Goal: Contribute content: Contribute content

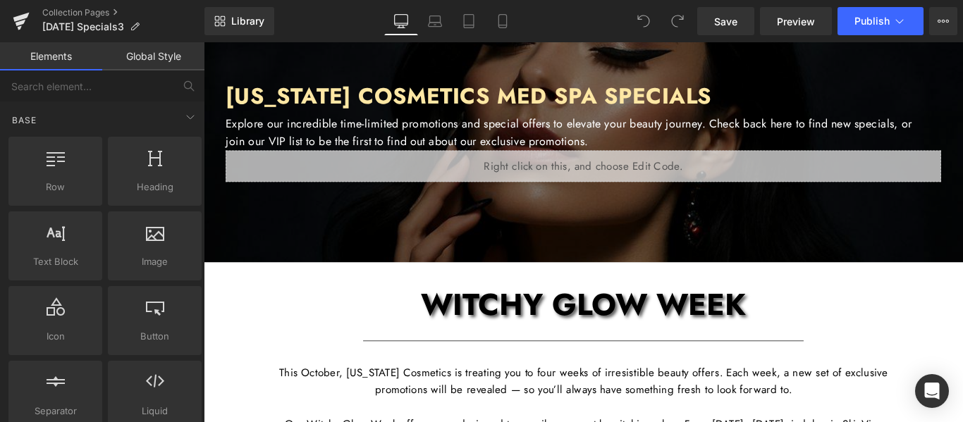
scroll to position [141, 0]
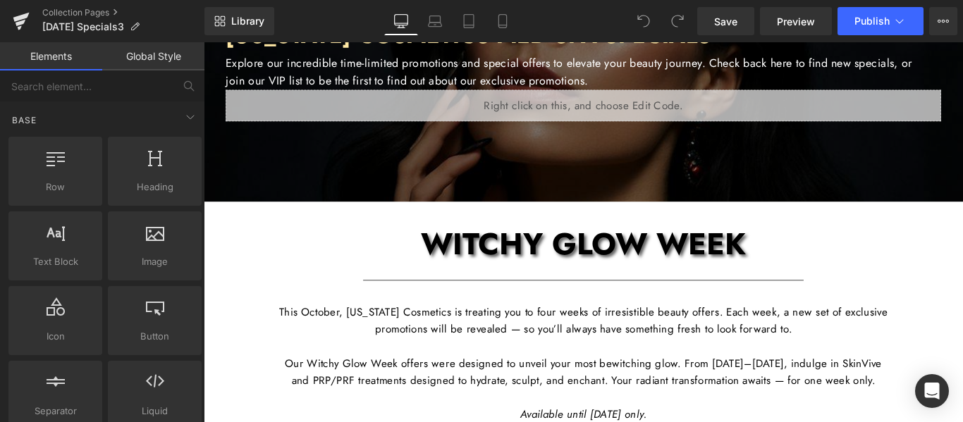
click at [670, 263] on span "WITCHY GLOW WEEK" at bounding box center [630, 269] width 365 height 49
drag, startPoint x: 670, startPoint y: 263, endPoint x: 648, endPoint y: 269, distance: 22.8
click at [669, 263] on span "WITCHY GLOW WEEK" at bounding box center [630, 269] width 365 height 49
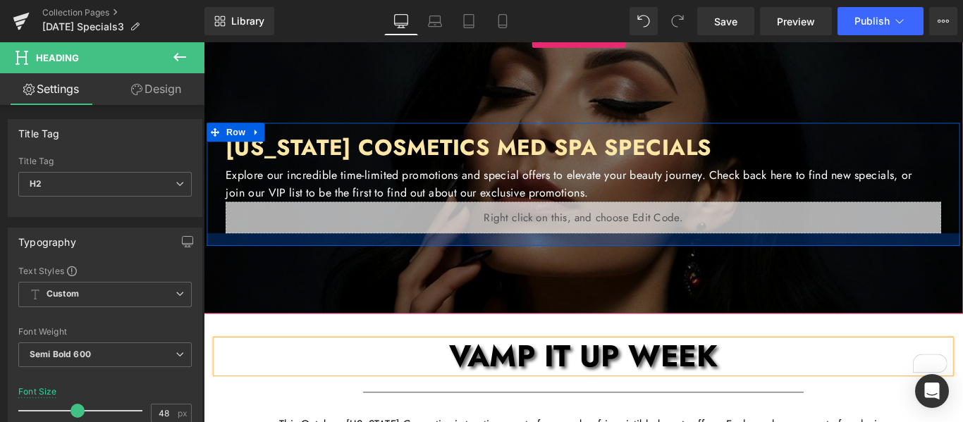
scroll to position [0, 0]
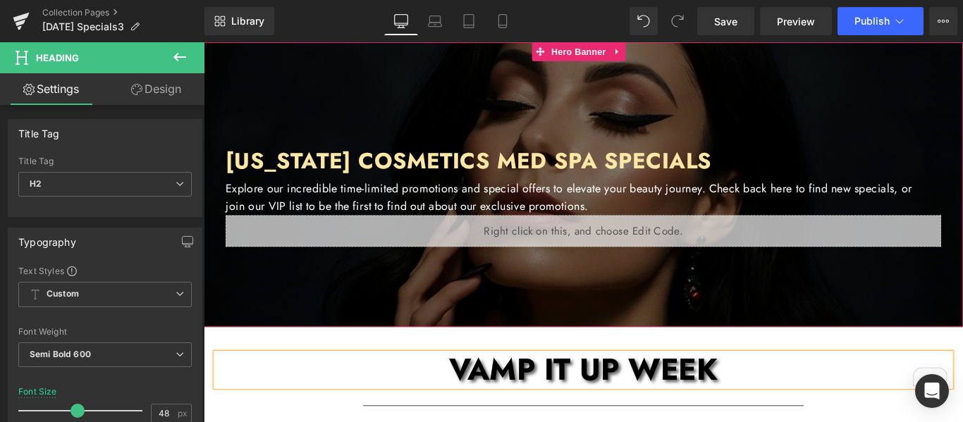
drag, startPoint x: 647, startPoint y: 97, endPoint x: 222, endPoint y: 217, distance: 441.9
click at [647, 97] on div at bounding box center [630, 202] width 853 height 320
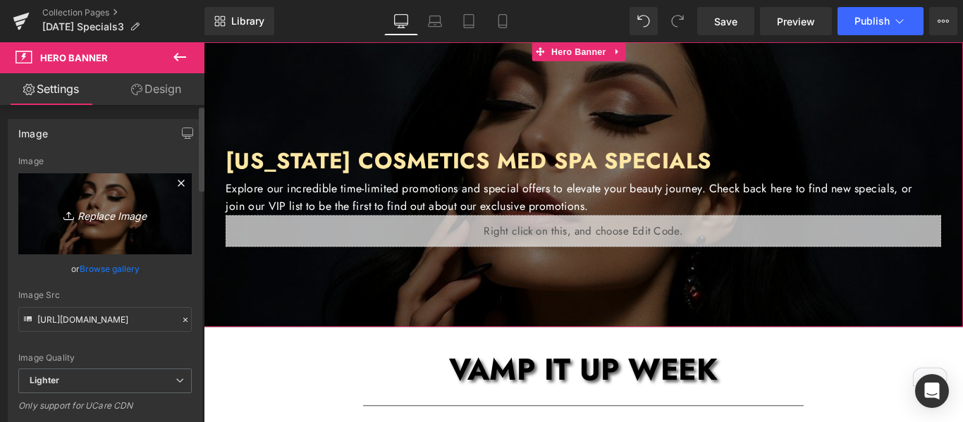
click at [113, 216] on icon "Replace Image" at bounding box center [105, 214] width 113 height 18
type input "C:\fakepath\CC Newsletter Images (PLEASE DONT CHANGE).jpg"
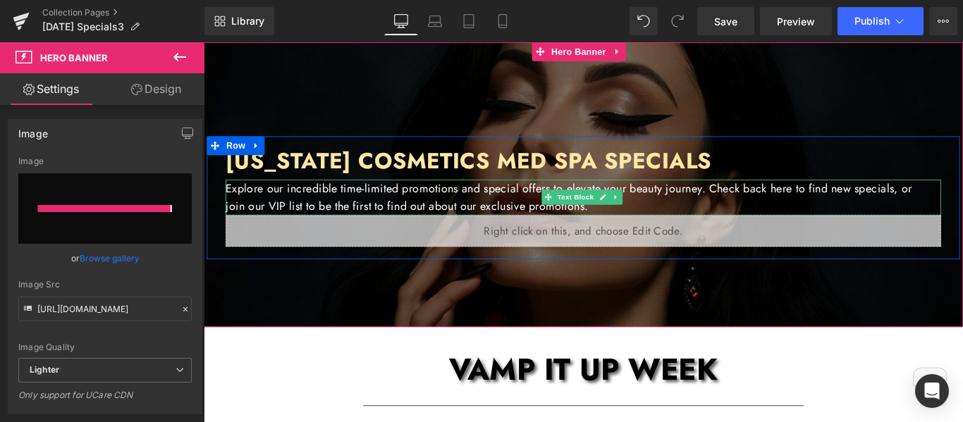
type input "https://ucarecdn.com/dc5ed130-befc-488d-956c-50c5623be162/-/format/auto/-/previ…"
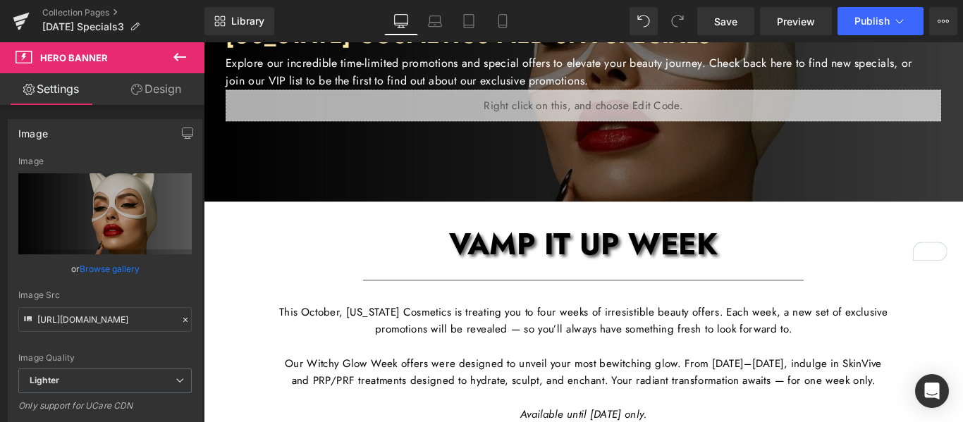
scroll to position [282, 0]
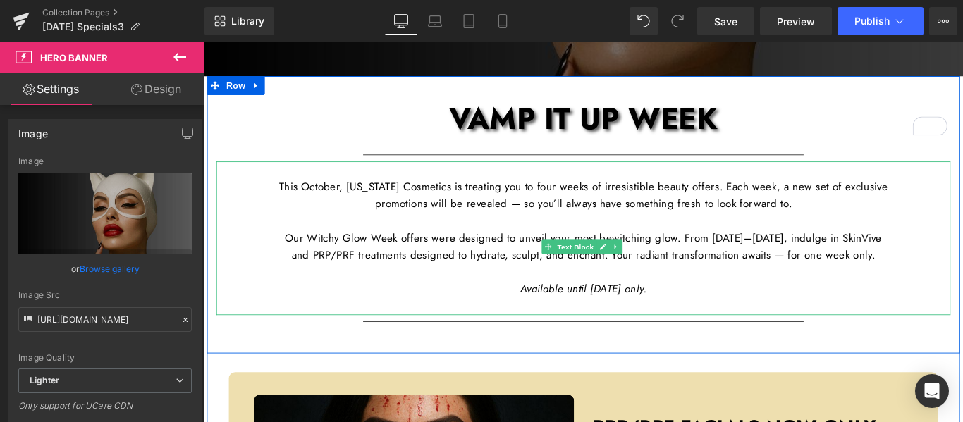
click at [340, 261] on p "Our Witchy Glow Week offers were designed to unveil your most bewitching glow. …" at bounding box center [630, 272] width 684 height 38
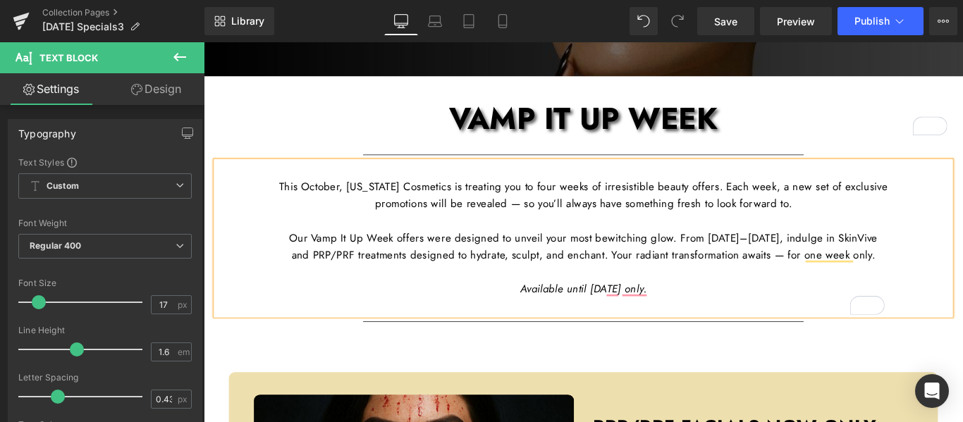
click at [798, 259] on p "Our Vamp It Up Week offers were designed to unveil your most bewitching glow. F…" at bounding box center [630, 272] width 684 height 38
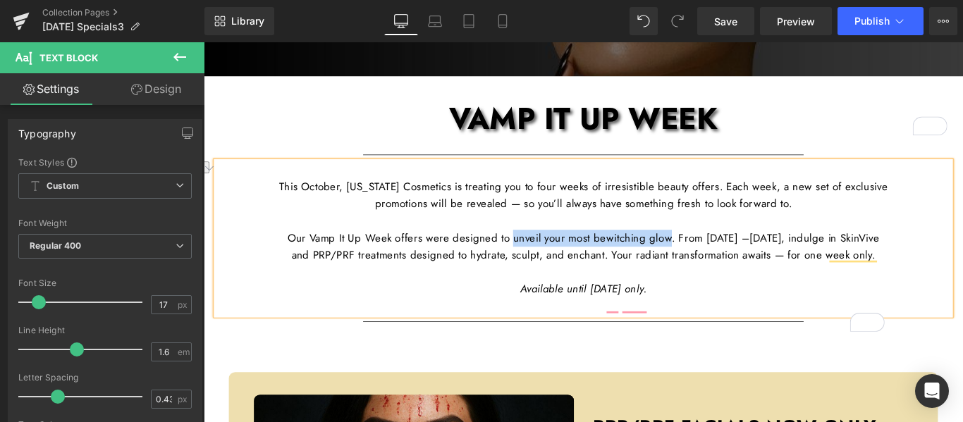
drag, startPoint x: 739, startPoint y: 261, endPoint x: 558, endPoint y: 262, distance: 181.2
click at [558, 262] on p "Our Vamp It Up Week offers were designed to unveil your most bewitching glow. F…" at bounding box center [630, 272] width 684 height 38
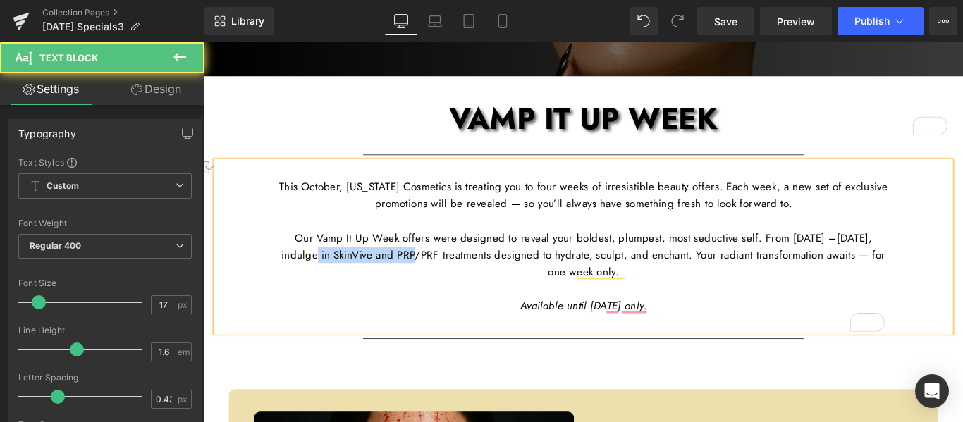
drag, startPoint x: 491, startPoint y: 280, endPoint x: 363, endPoint y: 276, distance: 127.7
click at [363, 276] on p "Our Vamp It Up Week offers were designed to reveal your boldest, plumpest, most…" at bounding box center [630, 282] width 684 height 58
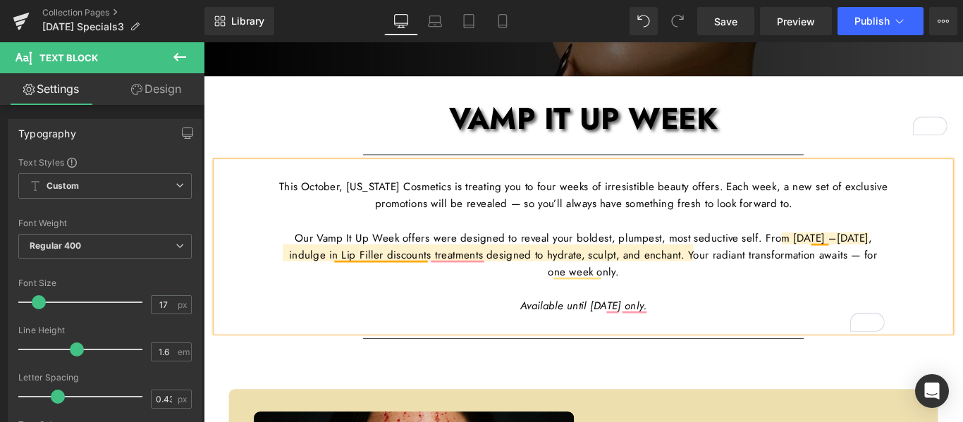
click at [346, 281] on p "Our Vamp It Up Week offers were designed to reveal your boldest, plumpest, most…" at bounding box center [630, 282] width 684 height 58
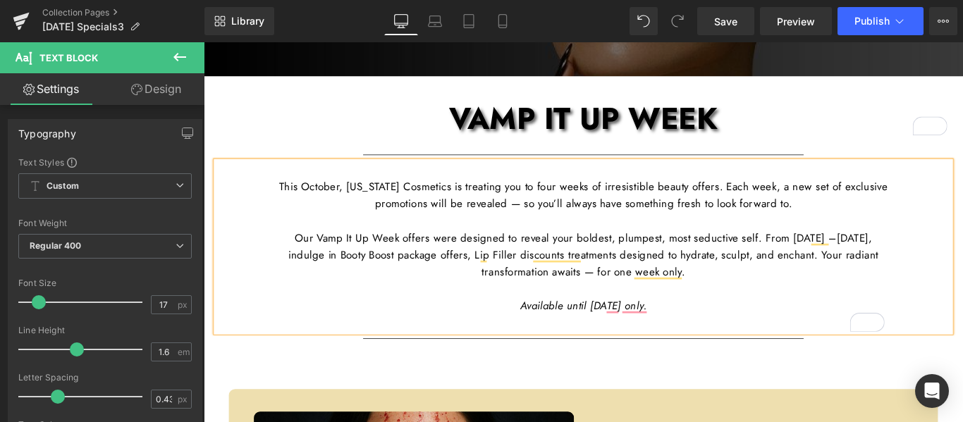
click at [624, 280] on p "Our Vamp It Up Week offers were designed to reveal your boldest, plumpest, most…" at bounding box center [630, 282] width 684 height 58
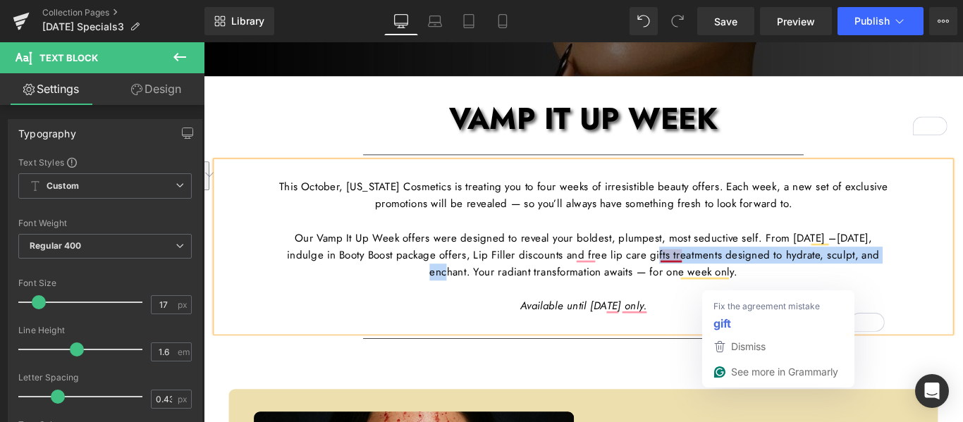
drag, startPoint x: 498, startPoint y: 300, endPoint x: 740, endPoint y: 277, distance: 243.6
click at [740, 277] on p "Our Vamp It Up Week offers were designed to reveal your boldest, plumpest, most…" at bounding box center [630, 282] width 684 height 58
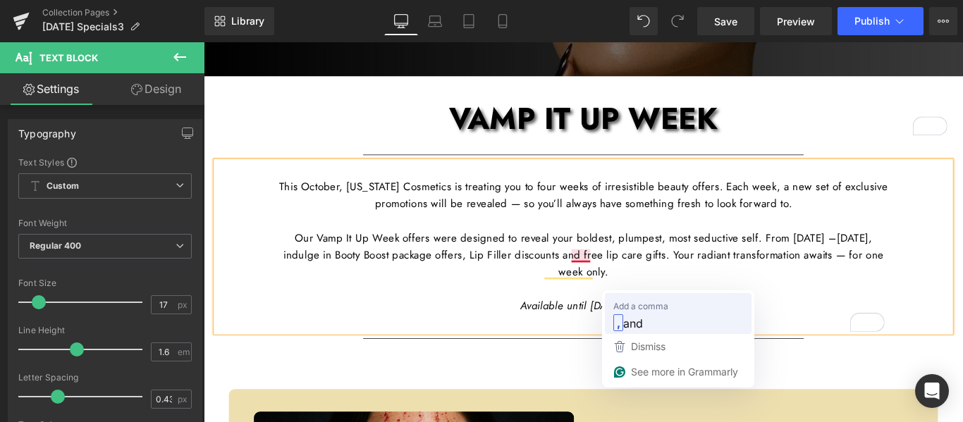
click at [629, 325] on span "and" at bounding box center [633, 323] width 20 height 18
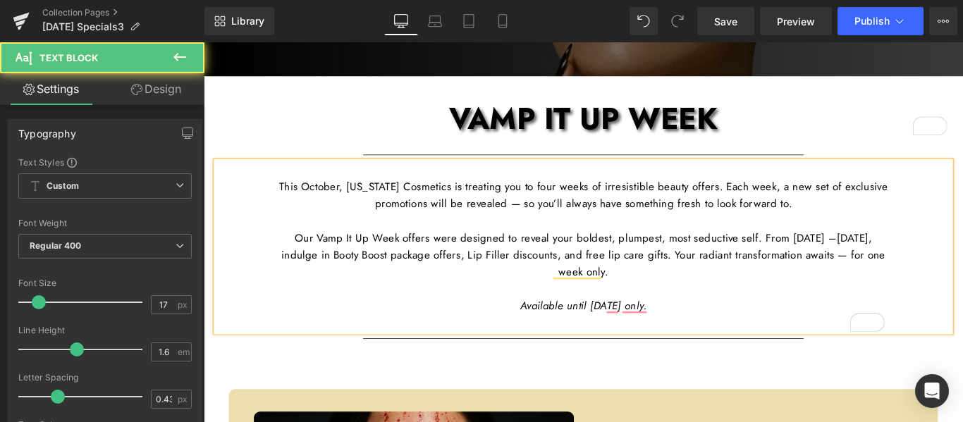
click at [673, 282] on p "Our Vamp It Up Week offers were designed to reveal your boldest, plumpest, most…" at bounding box center [630, 282] width 684 height 58
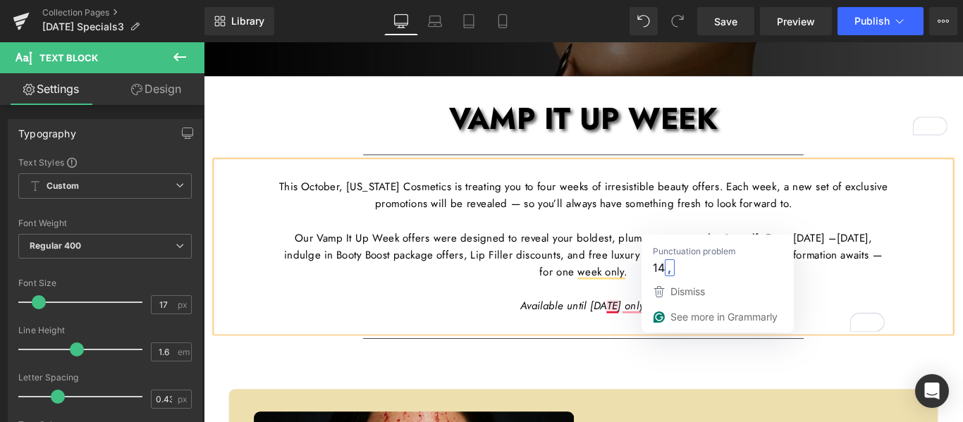
drag, startPoint x: 668, startPoint y: 331, endPoint x: 655, endPoint y: 381, distance: 51.6
click at [668, 332] on span "Available until October 14 2025 only." at bounding box center [630, 338] width 142 height 17
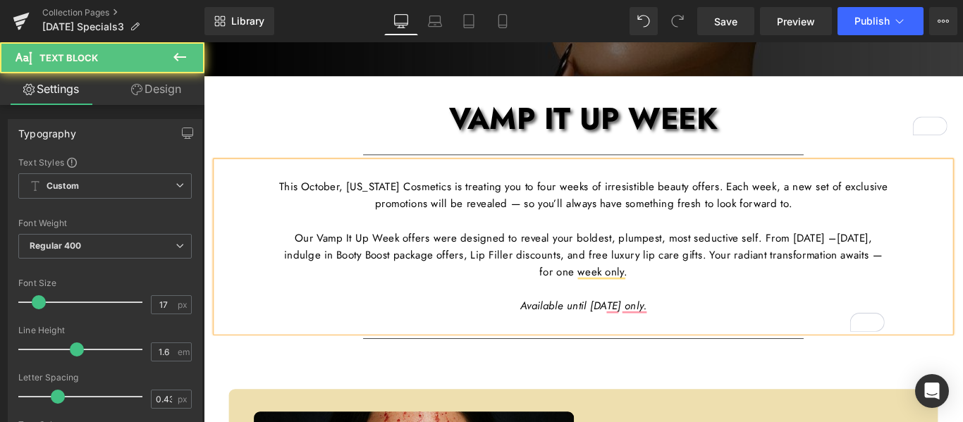
click at [834, 281] on p "Our Vamp It Up Week offers were designed to reveal your boldest, plumpest, most…" at bounding box center [630, 282] width 684 height 58
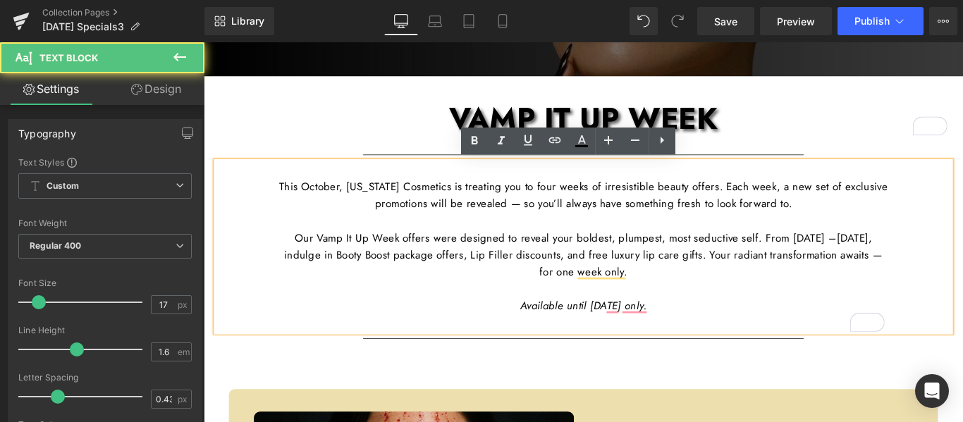
click at [837, 280] on p "Our Vamp It Up Week offers were designed to reveal your boldest, plumpest, most…" at bounding box center [630, 282] width 684 height 58
click at [837, 278] on p "Our Vamp It Up Week offers were designed to reveal your boldest, plumpest, most…" at bounding box center [630, 282] width 684 height 58
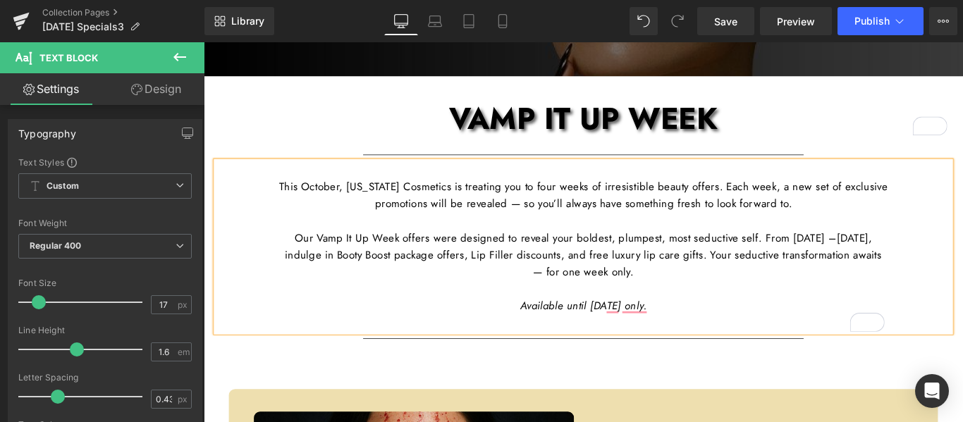
click at [692, 257] on p "Our Vamp It Up Week offers were designed to reveal your boldest, plumpest, most…" at bounding box center [630, 282] width 684 height 58
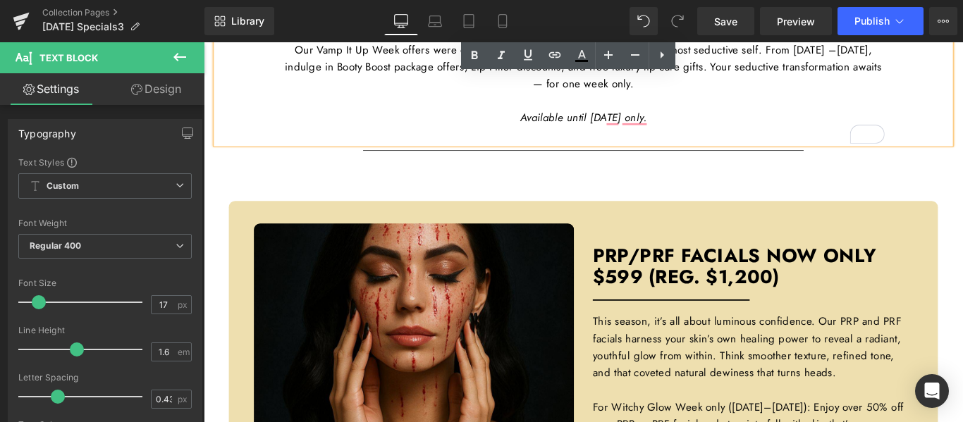
scroll to position [635, 0]
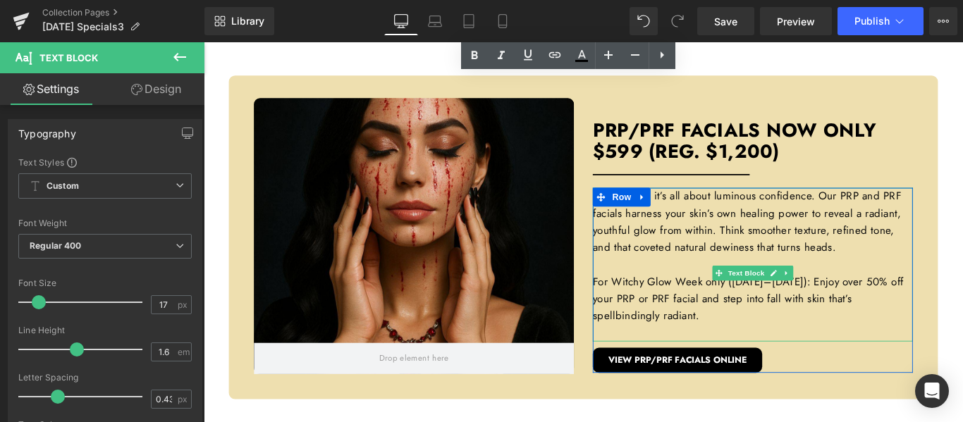
click at [754, 237] on p "This season, it’s all about luminous confidence. Our PRP and PRF facials harnes…" at bounding box center [821, 244] width 360 height 77
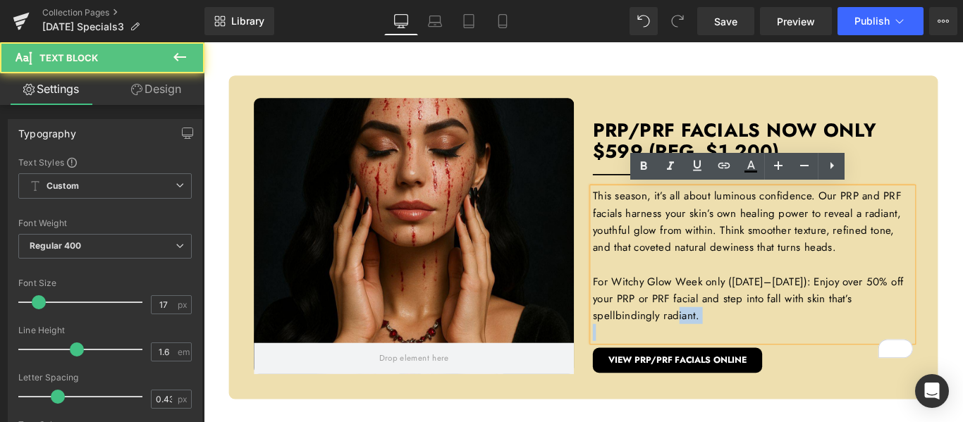
drag, startPoint x: 764, startPoint y: 365, endPoint x: 641, endPoint y: 216, distance: 193.4
click at [641, 216] on div "This season, it’s all about luminous confidence. Our PRP and PRF facials harnes…" at bounding box center [821, 292] width 360 height 173
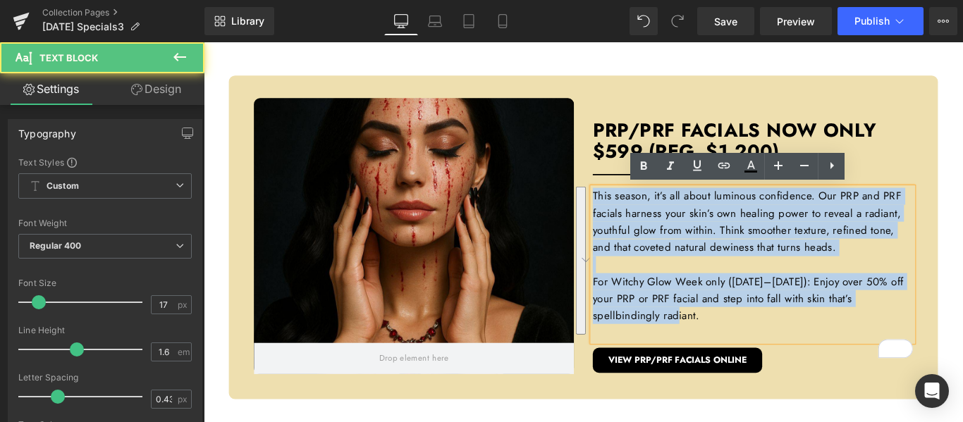
drag, startPoint x: 637, startPoint y: 214, endPoint x: 801, endPoint y: 358, distance: 218.8
click at [801, 358] on div "This season, it’s all about luminous confidence. Our PRP and PRF facials harnes…" at bounding box center [821, 292] width 360 height 173
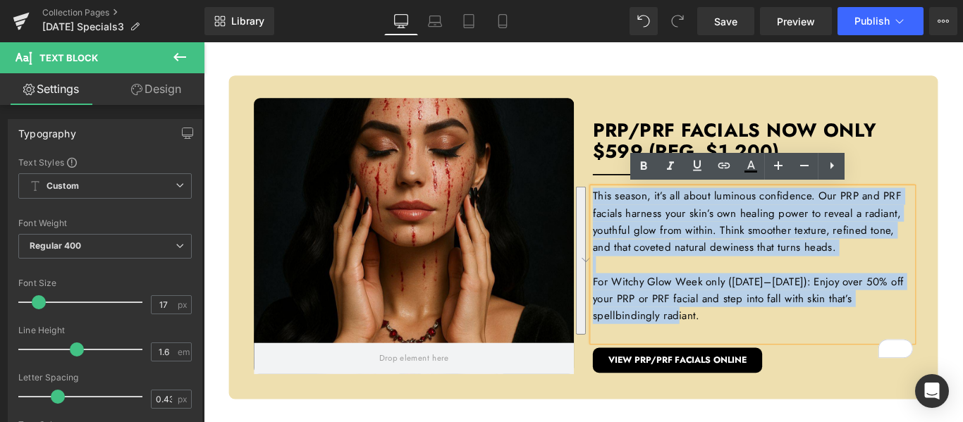
paste div "To enrich screen reader interactions, please activate Accessibility in Grammarl…"
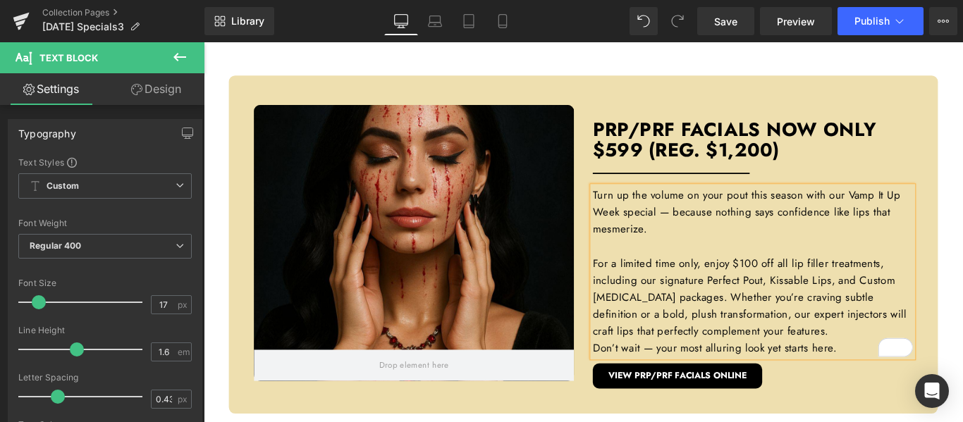
click at [942, 367] on p "For a limited time only, enjoy $100 off all lip filler treatments, including ou…" at bounding box center [821, 329] width 360 height 96
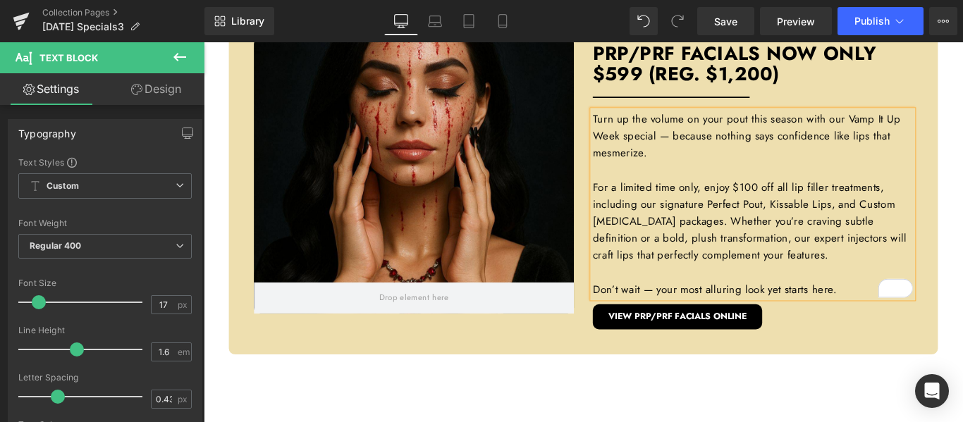
scroll to position [776, 0]
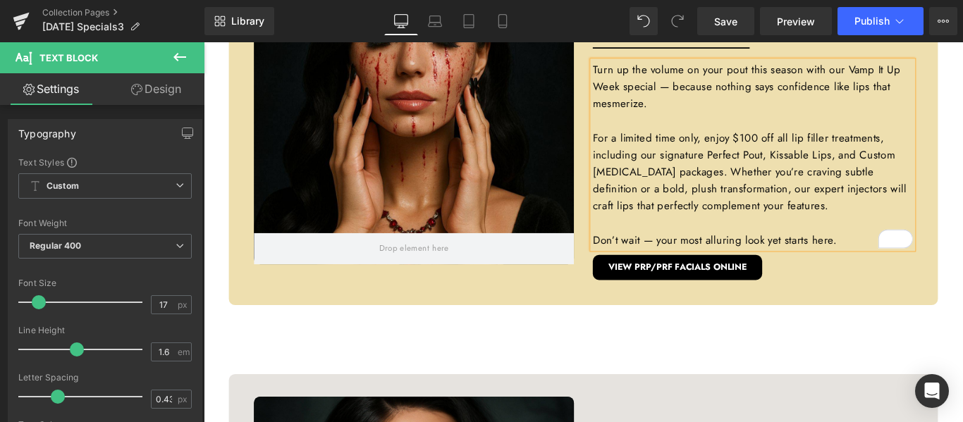
click at [931, 263] on p "Don’t wait — your most alluring look yet starts here." at bounding box center [821, 264] width 360 height 19
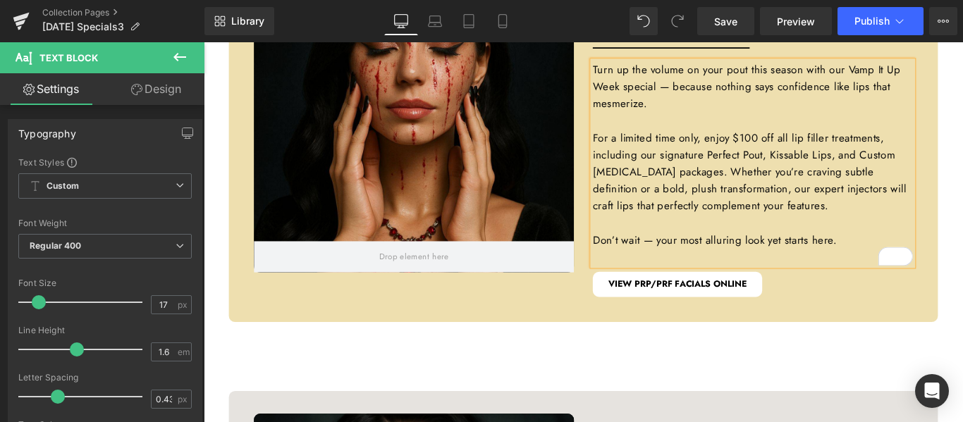
click at [833, 311] on div "VIEW PRP/PRF FACIALS ONLINE Button" at bounding box center [821, 310] width 360 height 35
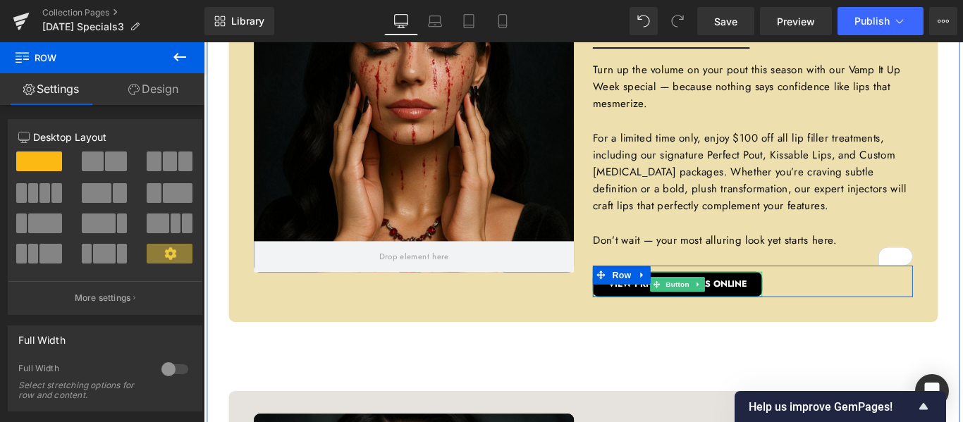
drag, startPoint x: 816, startPoint y: 320, endPoint x: 224, endPoint y: 257, distance: 594.9
click at [816, 320] on link "VIEW PRP/PRF FACIALS ONLINE" at bounding box center [736, 314] width 190 height 28
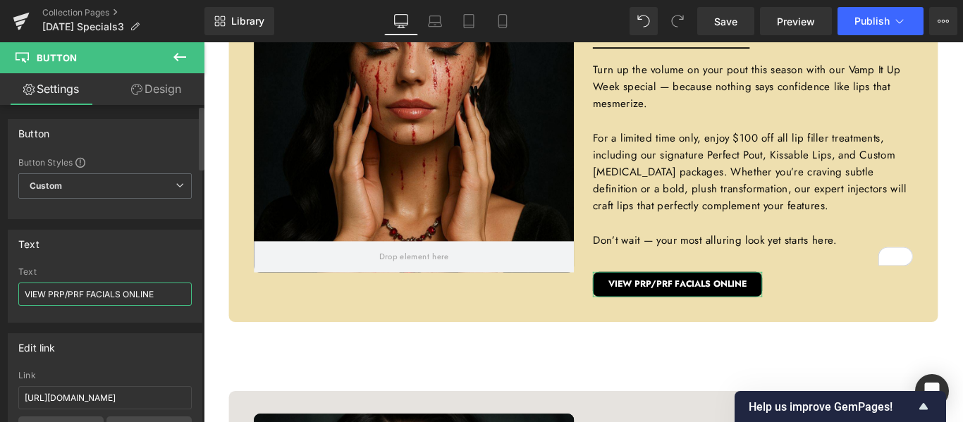
click at [94, 294] on input "VIEW PRP/PRF FACIALS ONLINE" at bounding box center [104, 294] width 173 height 23
click at [94, 293] on input "VIEW PRP/PRF FACIALS ONLINE" at bounding box center [104, 294] width 173 height 23
type input "VIEW KISSABLE LIPS PACKAGE"
click at [112, 403] on input "https://californiacosmetics.com/products/prp-facial" at bounding box center [104, 397] width 173 height 23
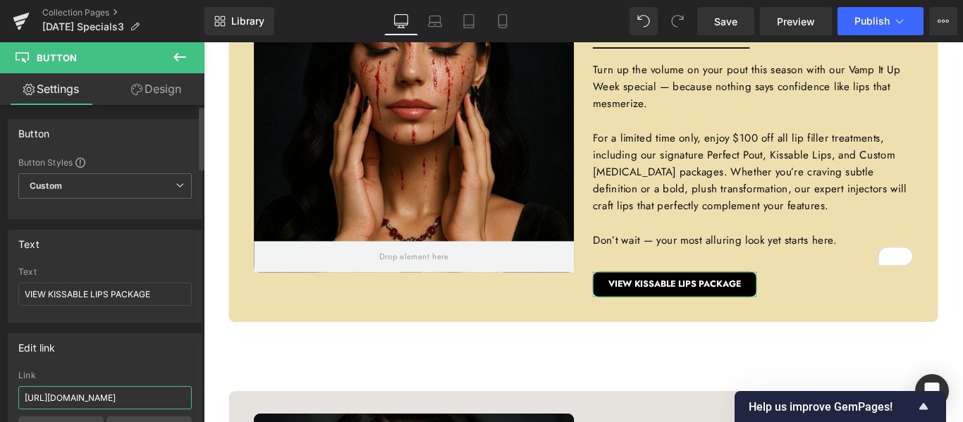
click at [112, 403] on input "https://californiacosmetics.com/products/prp-facial" at bounding box center [104, 397] width 173 height 23
paste input "kissable-lips"
type input "https://californiacosmetics.com/products/kissable-lips"
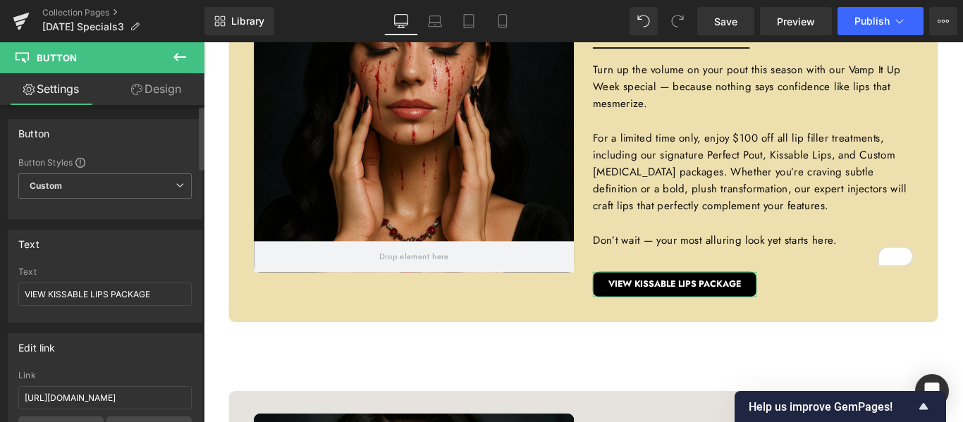
click at [186, 250] on div "Text" at bounding box center [104, 244] width 193 height 27
click at [154, 398] on input "https://californiacosmetics.com/products/kissable-lips" at bounding box center [104, 397] width 173 height 23
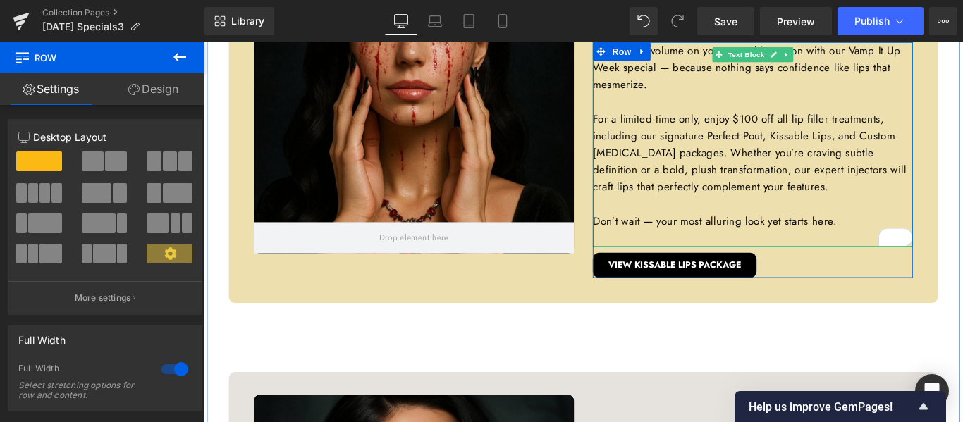
scroll to position [776, 0]
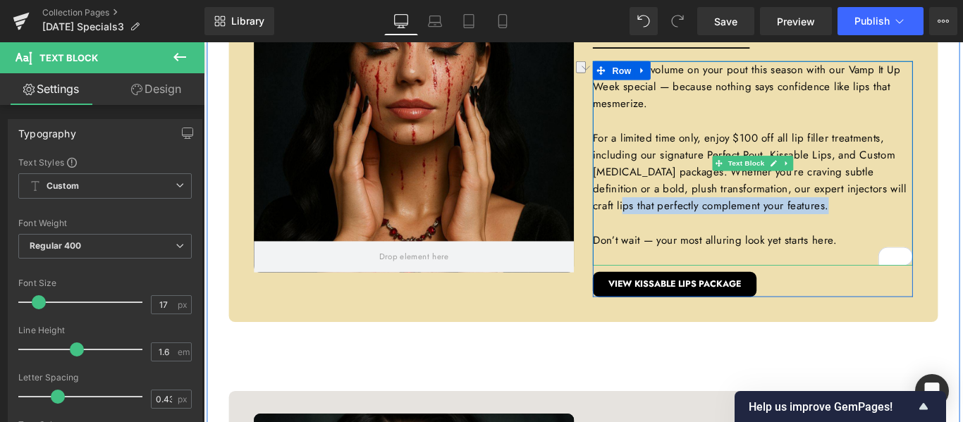
drag, startPoint x: 712, startPoint y: 226, endPoint x: 686, endPoint y: 224, distance: 26.2
click at [686, 224] on p "For a limited time only, enjoy $100 off all lip filler treatments, including ou…" at bounding box center [821, 188] width 360 height 96
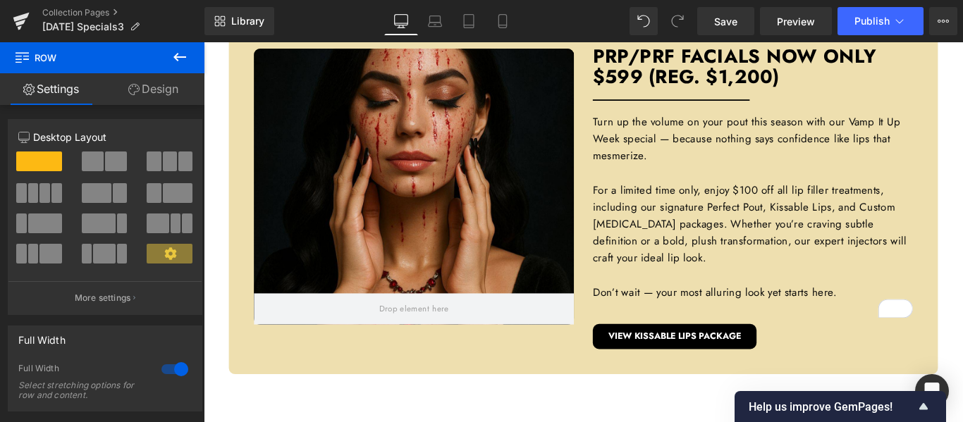
scroll to position [635, 0]
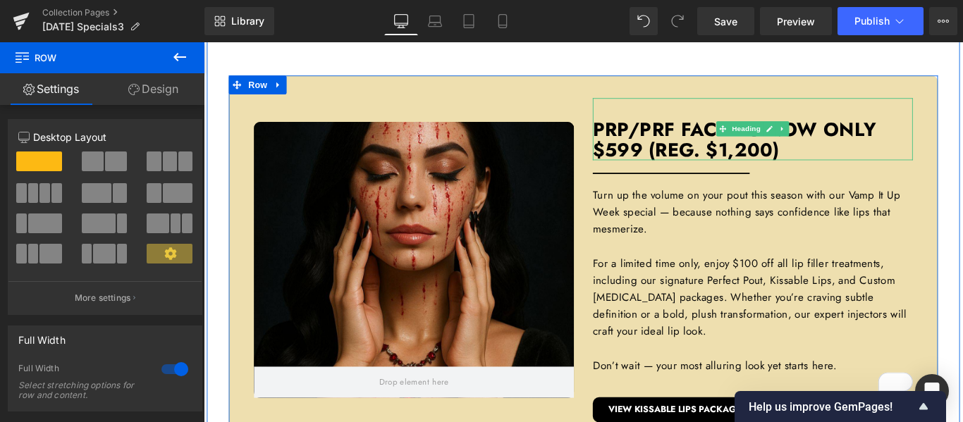
drag, startPoint x: 683, startPoint y: 165, endPoint x: 688, endPoint y: 146, distance: 19.7
click at [683, 165] on h3 "PRP/PRF Facials now only $599 (Reg. $1,200)" at bounding box center [821, 140] width 360 height 70
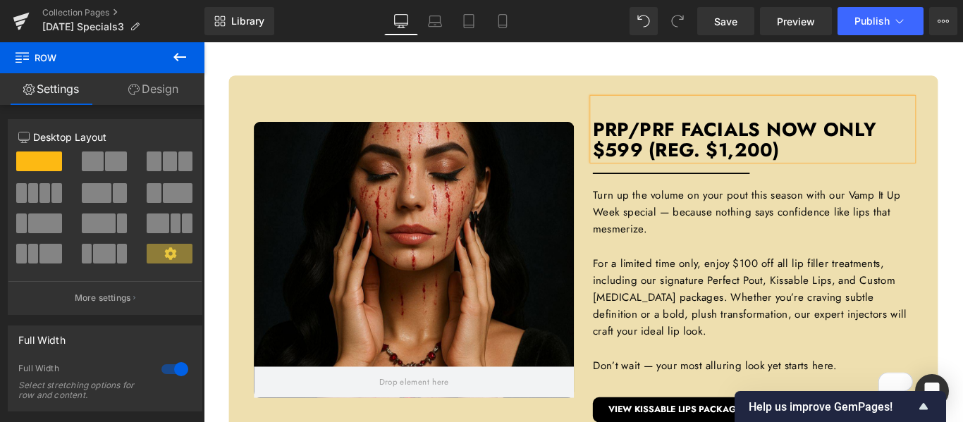
click at [688, 146] on h3 "PRP/PRF Facials now only $599 (Reg. $1,200)" at bounding box center [821, 140] width 360 height 70
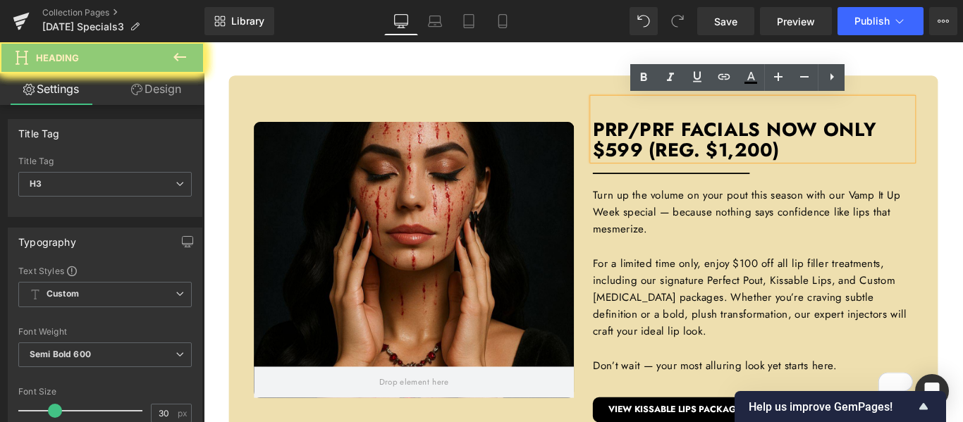
click at [688, 146] on h3 "PRP/PRF Facials now only $599 (Reg. $1,200)" at bounding box center [821, 140] width 360 height 70
click at [688, 145] on h3 "PRP/PRF Facials now only $599 (Reg. $1,200)" at bounding box center [821, 140] width 360 height 70
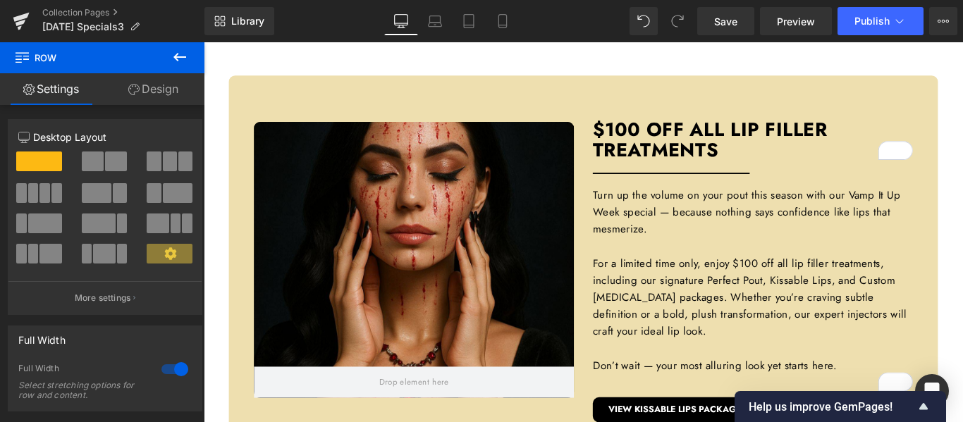
click at [204, 42] on div "390px" at bounding box center [204, 42] width 0 height 0
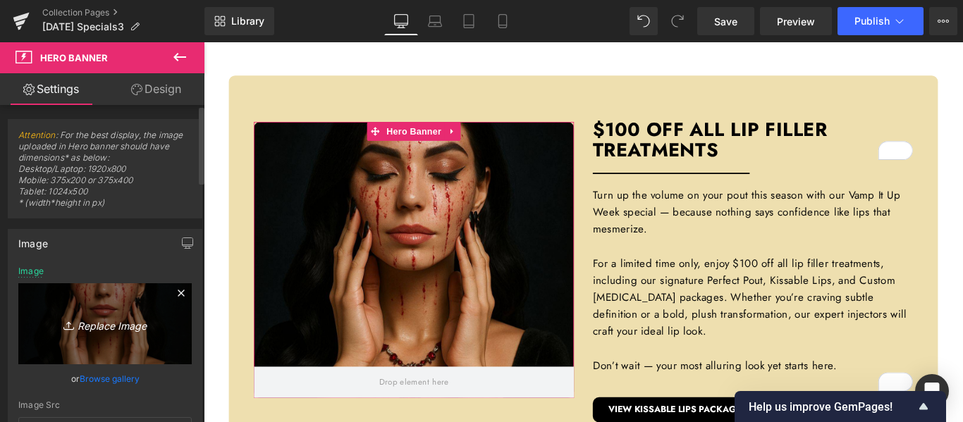
click at [111, 326] on icon "Replace Image" at bounding box center [105, 324] width 113 height 18
type input "C:\fakepath\CC Oct 2025 Posts.jpg"
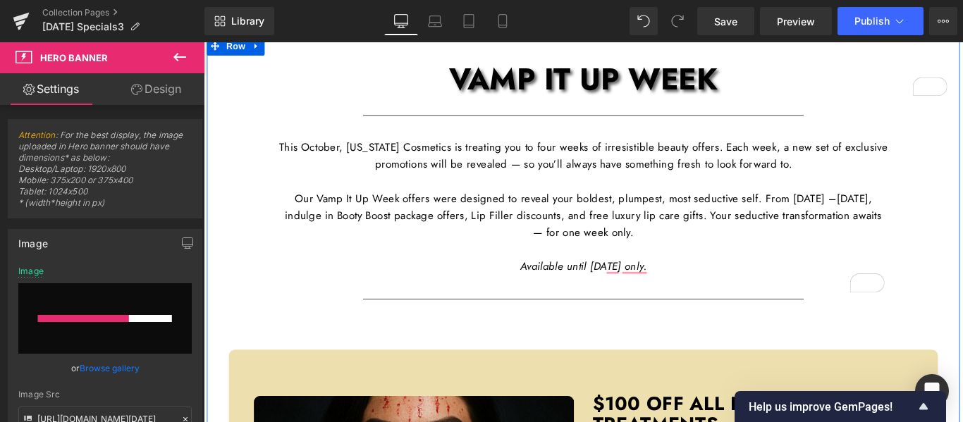
scroll to position [141, 0]
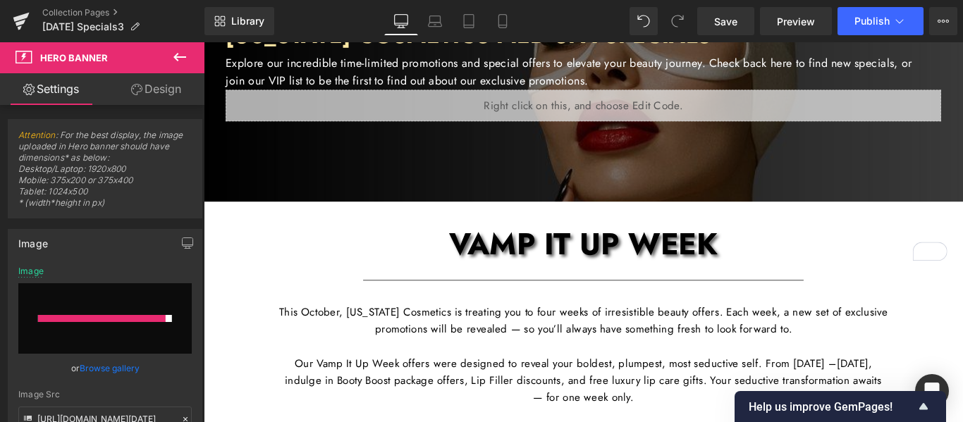
type input "https://ucarecdn.com/6a8c8275-8334-45c1-aab4-3b4461a6ff02/-/format/auto/-/previ…"
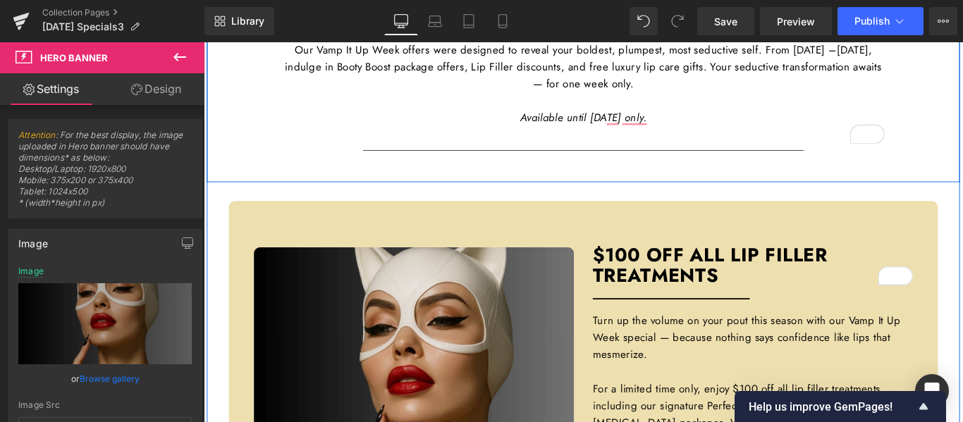
scroll to position [705, 0]
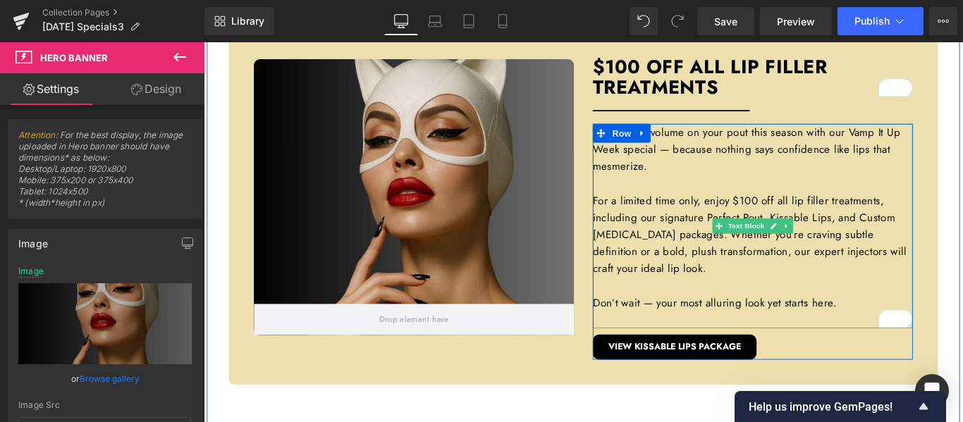
click at [797, 294] on p "For a limited time only, enjoy $100 off all lip filler treatments, including ou…" at bounding box center [821, 259] width 360 height 96
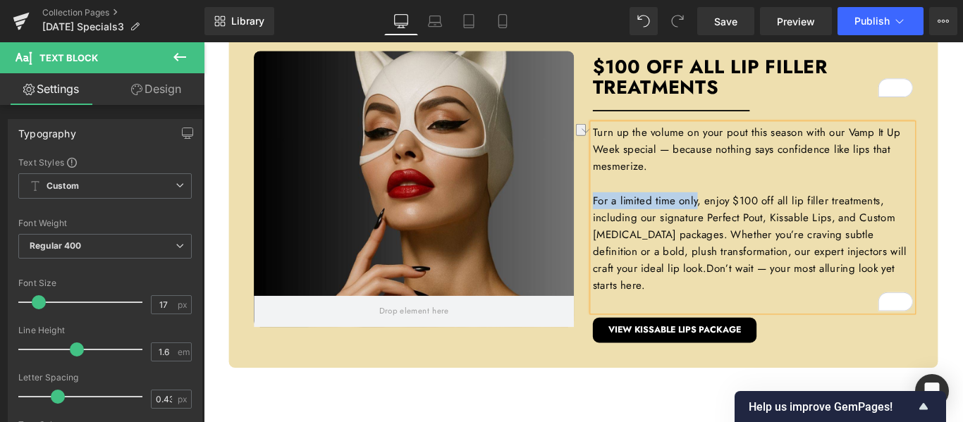
drag, startPoint x: 758, startPoint y: 214, endPoint x: 637, endPoint y: 214, distance: 121.3
click at [641, 214] on p "For a limited time only, enjoy $100 off all lip filler treatments, including ou…" at bounding box center [821, 268] width 360 height 115
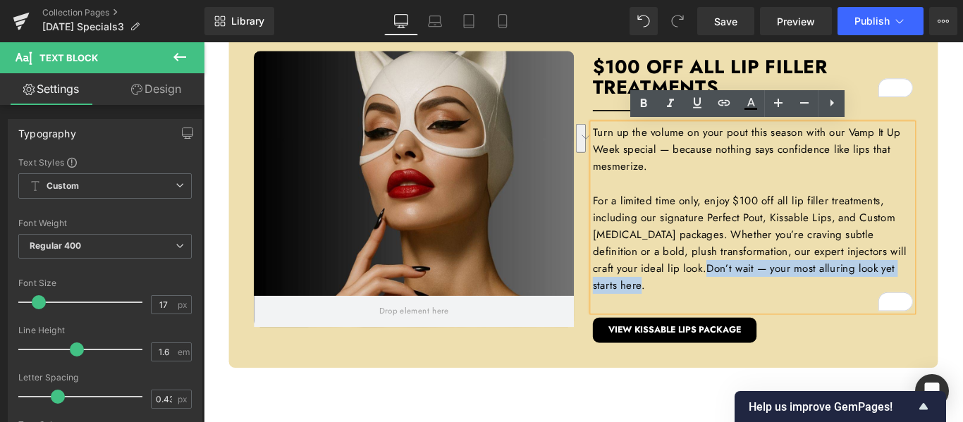
drag, startPoint x: 718, startPoint y: 319, endPoint x: 795, endPoint y: 295, distance: 81.0
click at [795, 295] on span "Don’t wait — your most alluring look yet starts here." at bounding box center [810, 306] width 339 height 36
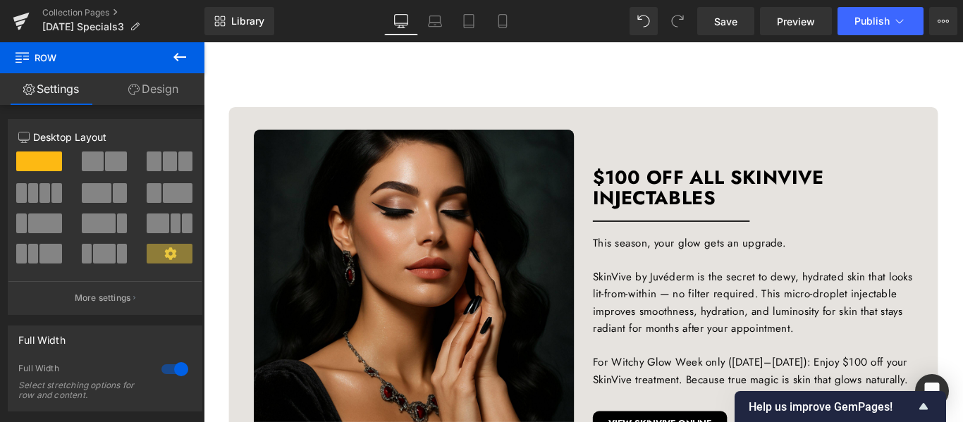
scroll to position [1058, 0]
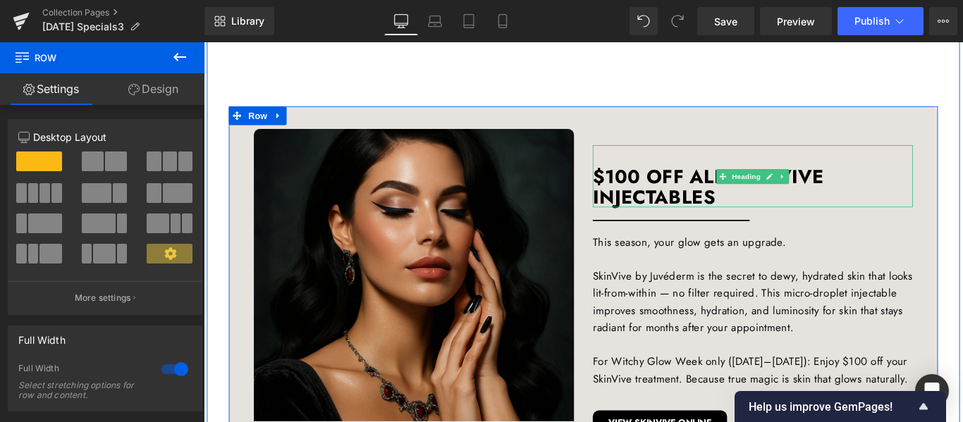
click at [695, 184] on h3 "$100 OFF ALL SKINVIVE INJECTABLES" at bounding box center [821, 193] width 360 height 70
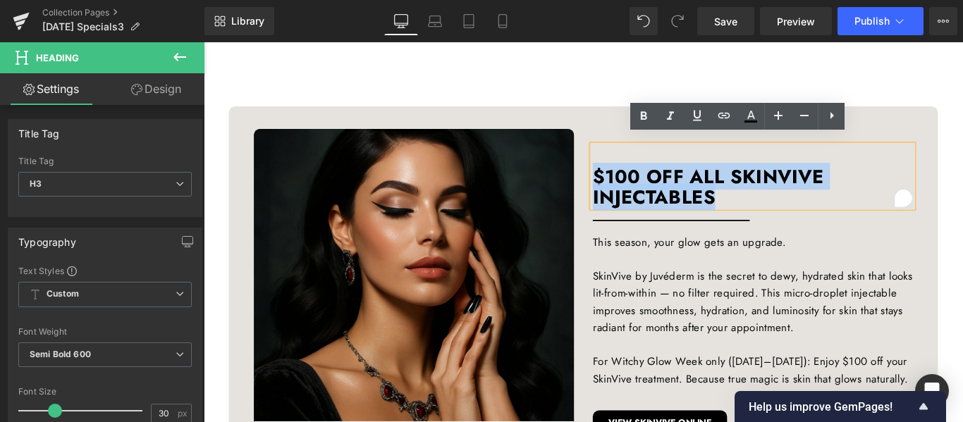
scroll to position [1069, 0]
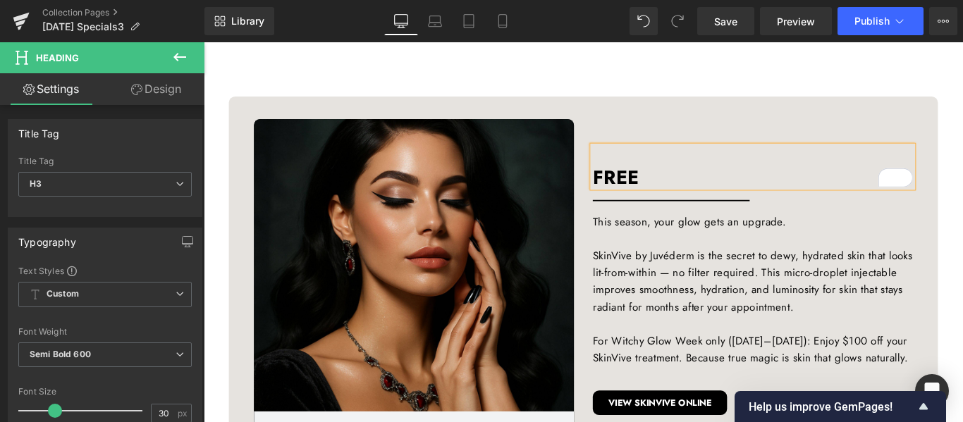
click at [937, 165] on h3 "FREE" at bounding box center [821, 182] width 360 height 47
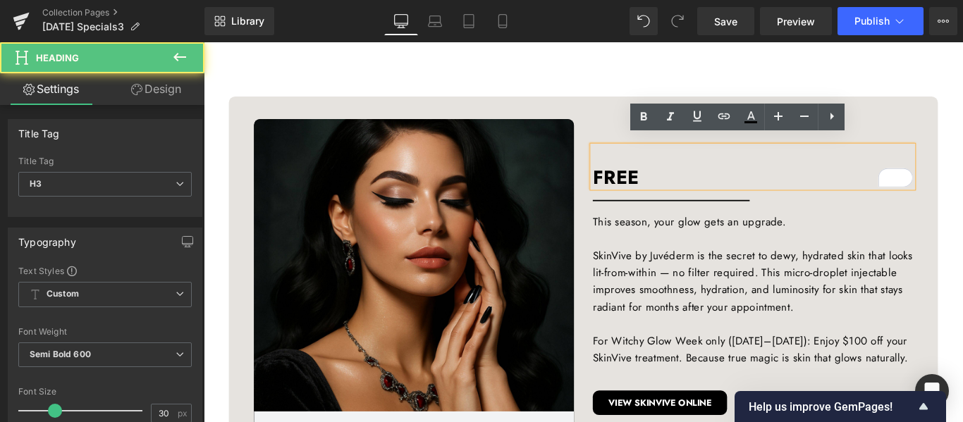
click at [750, 180] on h3 "FREE" at bounding box center [821, 182] width 360 height 47
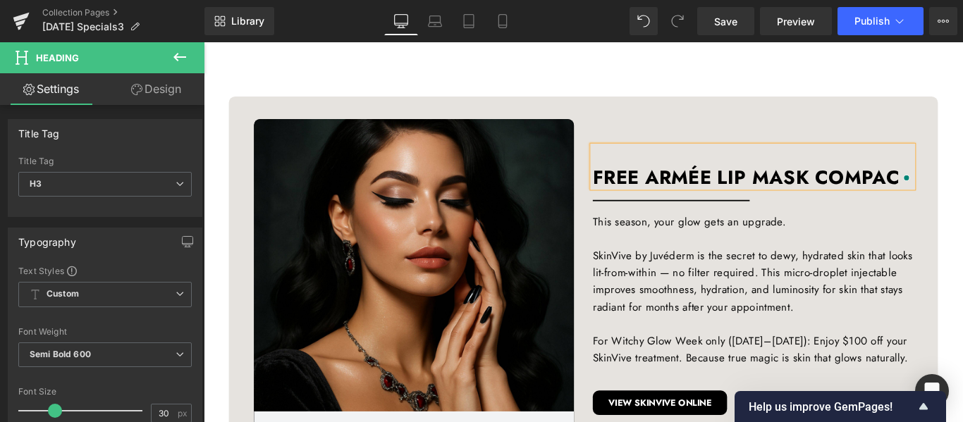
scroll to position [1058, 0]
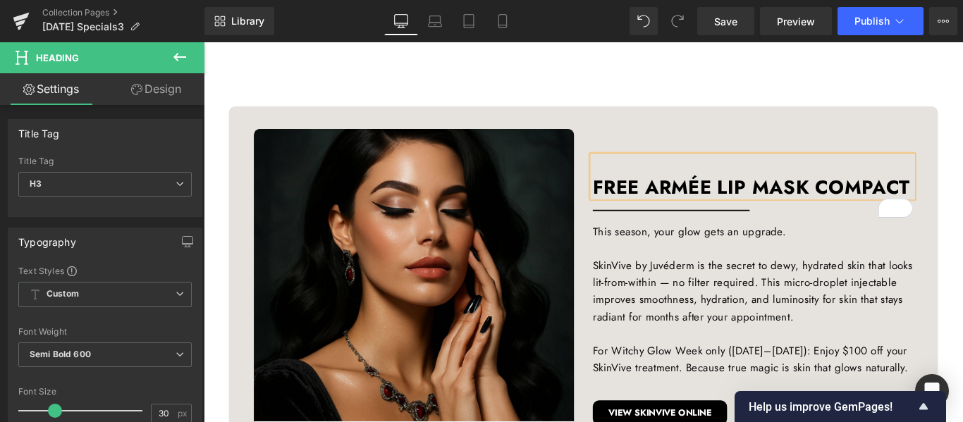
click at [781, 178] on h3 "FREE ARMÉE LIP MASK COMPACT" at bounding box center [821, 193] width 360 height 47
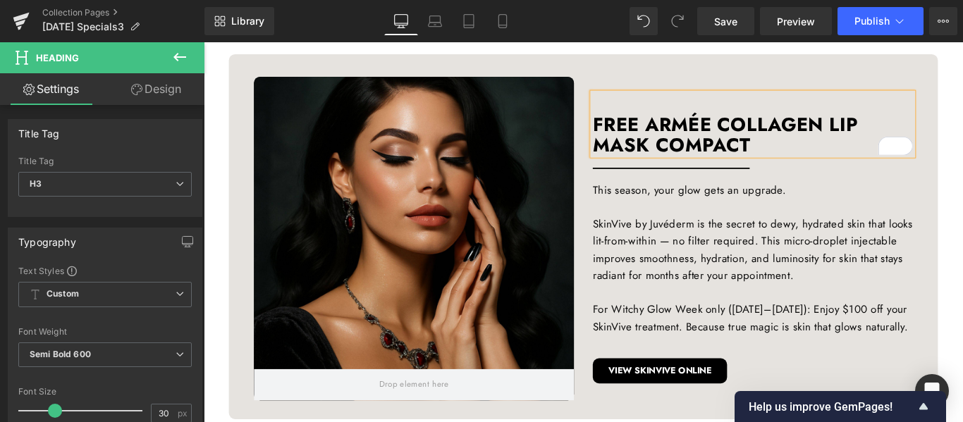
scroll to position [1128, 0]
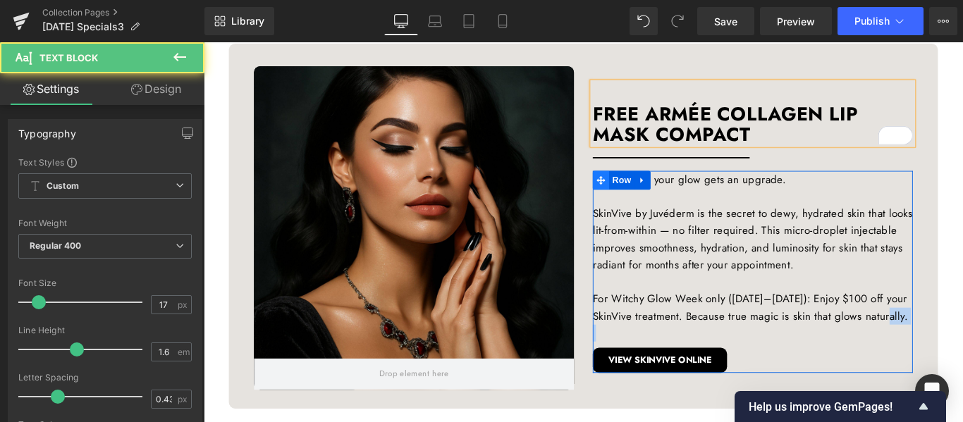
drag, startPoint x: 685, startPoint y: 357, endPoint x: 642, endPoint y: 194, distance: 169.3
click at [642, 194] on div "This season, your glow gets an upgrade. SkinVive by Juvéderm is the secret to d…" at bounding box center [821, 300] width 360 height 227
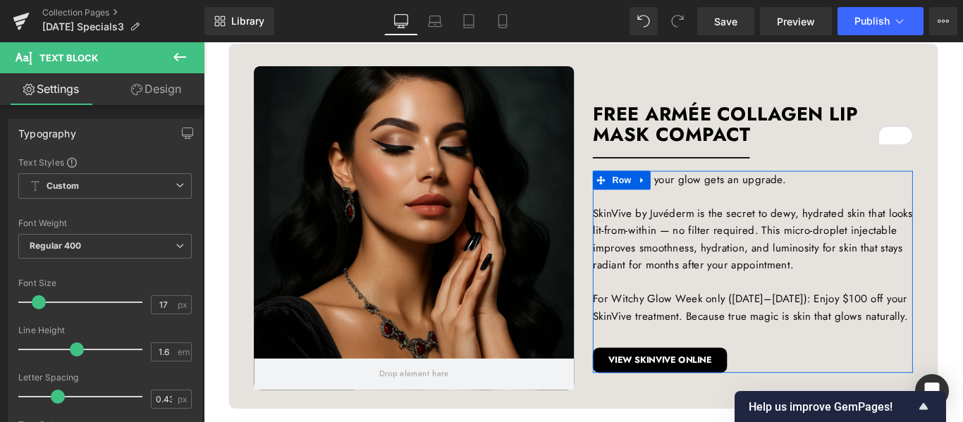
click at [724, 226] on p "SkinVive by Juvéderm is the secret to dewy, hydrated skin that looks lit-from-w…" at bounding box center [821, 264] width 360 height 77
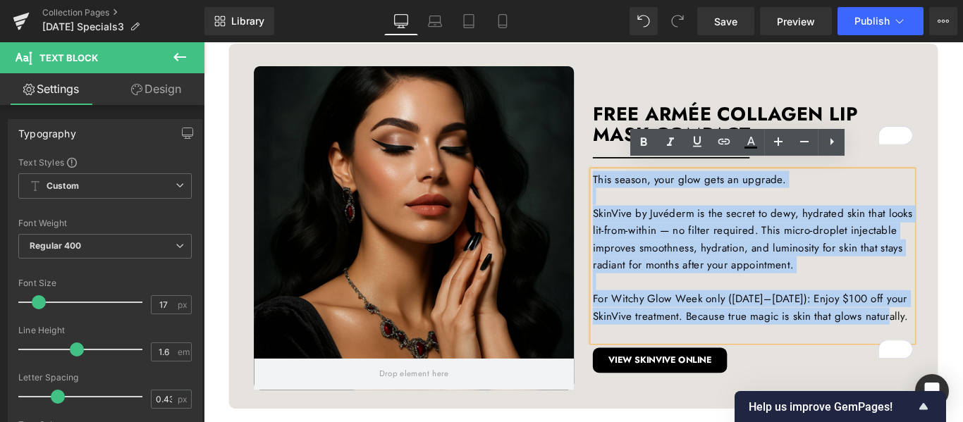
drag, startPoint x: 688, startPoint y: 357, endPoint x: 638, endPoint y: 187, distance: 177.8
click at [641, 187] on div "This season, your glow gets an upgrade. SkinVive by Juvéderm is the secret to d…" at bounding box center [821, 283] width 360 height 192
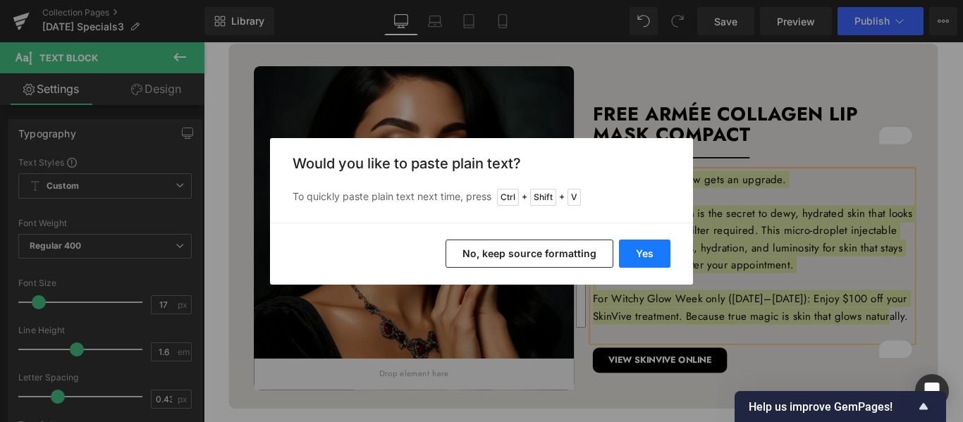
click at [654, 253] on button "Yes" at bounding box center [644, 254] width 51 height 28
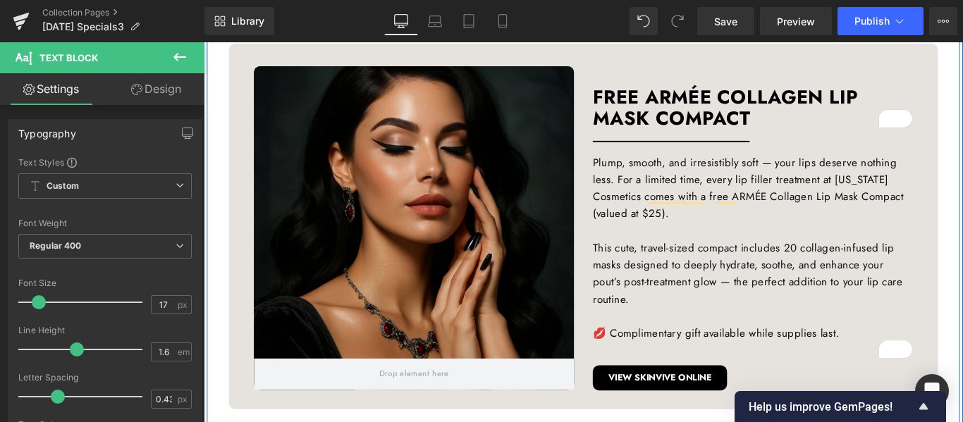
click at [962, 208] on div "Hero Banner 390px Hero Banner $100 OFF ALL LIP FILLER TREATMENTS Heading Separa…" at bounding box center [630, 280] width 853 height 1431
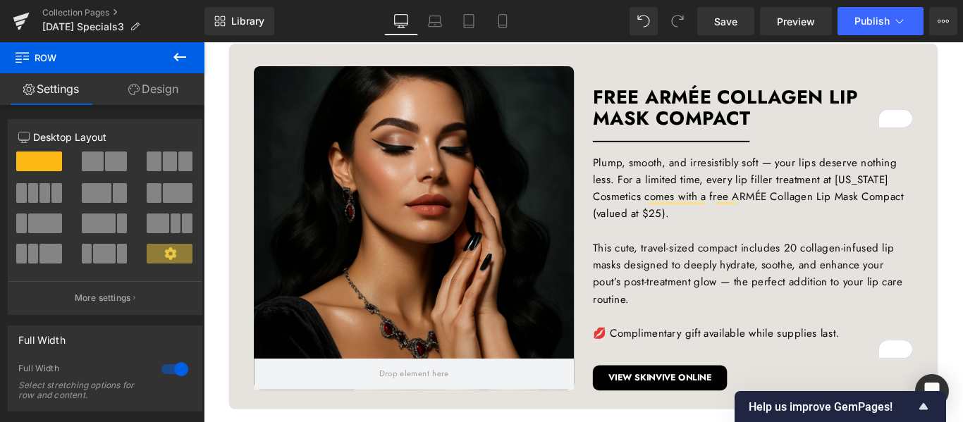
click at [457, 175] on div at bounding box center [440, 251] width 360 height 364
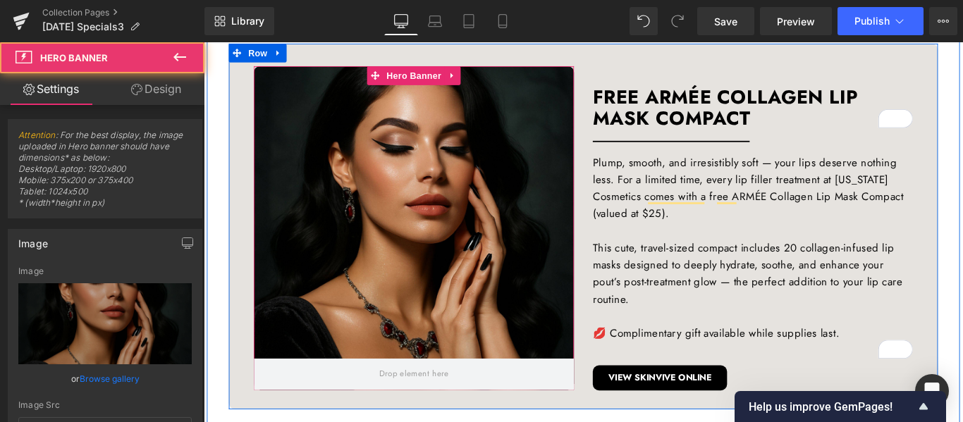
type input "https://ucarecdn.com/79e55935-649f-4c1d-b953-a86201abd666/-/format/auto/-/previ…"
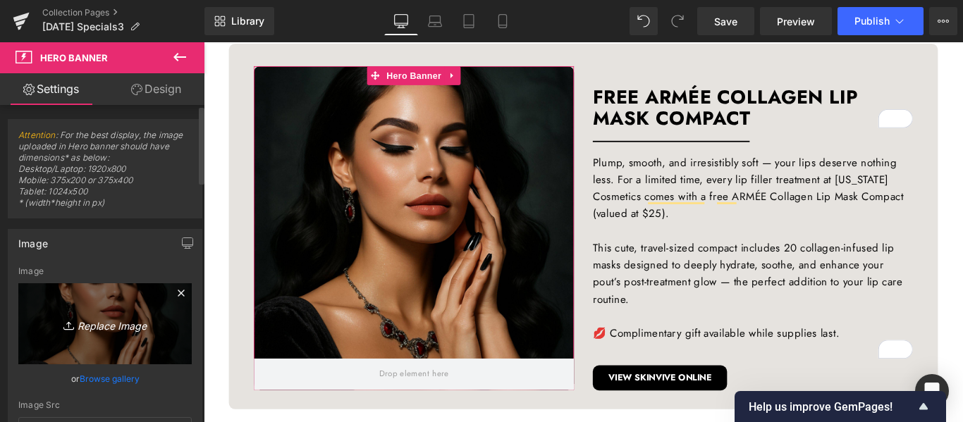
click at [106, 326] on icon "Replace Image" at bounding box center [105, 324] width 113 height 18
type input "C:\fakepath\CC Oct 2025 Posts (1).jpg"
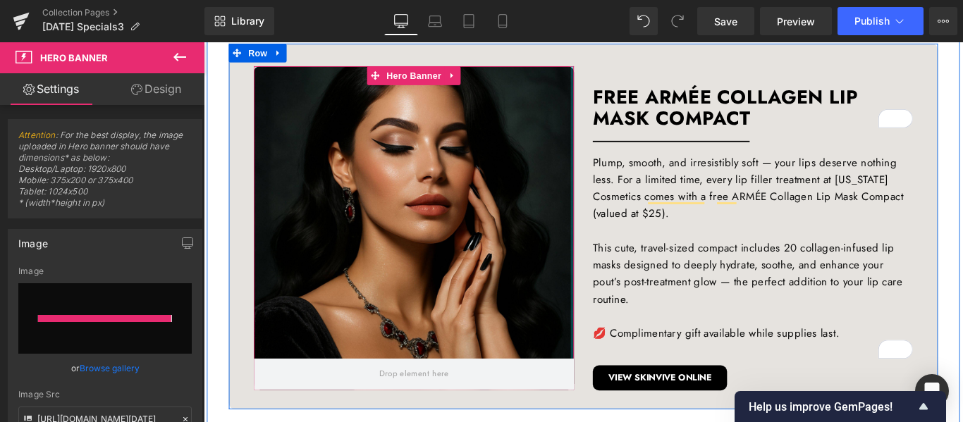
type input "https://ucarecdn.com/129e52f1-d5eb-4e31-aff7-1bf480a7cc89/-/format/auto/-/previ…"
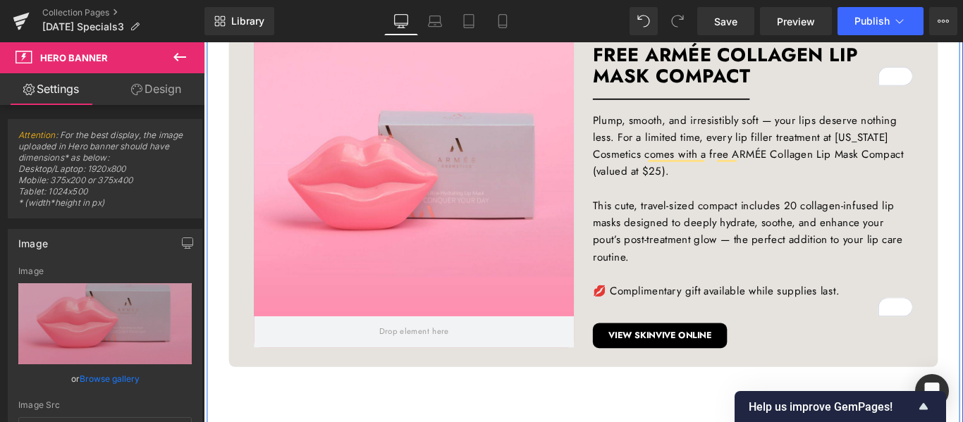
scroll to position [1199, 0]
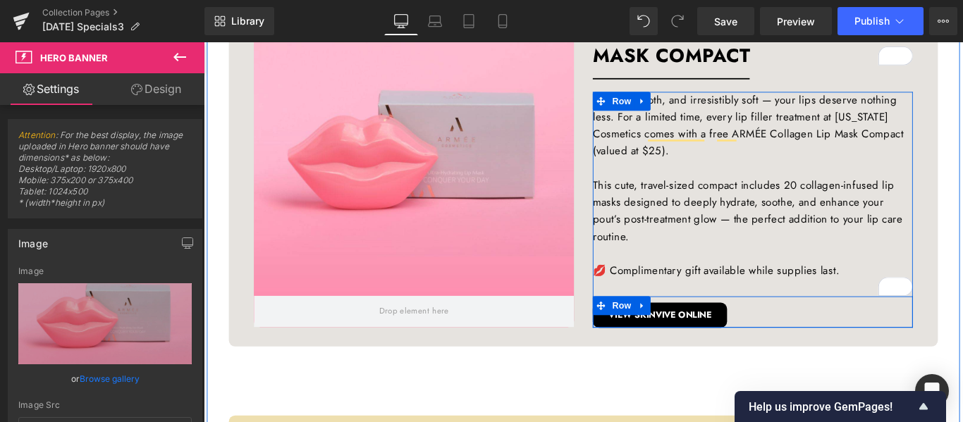
click at [798, 350] on div "VIEW SKINVIVE ONLINE Button" at bounding box center [821, 345] width 360 height 35
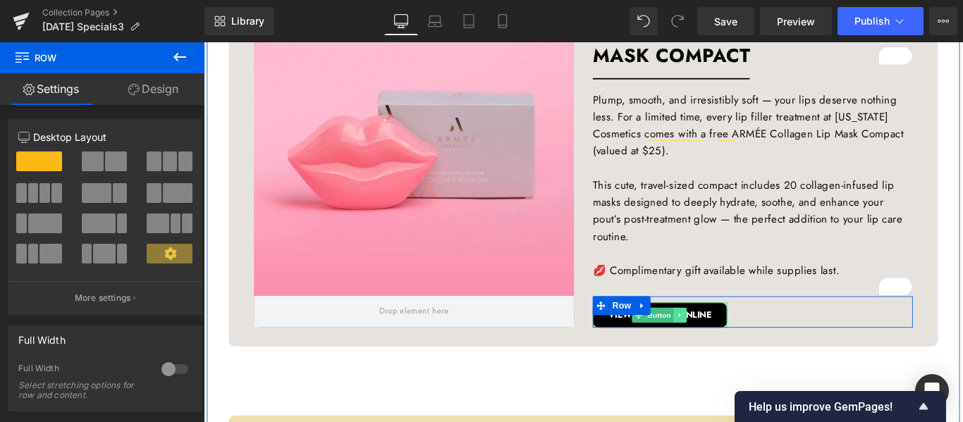
drag, startPoint x: 771, startPoint y: 352, endPoint x: 728, endPoint y: 346, distance: 43.4
click at [771, 352] on link "VIEW SKINVIVE ONLINE" at bounding box center [716, 349] width 151 height 28
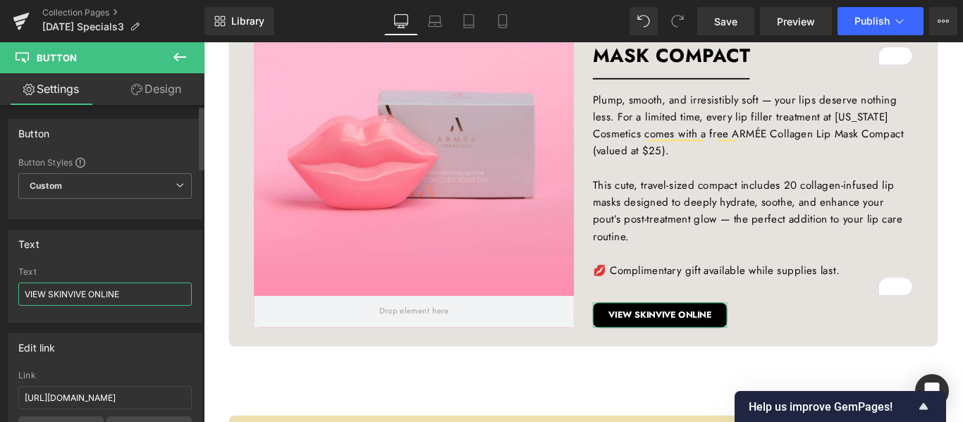
drag, startPoint x: 87, startPoint y: 293, endPoint x: 0, endPoint y: 293, distance: 86.7
click at [0, 293] on div "Text VIEW SKINVIVE ONLINE Text VIEW SKINVIVE ONLINE" at bounding box center [105, 271] width 211 height 104
type input "BOOK AN APPOINTMENT ONLINE"
click at [92, 400] on input "https://californiacosmetics.com/products/skinvive" at bounding box center [104, 397] width 173 height 23
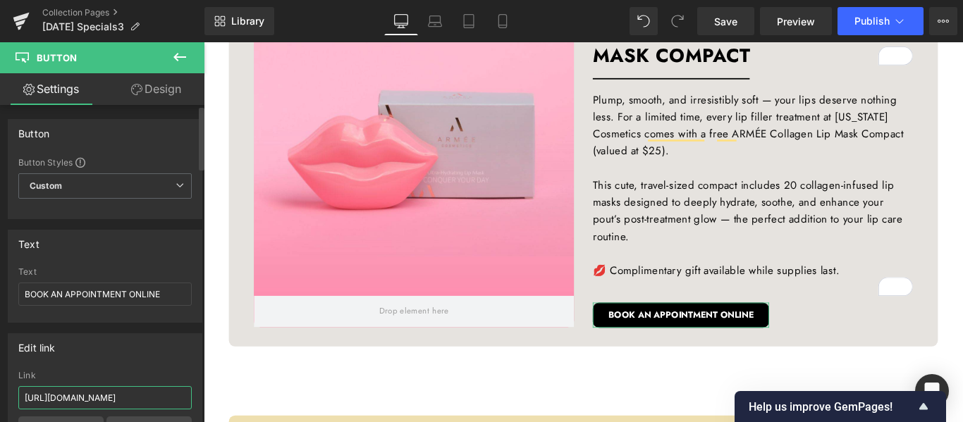
click at [92, 400] on input "https://californiacosmetics.com/products/skinvive" at bounding box center [104, 397] width 173 height 23
paste input "appointmentrequestsapp.symplast.com/?tenant=108"
type input "https://appointmentrequestsapp.symplast.com/?tenant=108"
click at [178, 252] on div "Text" at bounding box center [104, 244] width 193 height 27
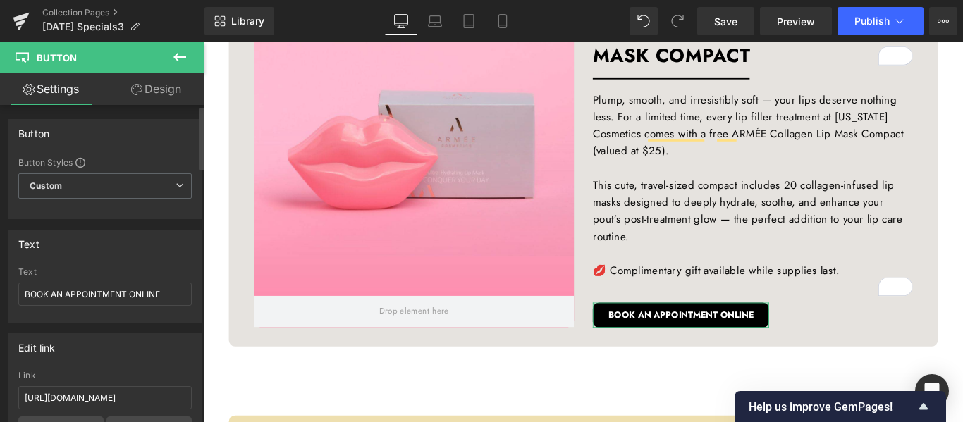
scroll to position [0, 0]
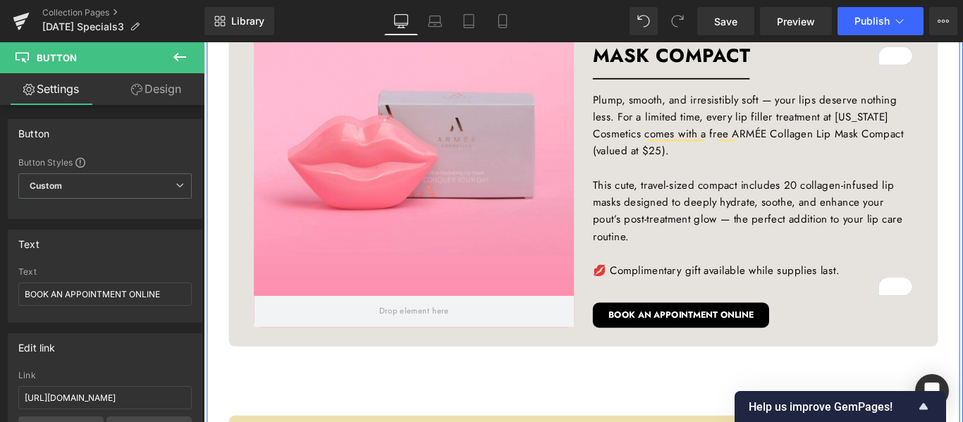
click at [962, 204] on div "Hero Banner 390px Hero Banner $100 OFF ALL LIP FILLER TREATMENTS Heading Separa…" at bounding box center [630, 209] width 853 height 1431
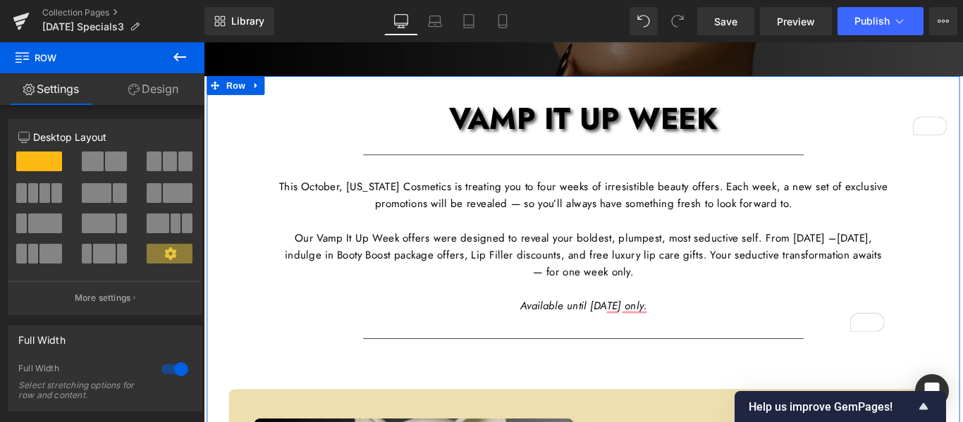
scroll to position [564, 0]
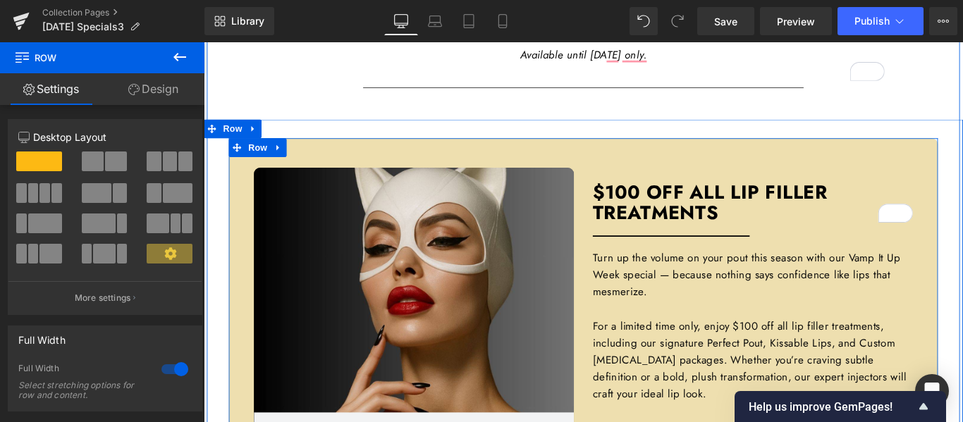
click at [962, 169] on div "Hero Banner 390px Hero Banner $100 OFF ALL LIP FILLER TREATMENTS Heading Separa…" at bounding box center [630, 340] width 797 height 380
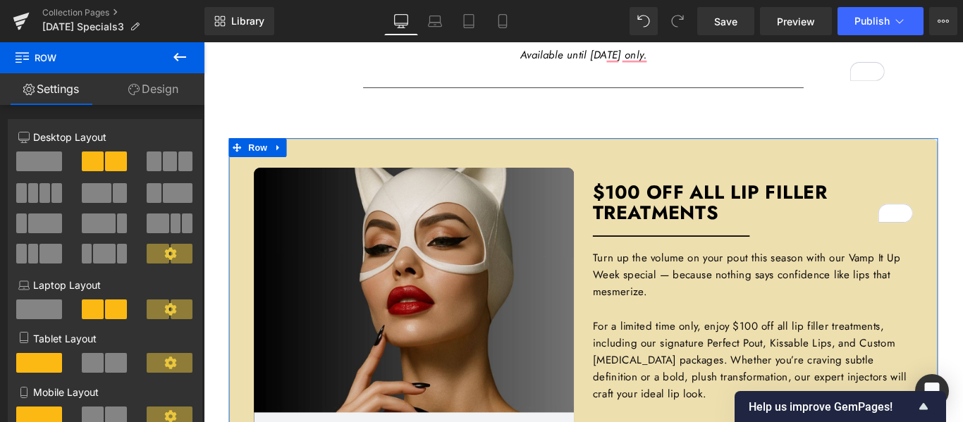
drag, startPoint x: 146, startPoint y: 88, endPoint x: 111, endPoint y: 185, distance: 103.3
click at [146, 87] on link "Design" at bounding box center [153, 89] width 102 height 32
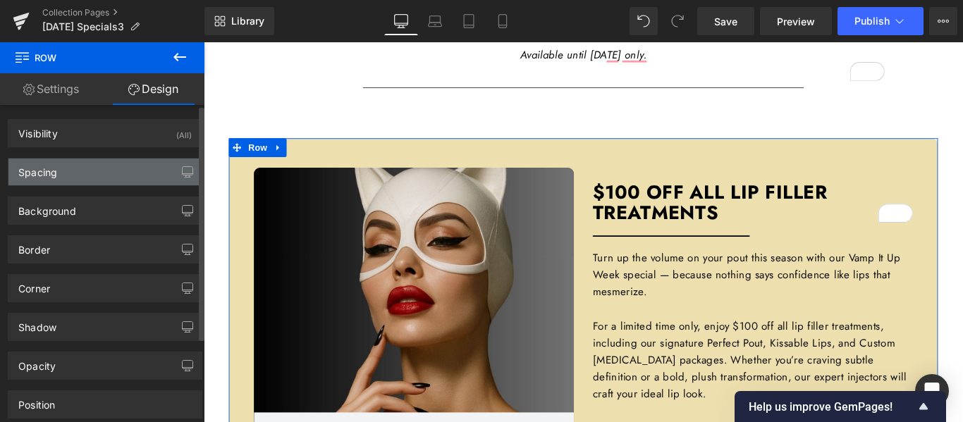
type input "#eedfaf"
type input "100"
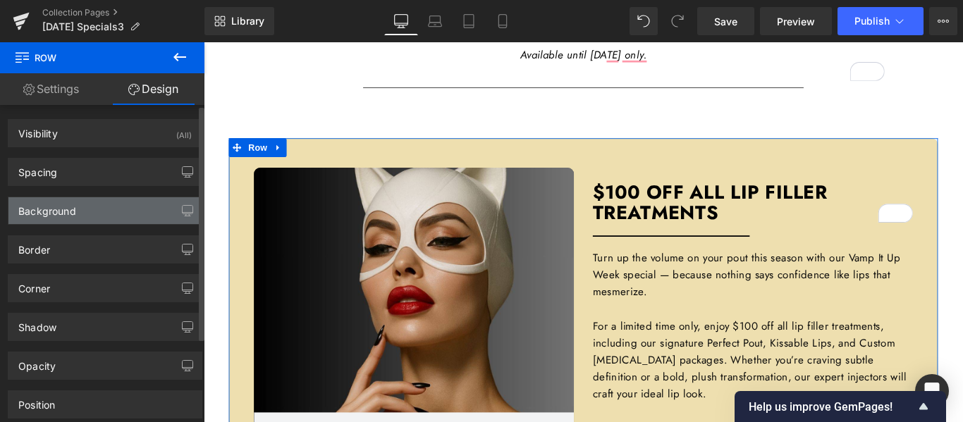
click at [65, 209] on div "Background" at bounding box center [47, 207] width 58 height 20
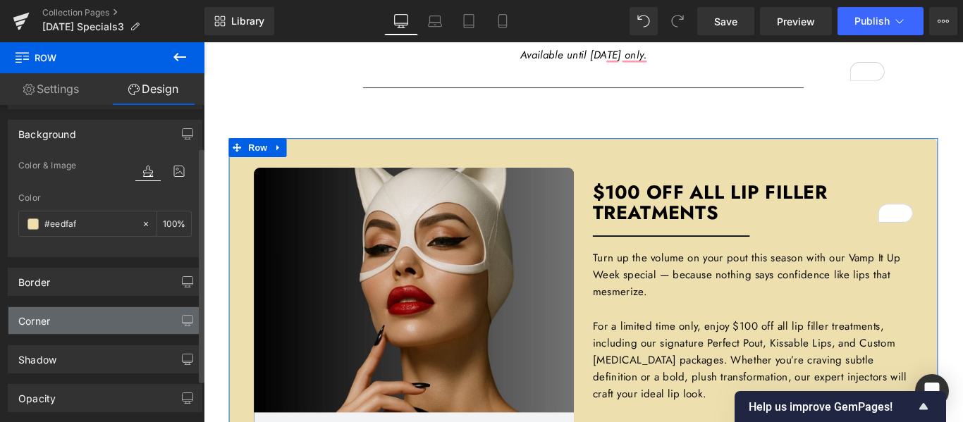
scroll to position [141, 0]
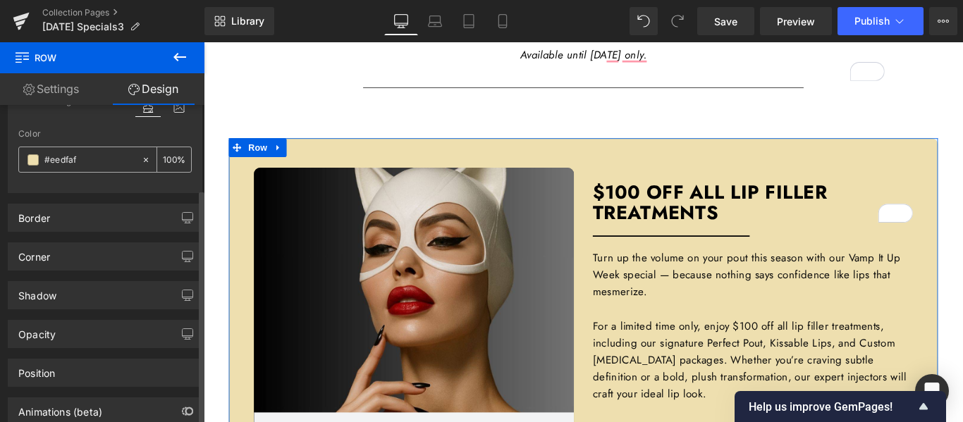
click at [32, 159] on span at bounding box center [32, 159] width 11 height 11
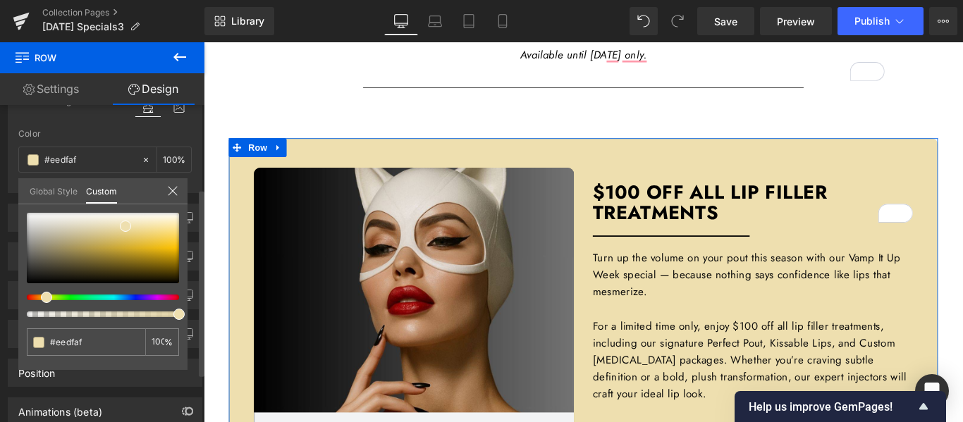
type input "#e4eeaf"
type input "#afe4ee"
type input "#d1afee"
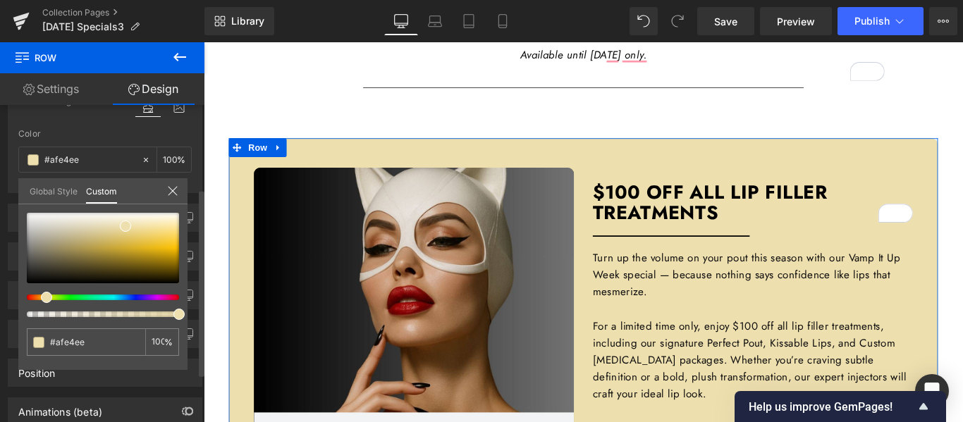
type input "#d1afee"
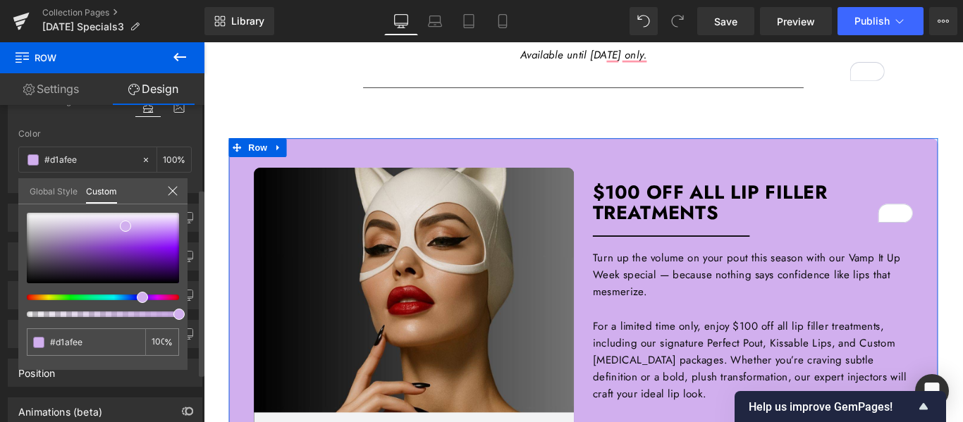
type input "#d6afee"
type input "#e1afee"
type input "#eeafe9"
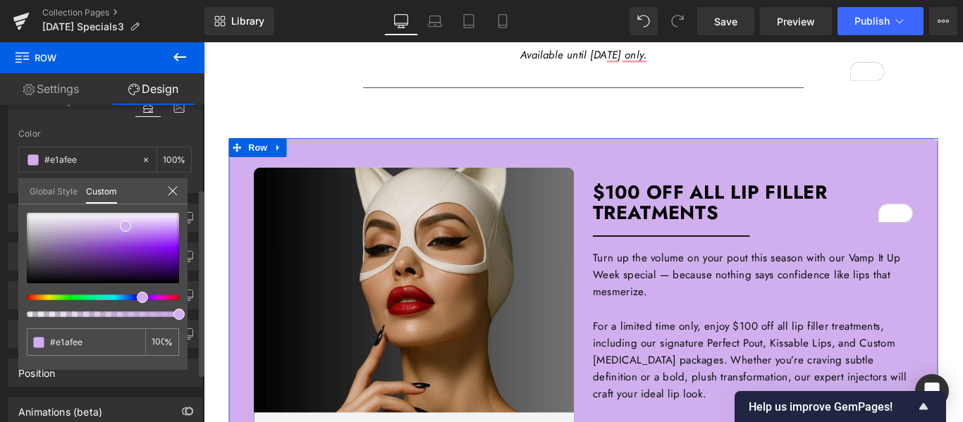
type input "#eeafe9"
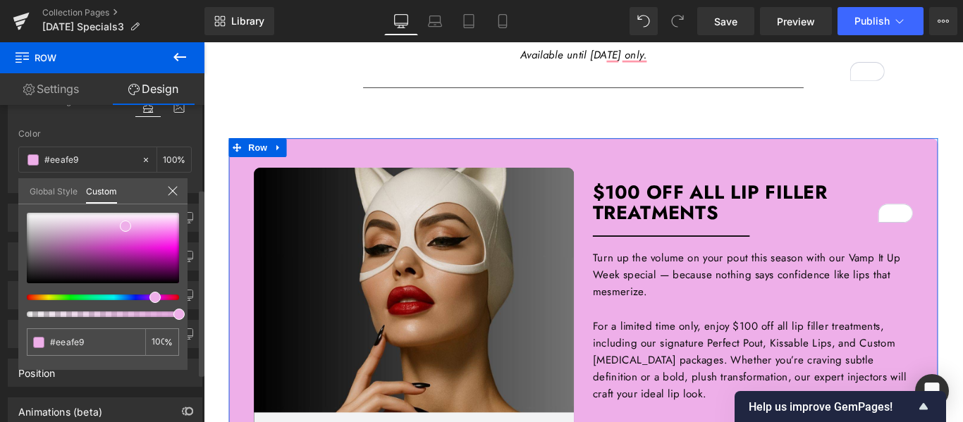
type input "#eeafe7"
type input "#eeafe5"
type input "#eeafe2"
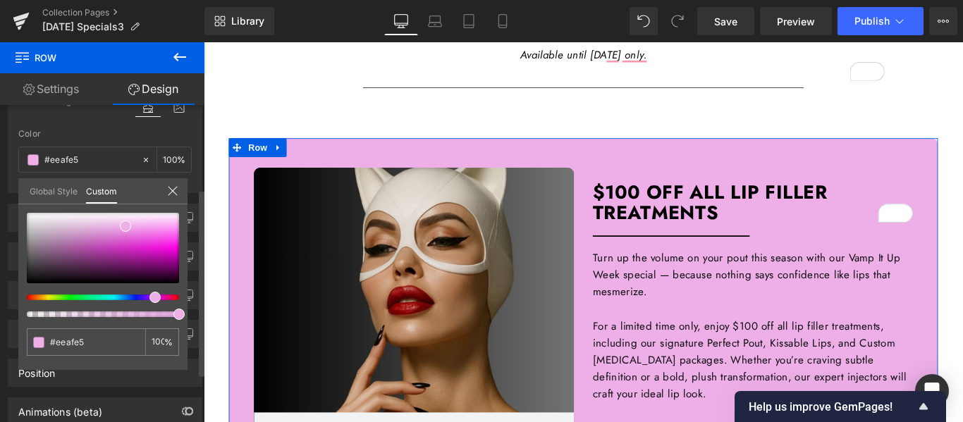
type input "#eeafe2"
type input "#eeafe0"
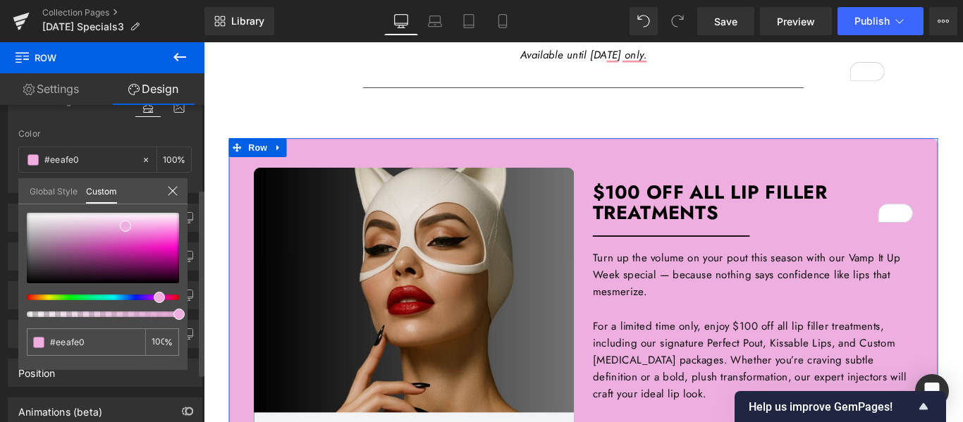
type input "#eeafdd"
type input "#eeafdb"
type input "#eeafd5"
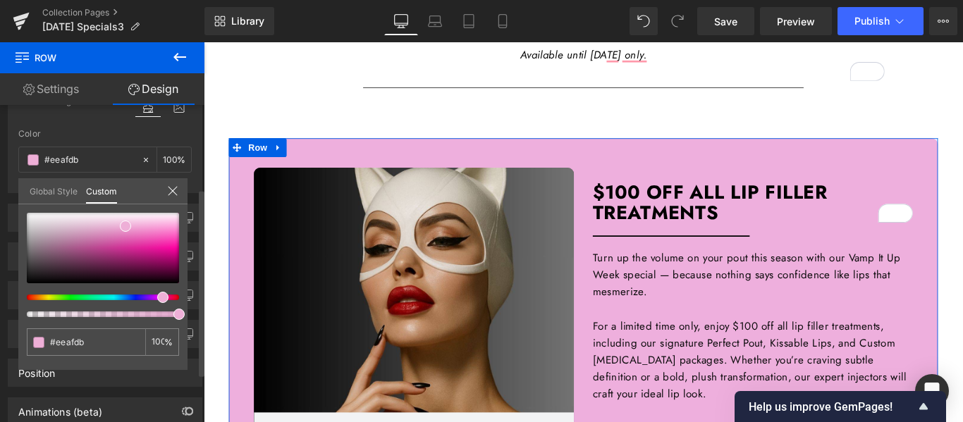
type input "#eeafd5"
type input "#eeafd4"
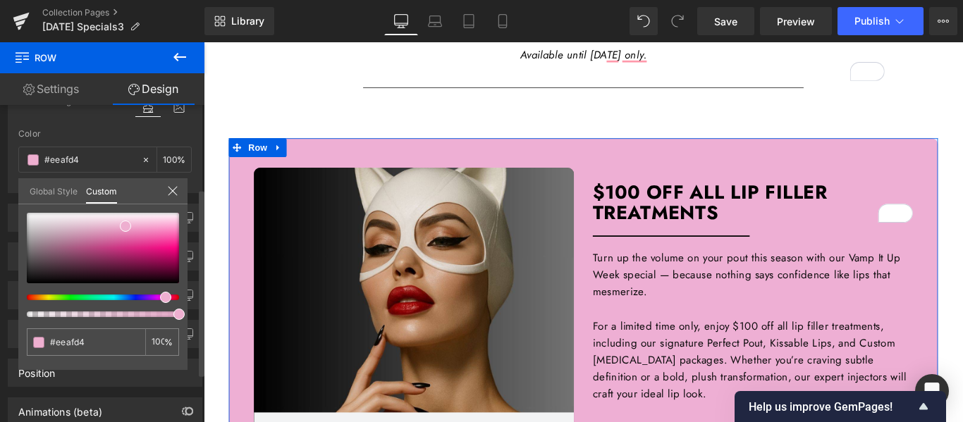
drag, startPoint x: 49, startPoint y: 298, endPoint x: 163, endPoint y: 302, distance: 114.3
click at [163, 302] on span at bounding box center [165, 297] width 11 height 11
type input "#f1bad6"
type input "#f5cbe1"
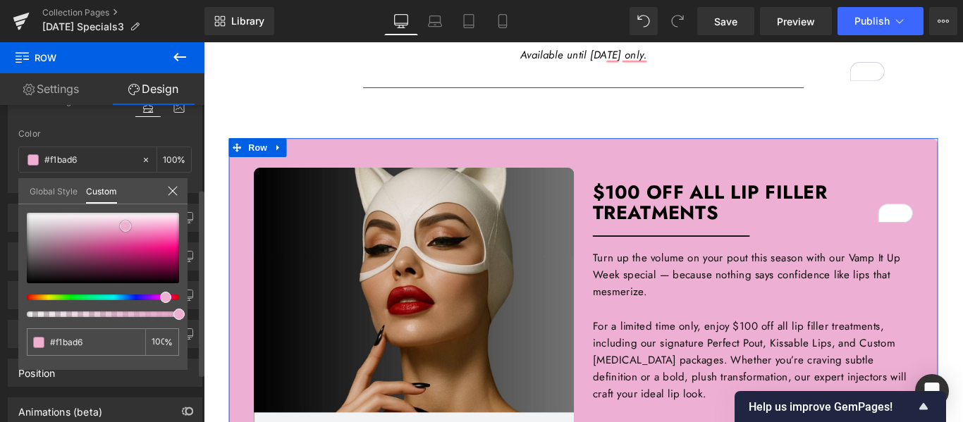
type input "#f5cbe1"
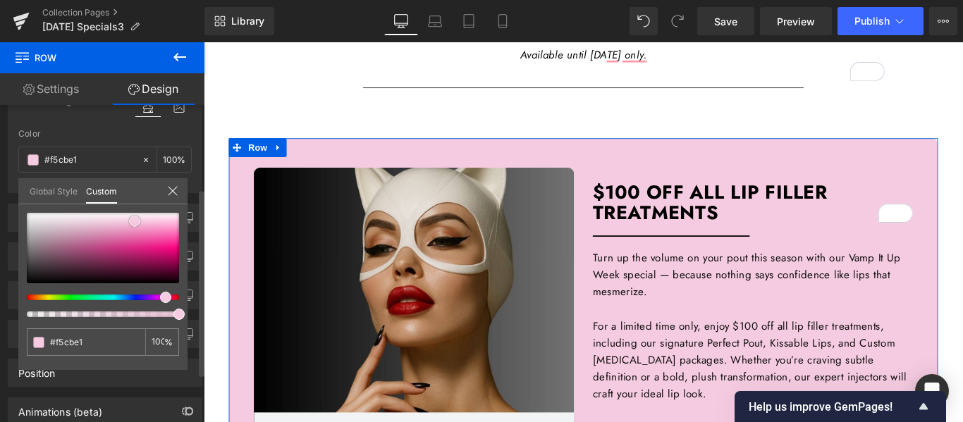
type input "#f6cfe3"
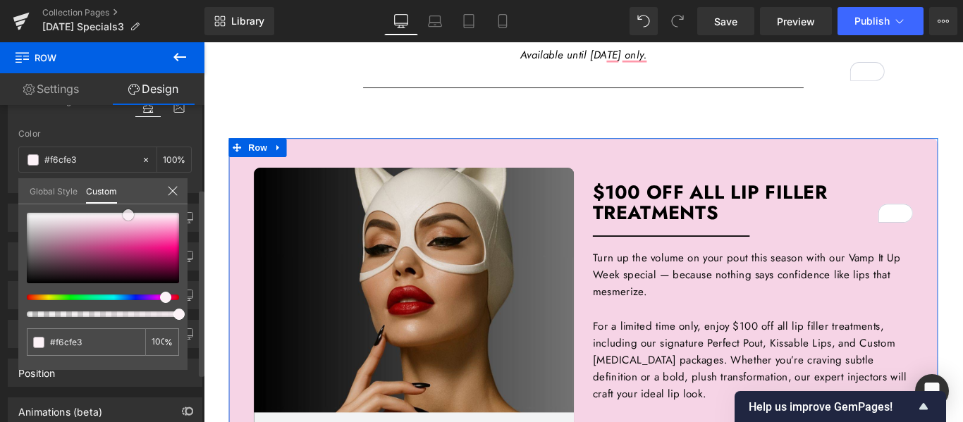
type input "#f6d4e6"
type input "#fcf2f7"
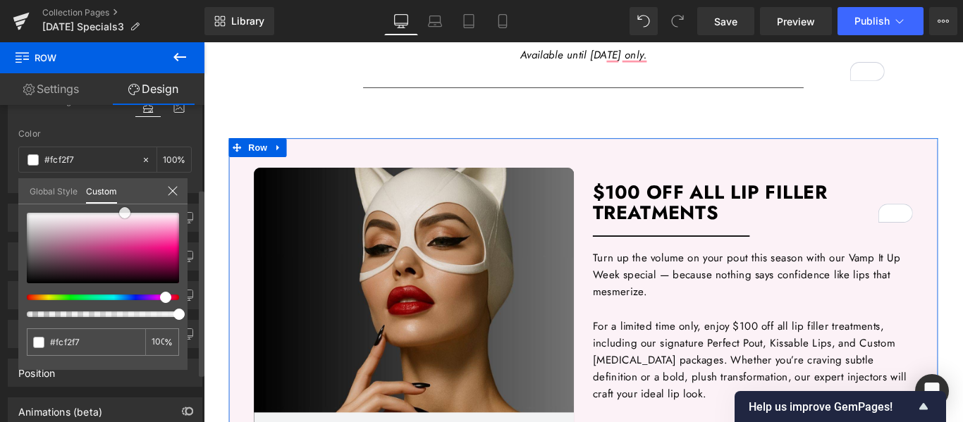
type input "#ffffff"
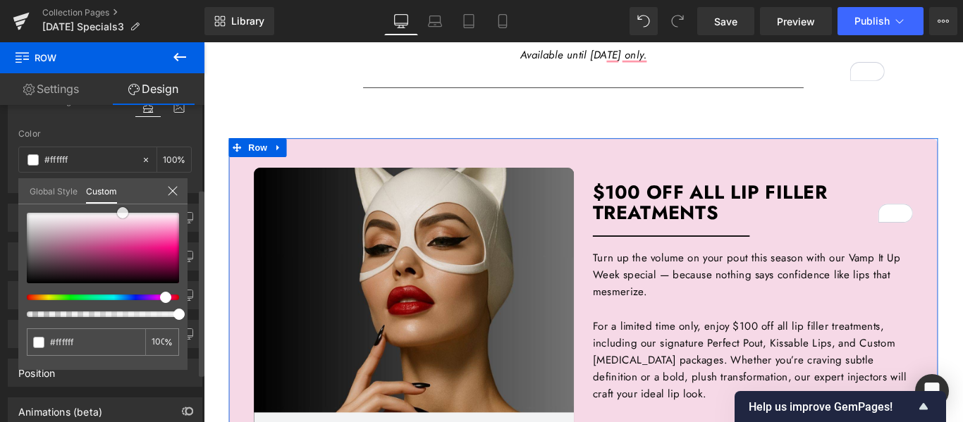
type input "#f6d9e7"
type input "#f4d1e1"
type input "#f6cfe1"
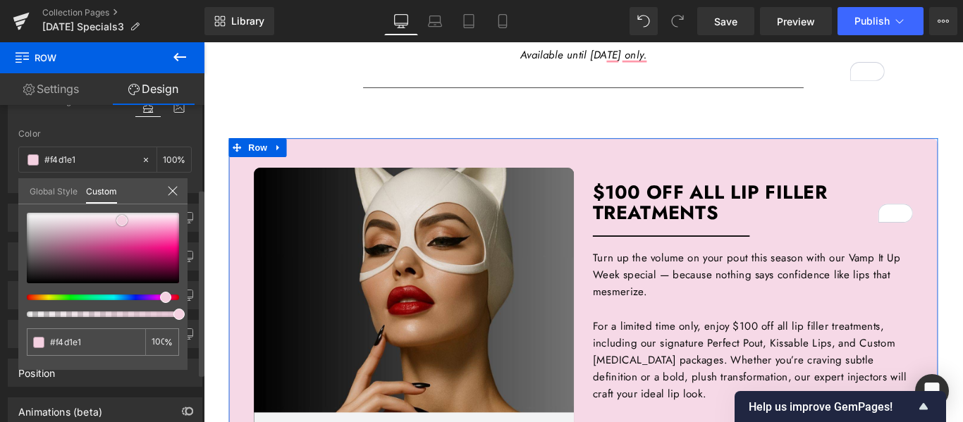
type input "#f6cfe1"
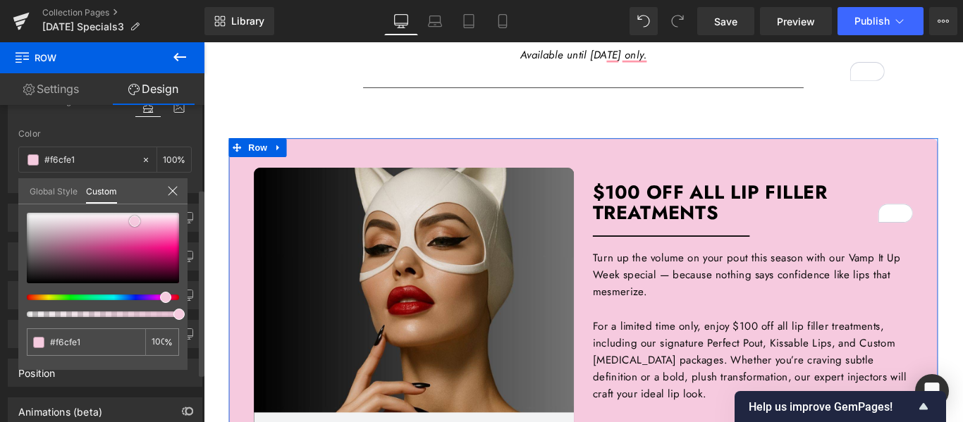
type input "#f6cadf"
type input "#f5cbdf"
type input "#f6cfe2"
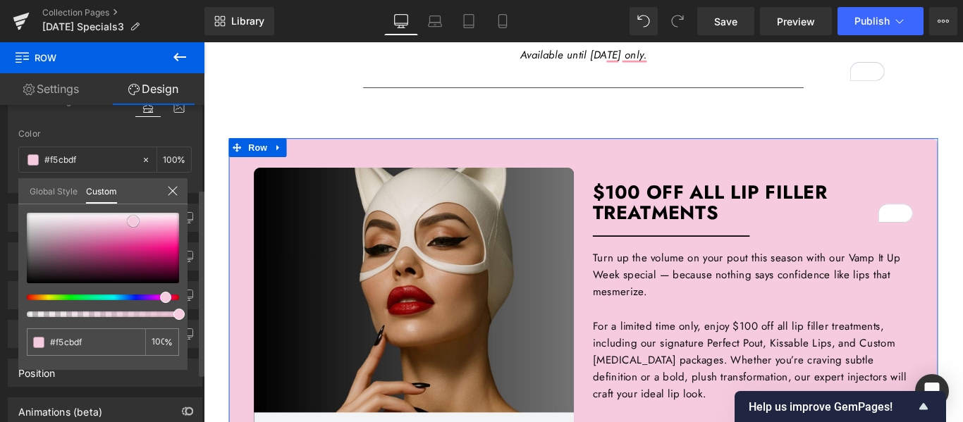
type input "#f6cfe2"
drag, startPoint x: 128, startPoint y: 226, endPoint x: 133, endPoint y: 220, distance: 8.0
click at [133, 220] on span at bounding box center [131, 220] width 11 height 11
click at [67, 340] on input "#f6cfe2" at bounding box center [87, 342] width 75 height 15
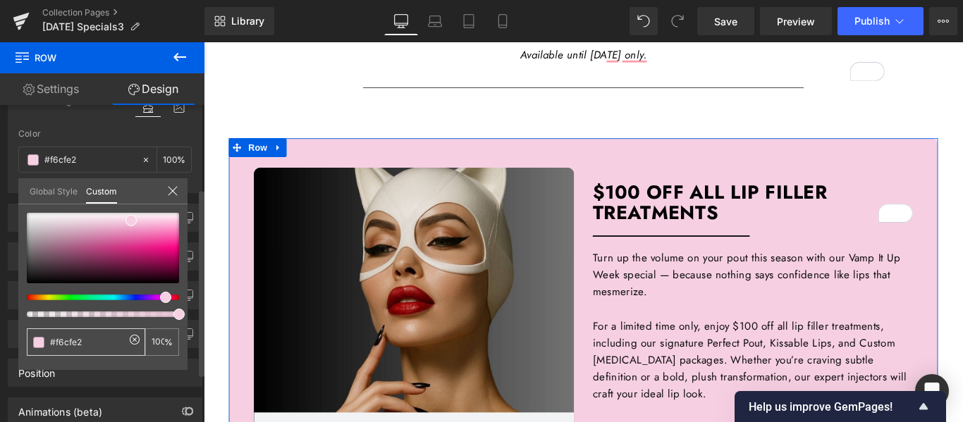
click at [67, 340] on input "#f6cfe2" at bounding box center [87, 342] width 75 height 15
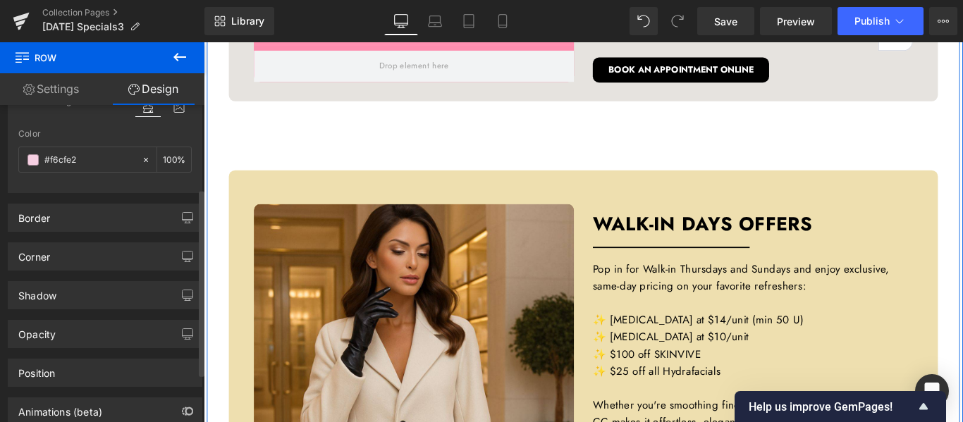
scroll to position [1481, 0]
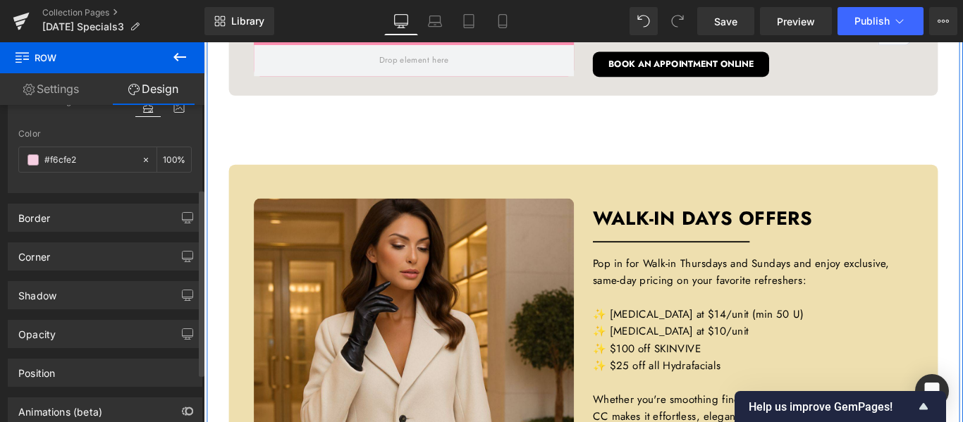
click at [962, 197] on div "Hero Banner Hero Banner WALK-IN DAYS OFFERS Heading Separator Pop in for Walk-i…" at bounding box center [630, 383] width 797 height 407
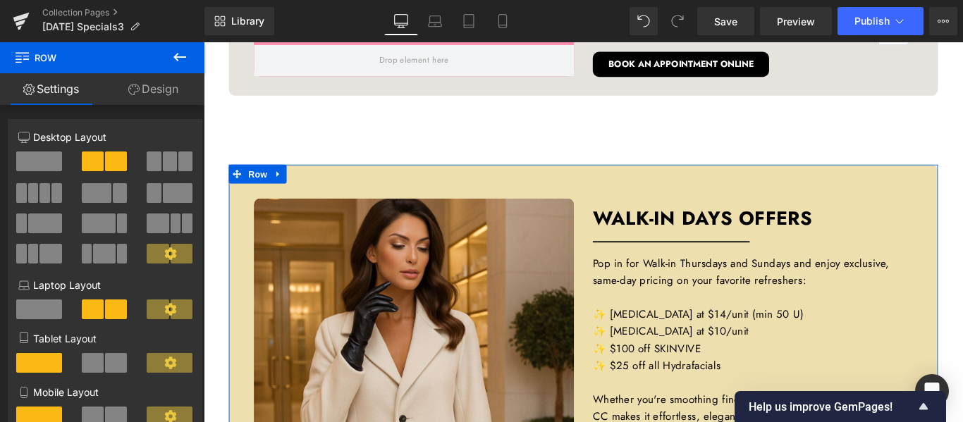
click at [156, 93] on link "Design" at bounding box center [153, 89] width 102 height 32
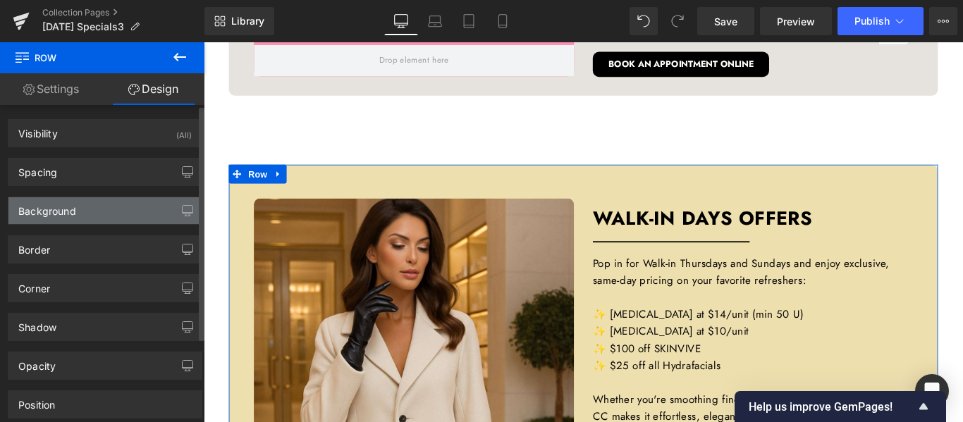
click at [79, 212] on div "Background" at bounding box center [104, 210] width 193 height 27
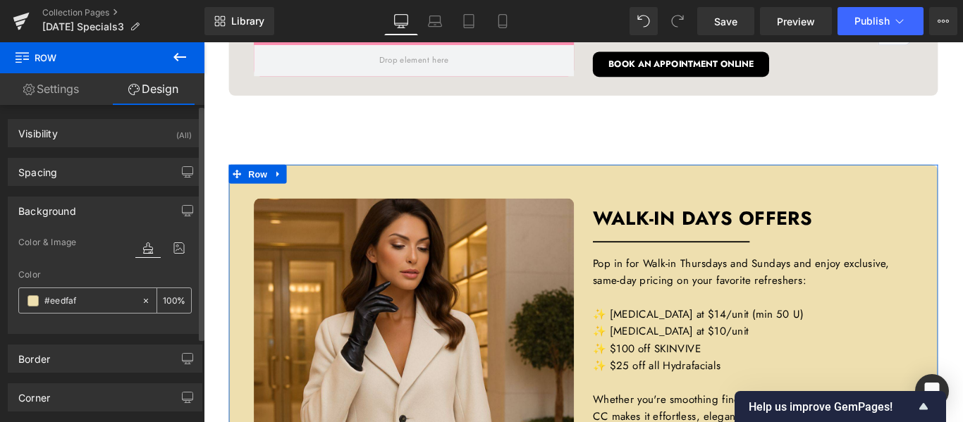
click at [55, 300] on input "#eedfaf" at bounding box center [89, 301] width 90 height 16
paste input "f6cfe2"
type input "#f6cfe2"
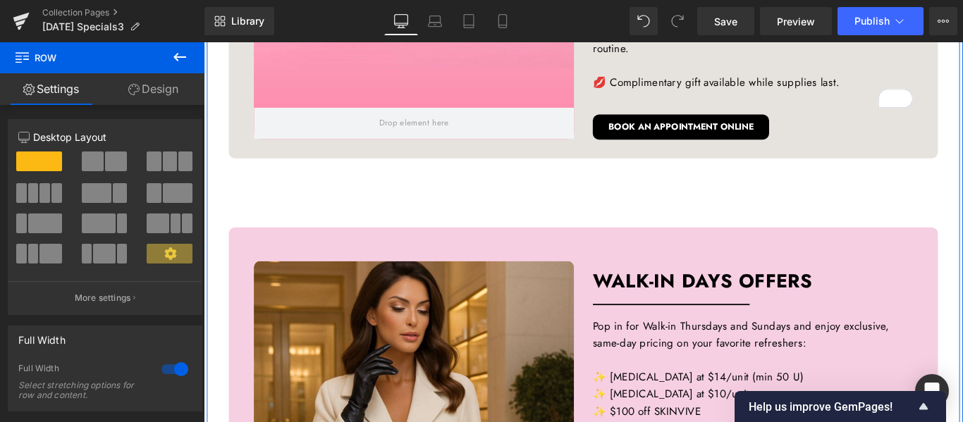
scroll to position [1622, 0]
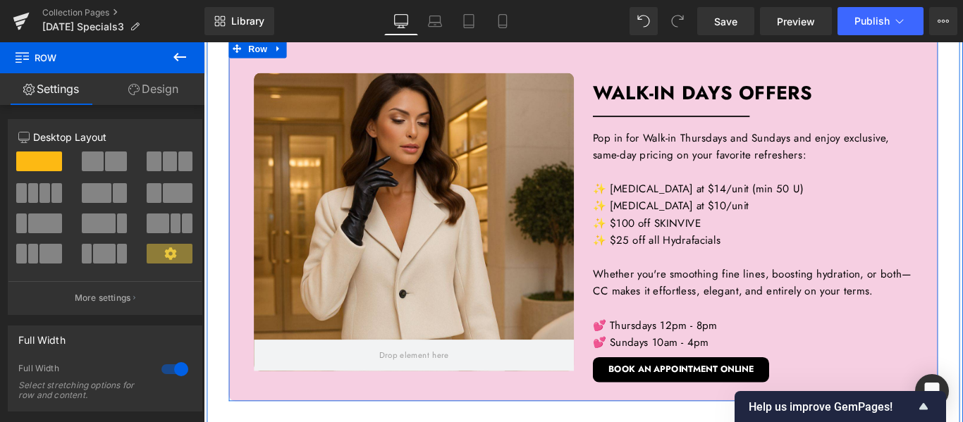
click at [962, 70] on div "Hero Banner WALK-IN DAYS OFFERS Heading Separator Pop in for Walk-in Thursdays …" at bounding box center [820, 244] width 381 height 360
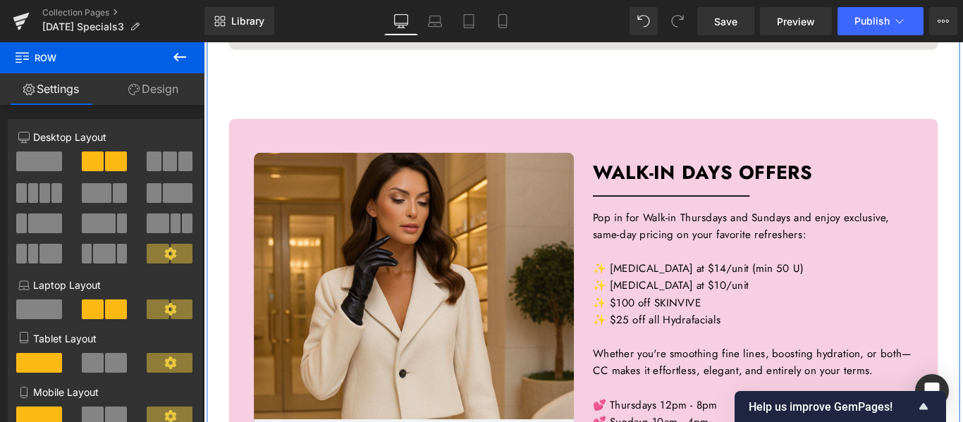
scroll to position [1481, 0]
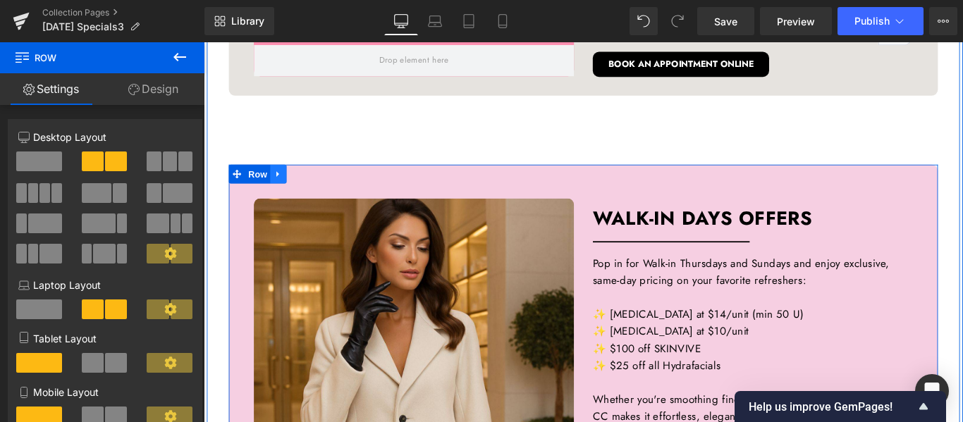
click at [288, 187] on link at bounding box center [288, 190] width 18 height 21
click at [301, 187] on icon at bounding box center [306, 190] width 10 height 10
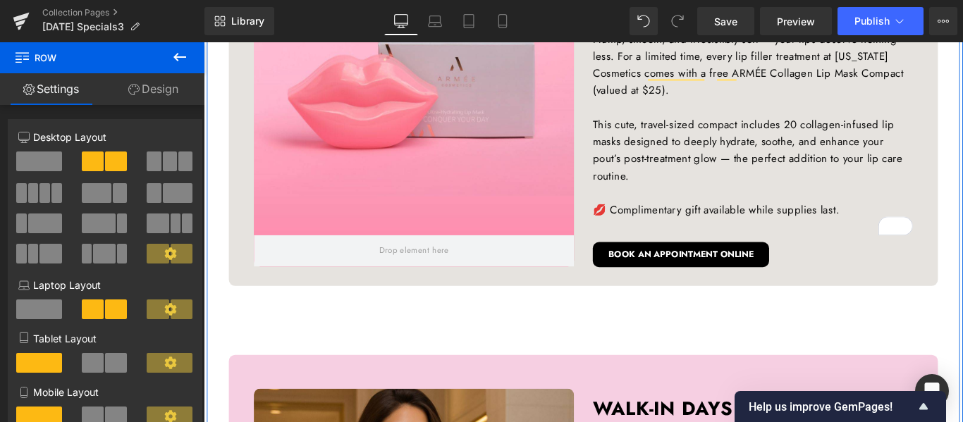
scroll to position [1130, 0]
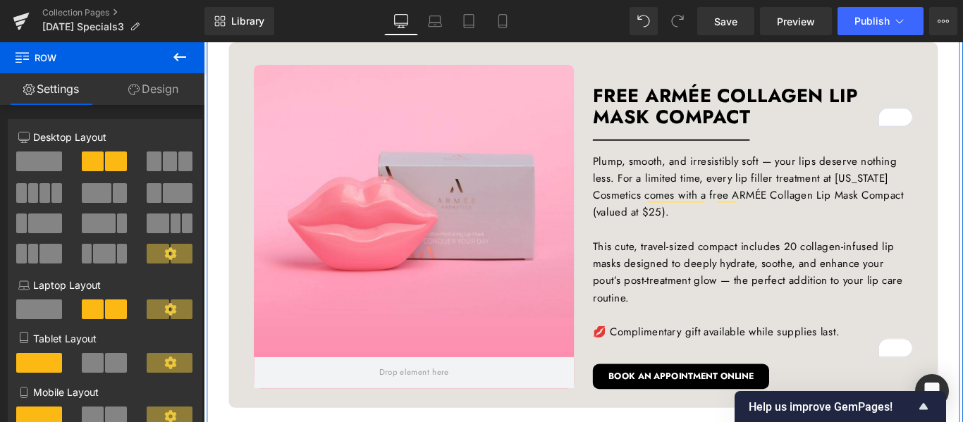
click at [962, 71] on div "Hero Banner FREE ARMÉE COLLAGEN LIP MASK COMPACT Heading Separator Plump, smoot…" at bounding box center [820, 250] width 381 height 365
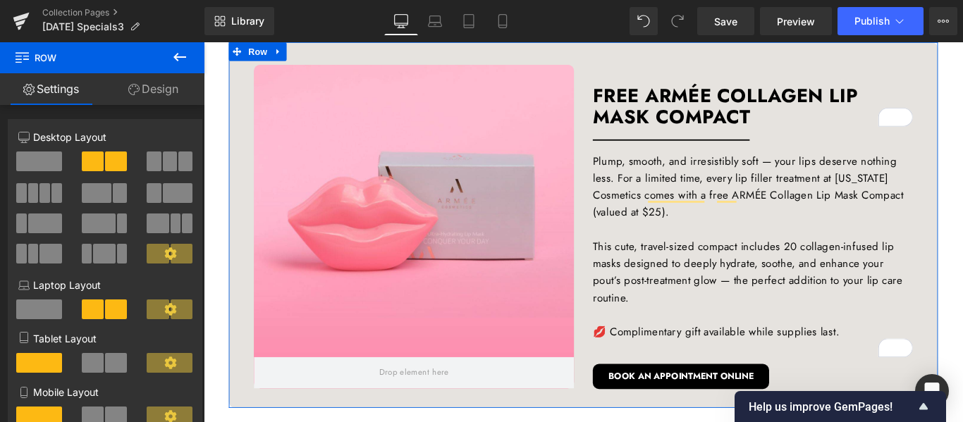
drag, startPoint x: 137, startPoint y: 82, endPoint x: 96, endPoint y: 210, distance: 134.0
click at [137, 82] on link "Design" at bounding box center [153, 89] width 102 height 32
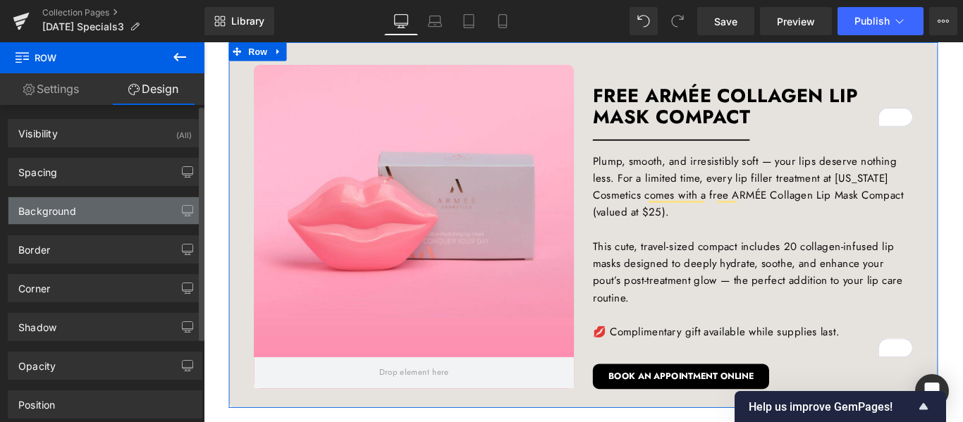
click at [96, 210] on div "Background" at bounding box center [104, 210] width 193 height 27
type input "#e6e3df"
type input "100"
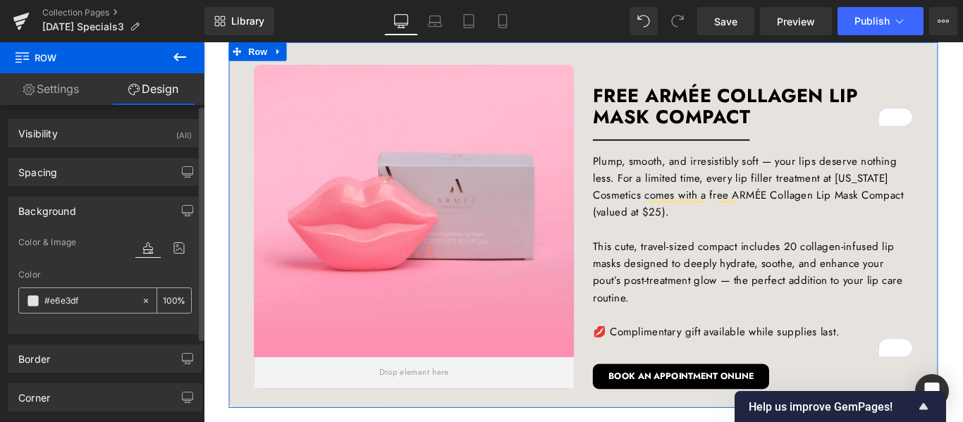
click at [69, 302] on input "#e6e3df" at bounding box center [89, 301] width 90 height 16
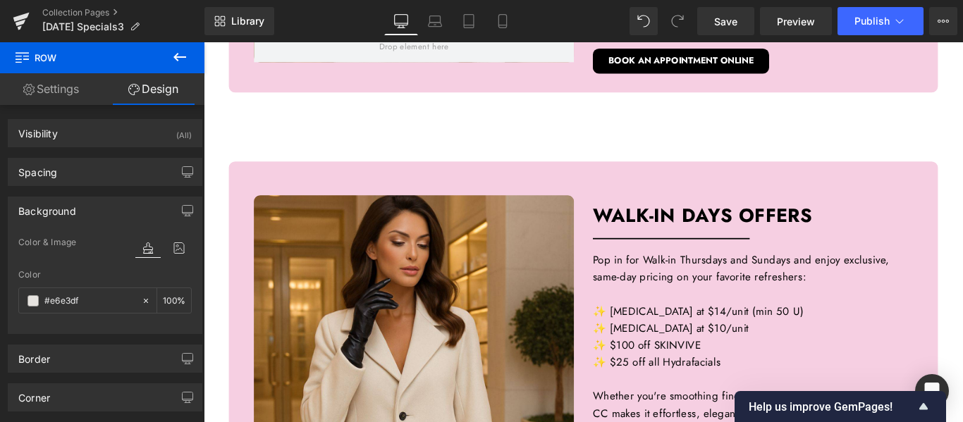
scroll to position [1976, 0]
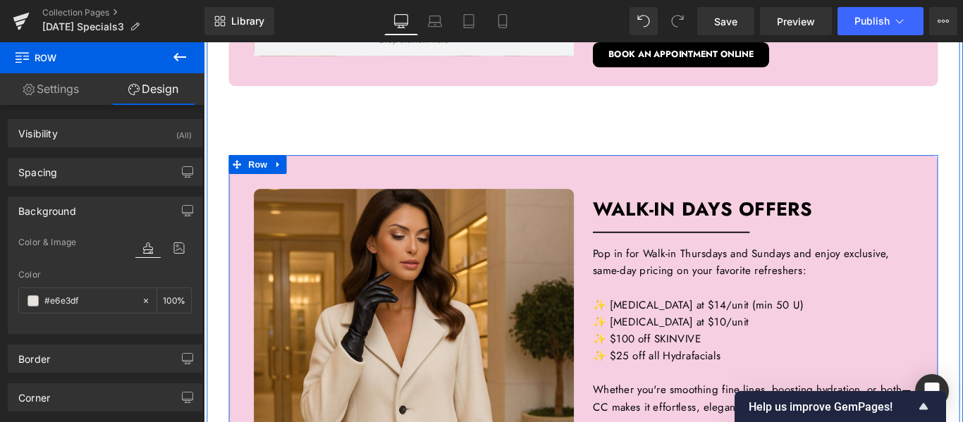
click at [938, 183] on div "Hero Banner Hero Banner WALK-IN DAYS OFFERS Heading Separator Pop in for Walk-i…" at bounding box center [630, 372] width 797 height 407
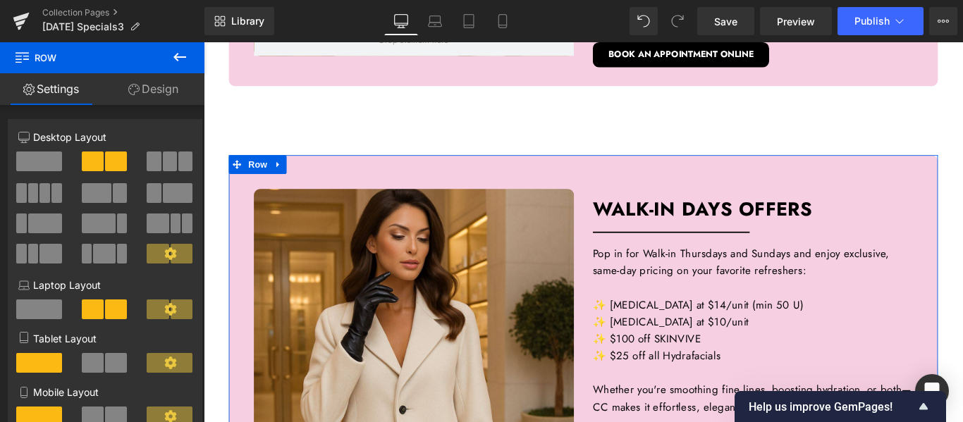
click at [166, 98] on link "Design" at bounding box center [153, 89] width 102 height 32
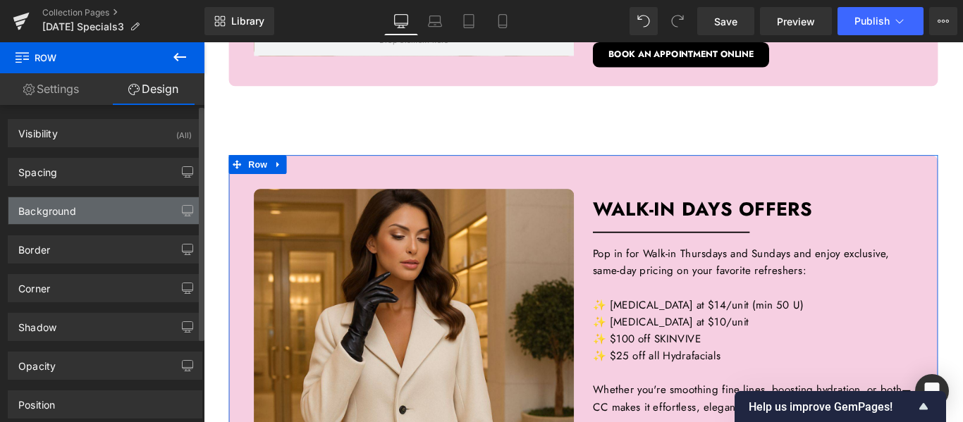
type input "#f6cfe2"
type input "100"
click at [79, 215] on div "Background" at bounding box center [104, 210] width 193 height 27
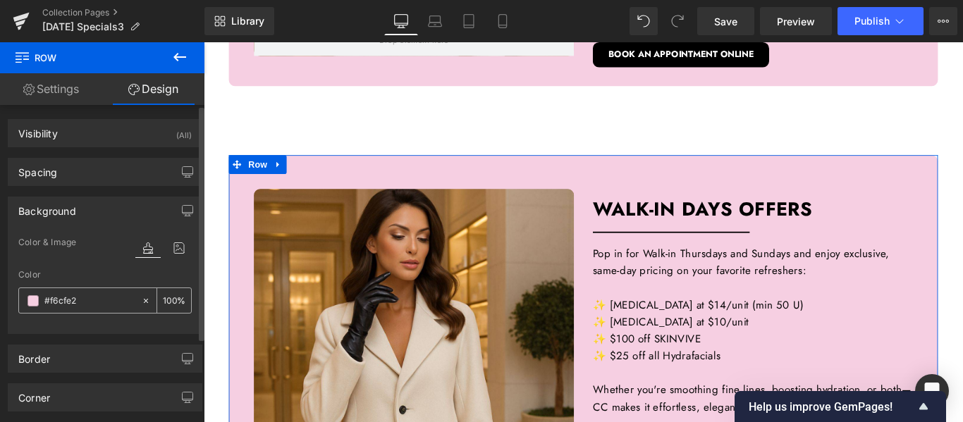
click at [63, 302] on input "#f6cfe2" at bounding box center [89, 301] width 90 height 16
paste input "e6e3df"
type input "#e6e3df"
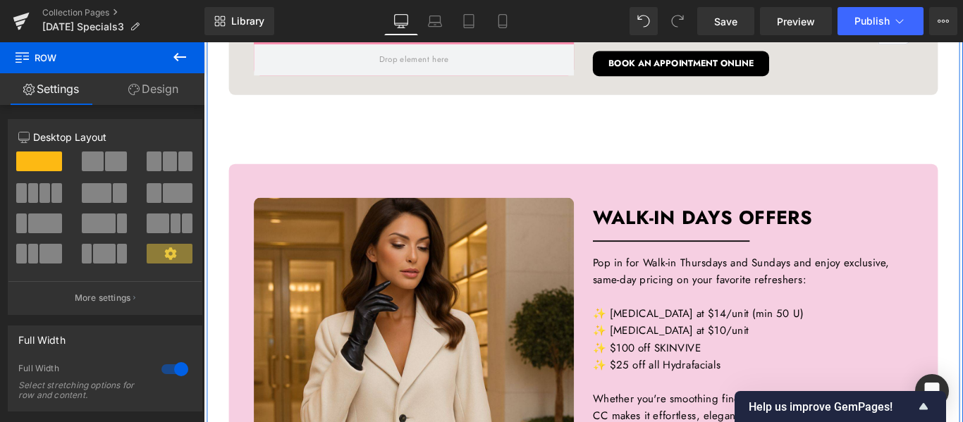
scroll to position [1482, 0]
click at [759, 242] on h3 "WALK-IN DAYS OFFERS" at bounding box center [821, 227] width 360 height 47
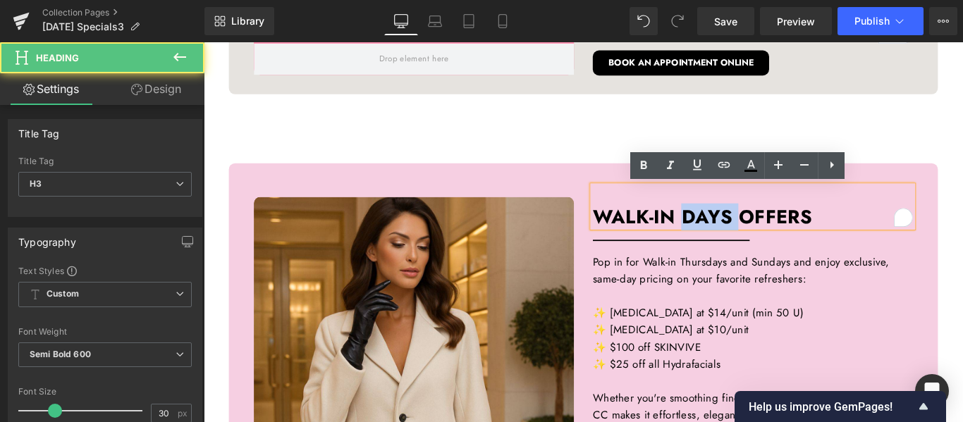
click at [747, 242] on h3 "WALK-IN DAYS OFFERS" at bounding box center [821, 227] width 360 height 47
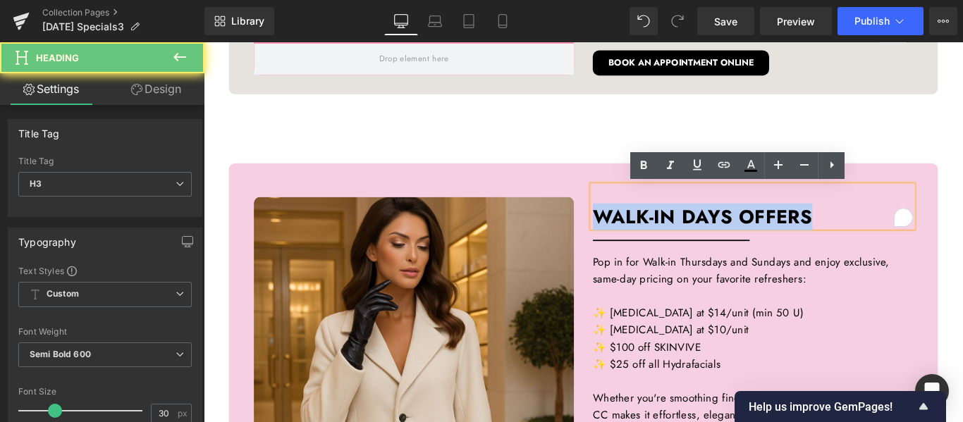
click at [745, 242] on h3 "WALK-IN DAYS OFFERS" at bounding box center [821, 227] width 360 height 47
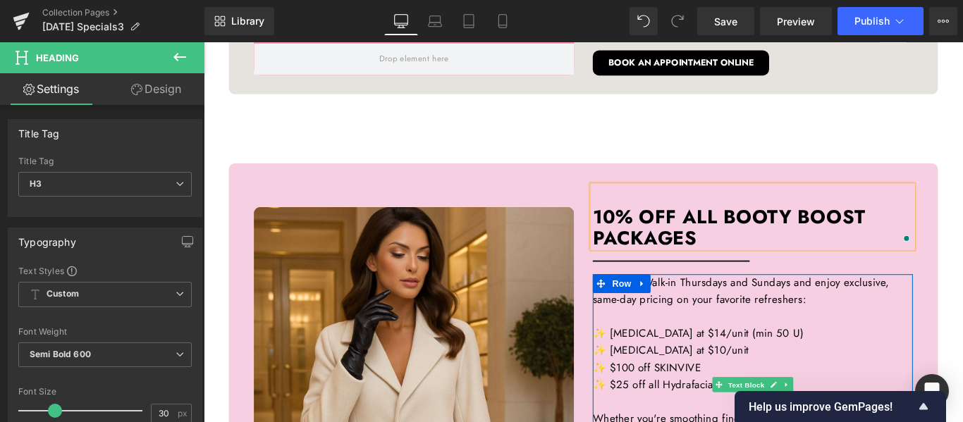
scroll to position [1623, 0]
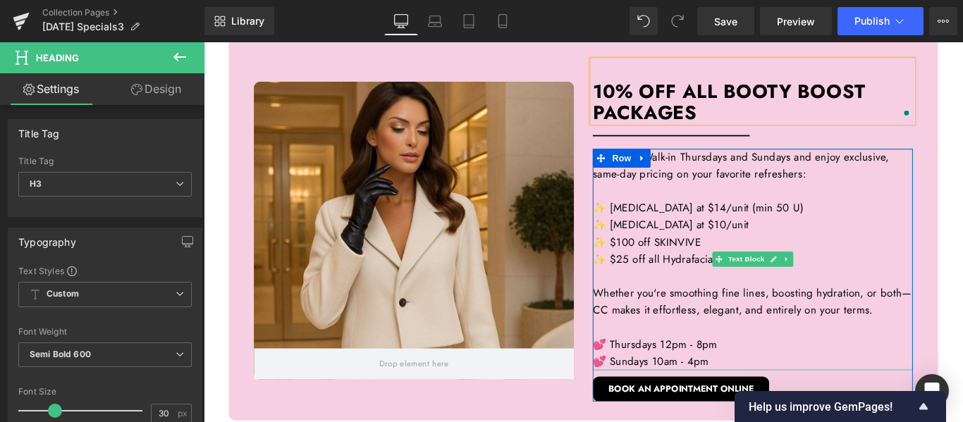
click at [719, 250] on font "✨ Jeuveau at $10/unit" at bounding box center [729, 247] width 176 height 17
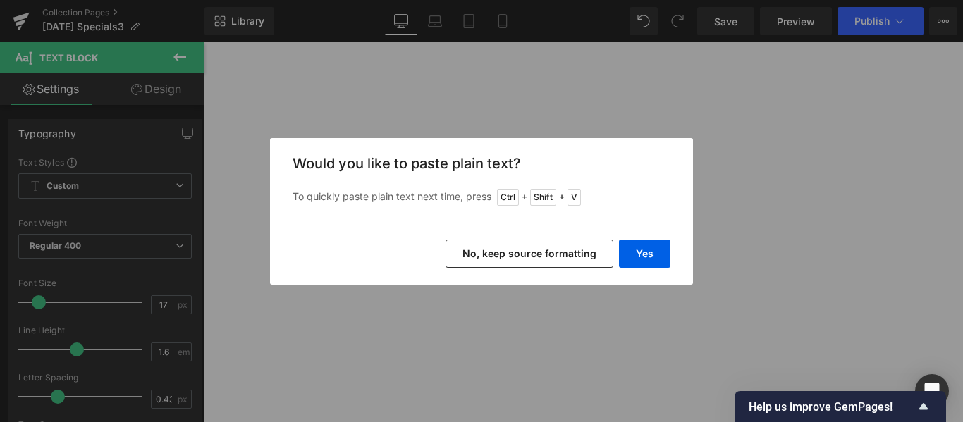
click at [634, 252] on button "Yes" at bounding box center [644, 254] width 51 height 28
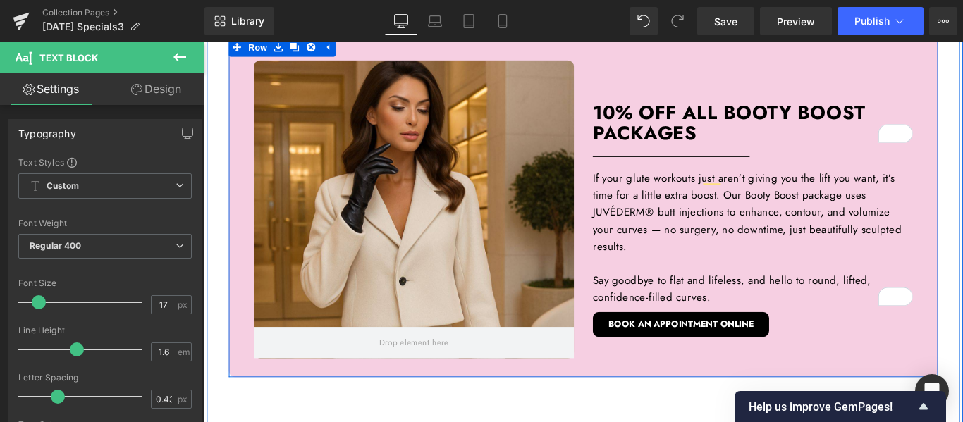
scroll to position [1623, 0]
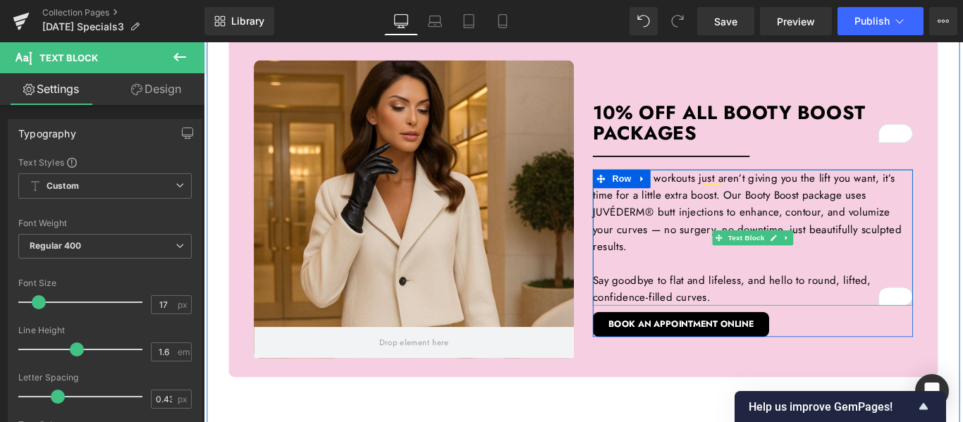
click at [788, 329] on p "Say goodbye to flat and lifeless, and hello to round, lifted, confidence-filled…" at bounding box center [821, 319] width 360 height 38
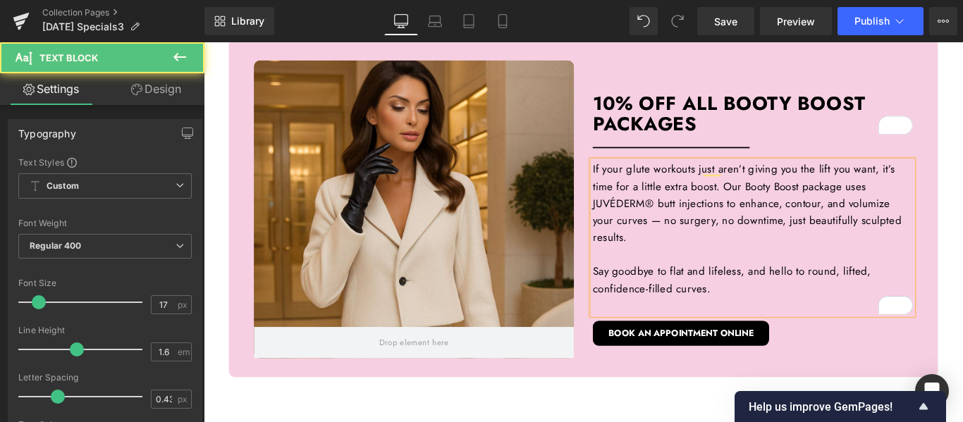
scroll to position [1613, 0]
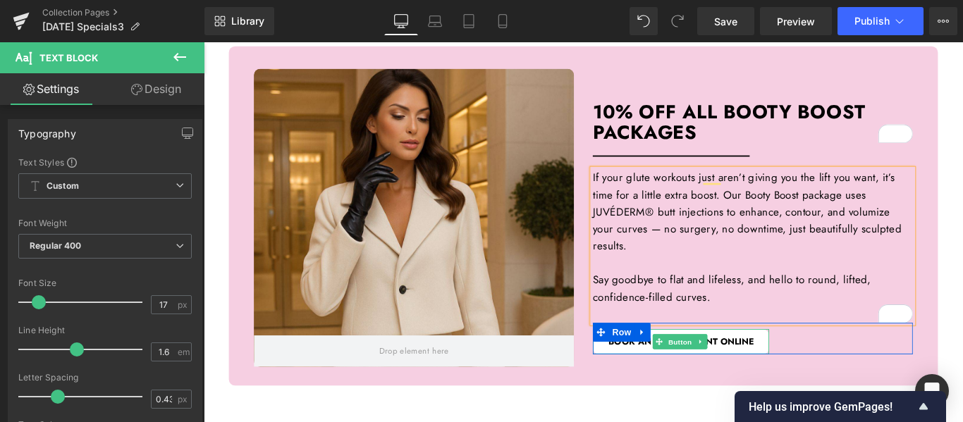
click at [816, 379] on link "BOOK AN APPOINTMENT ONLINE" at bounding box center [740, 379] width 198 height 28
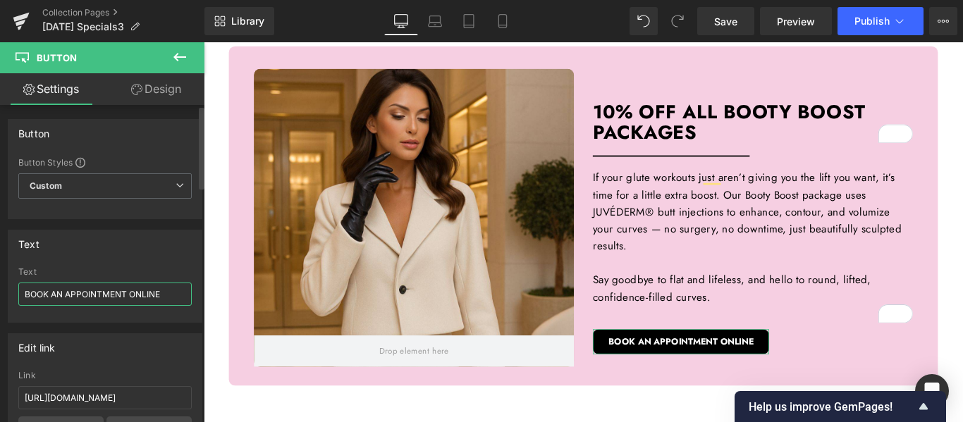
click at [119, 296] on input "BOOK AN APPOINTMENT ONLINE" at bounding box center [104, 294] width 173 height 23
type input "VIEW BOOTY BOOST PACKAGES"
click at [121, 403] on input "https://appointmentrequestsapp.symplast.com/?tenant=108" at bounding box center [104, 397] width 173 height 23
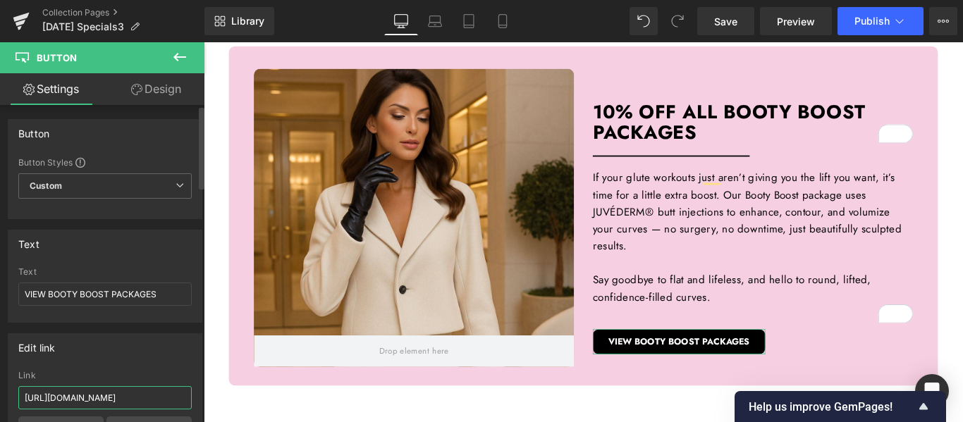
click at [121, 403] on input "https://appointmentrequestsapp.symplast.com/?tenant=108" at bounding box center [104, 397] width 173 height 23
paste input "californiacosmetics.com/products/booty-boost"
type input "https://californiacosmetics.com/products/booty-boost"
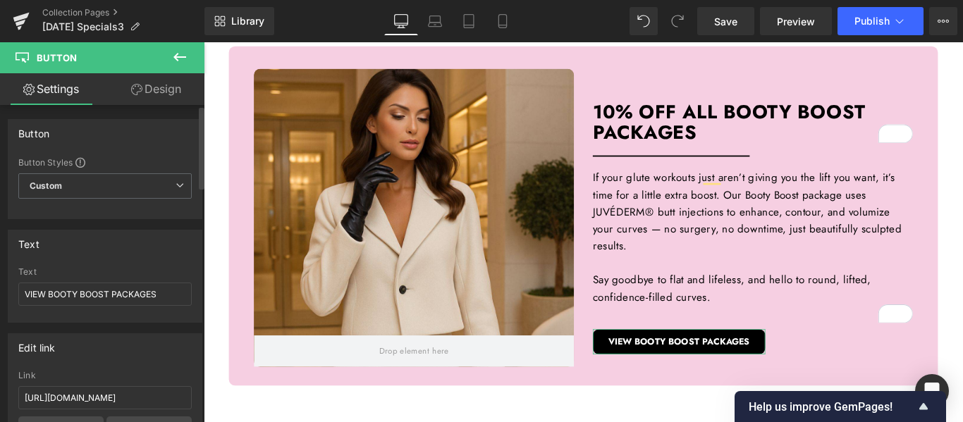
click at [176, 240] on div "Text" at bounding box center [104, 244] width 193 height 27
click at [204, 42] on div "425px" at bounding box center [204, 42] width 0 height 0
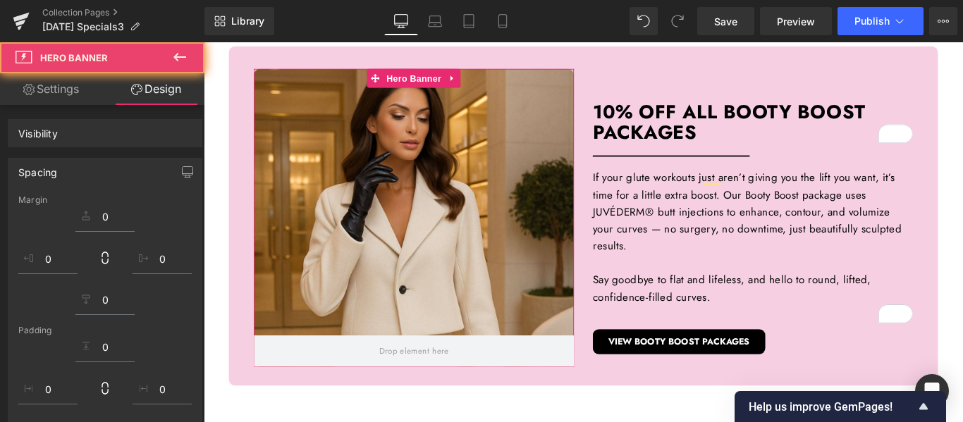
click at [553, 135] on div "Hero Banner 425px" at bounding box center [440, 240] width 360 height 335
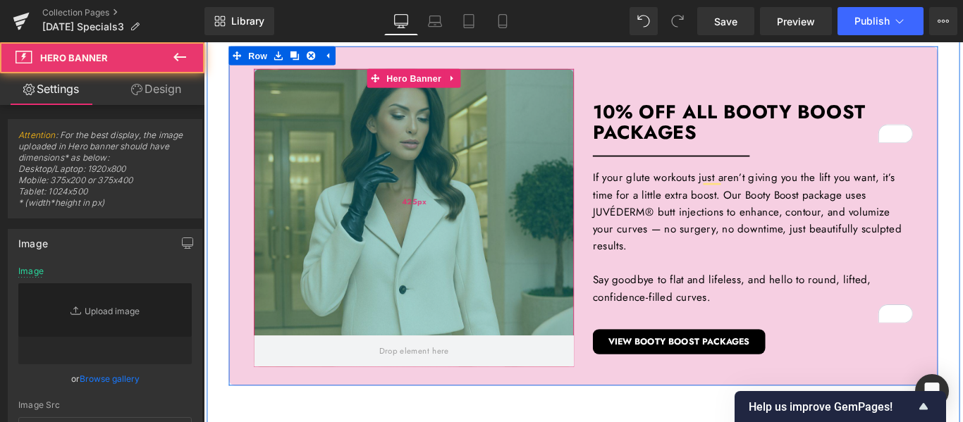
type input "https://ucarecdn.com/d573f0e7-97e4-475d-b727-9cd71b0a7d89/-/format/auto/-/previ…"
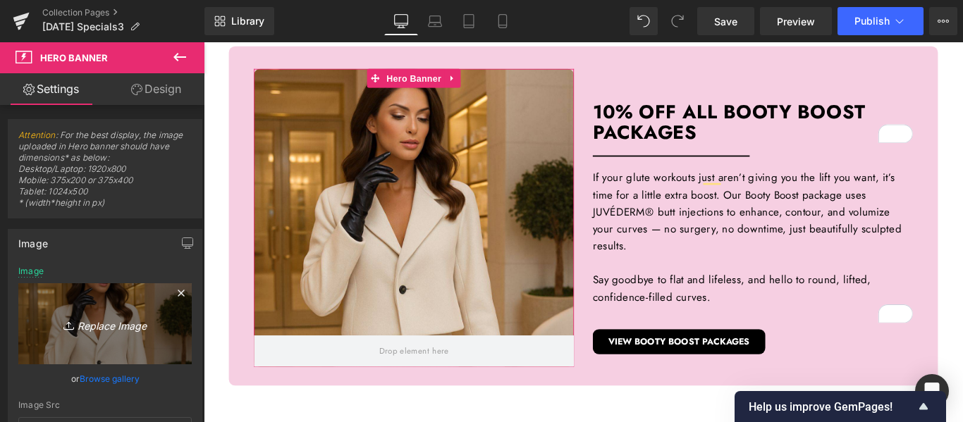
click at [102, 320] on icon "Replace Image" at bounding box center [105, 324] width 113 height 18
type input "C:\fakepath\CC Oct 2025 Posts (2).jpg"
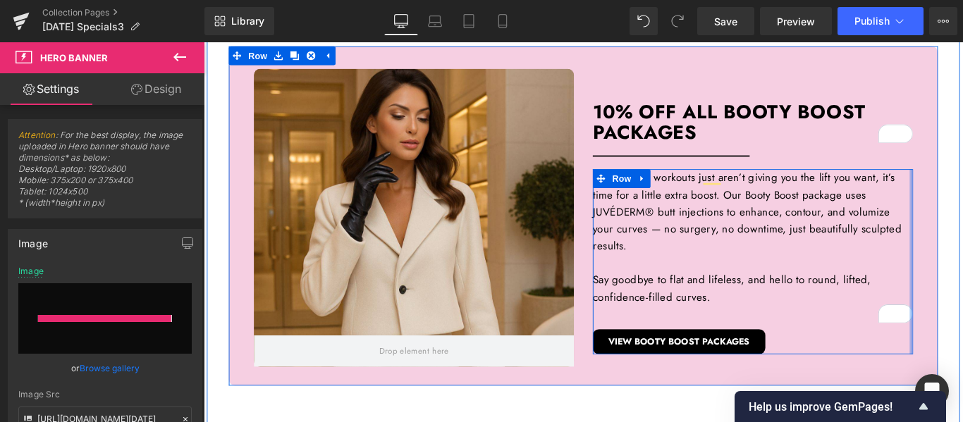
type input "https://ucarecdn.com/2e74ae7e-ab15-44d0-8969-97be2b9b8c0a/-/format/auto/-/previ…"
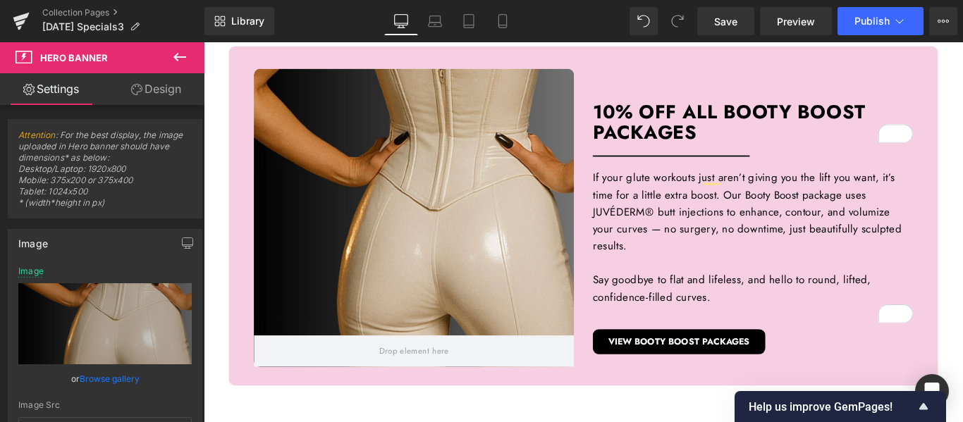
scroll to position [1613, 0]
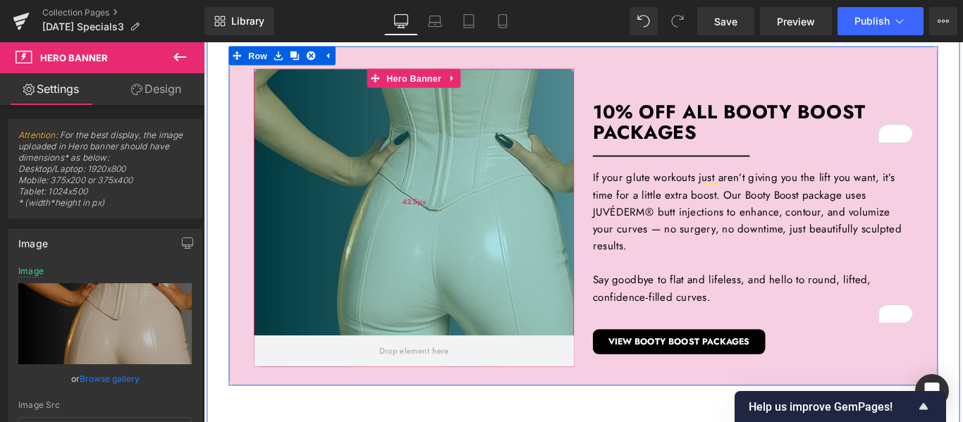
click at [470, 187] on div "425px" at bounding box center [440, 223] width 360 height 300
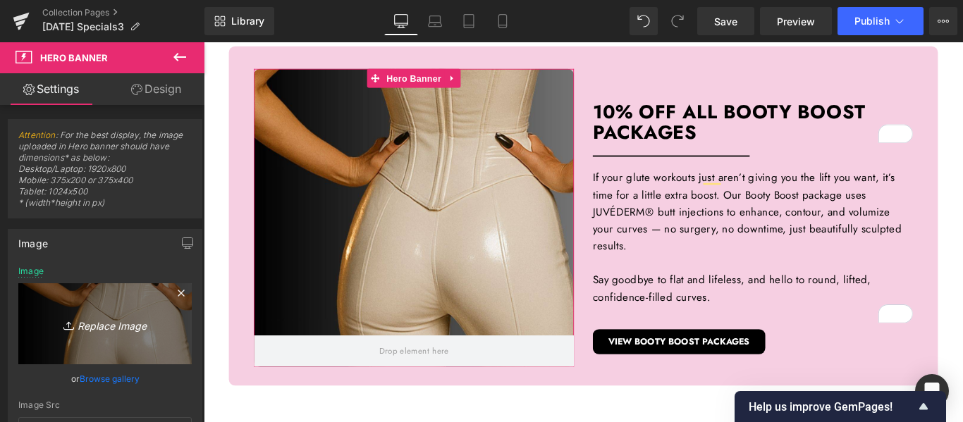
click at [104, 324] on icon "Replace Image" at bounding box center [105, 324] width 113 height 18
type input "C:\fakepath\CC Oct 2025 Posts (3).jpg"
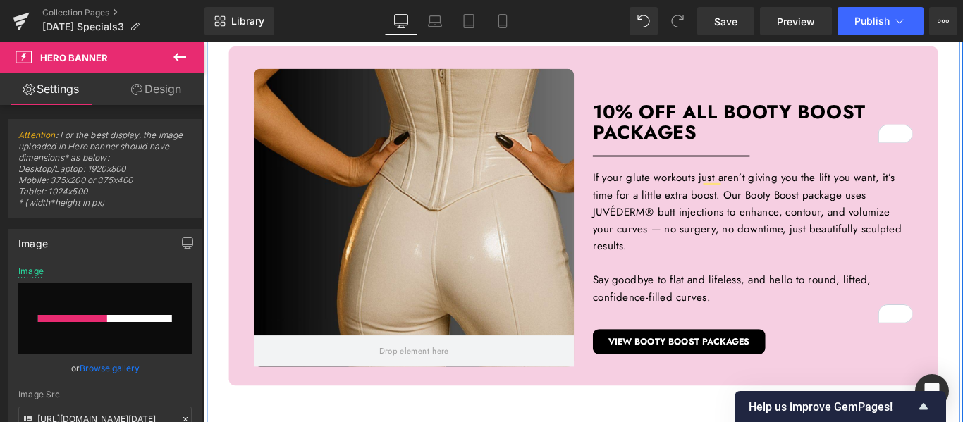
click at [962, 161] on div "Hero Banner 390px Hero Banner $100 OFF ALL LIP FILLER TREATMENTS Heading Separa…" at bounding box center [630, 25] width 853 height 1890
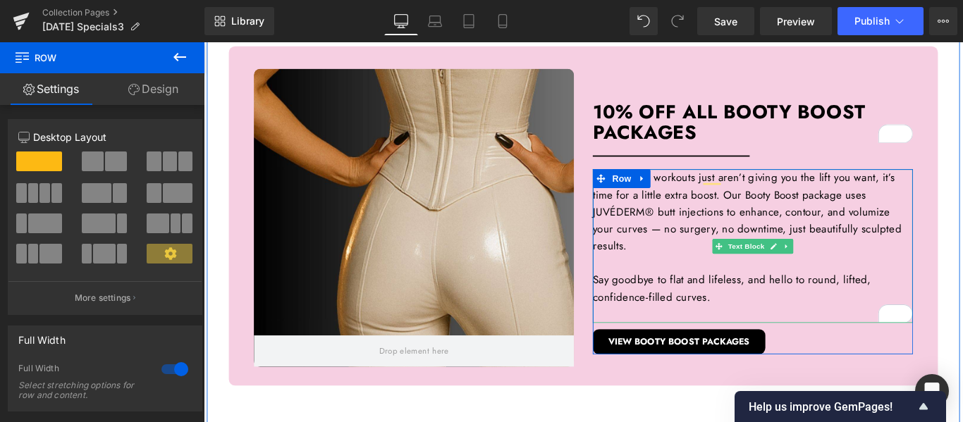
click at [789, 214] on font "If your glute workouts just aren’t giving you the lift you want, it’s time for …" at bounding box center [814, 233] width 347 height 94
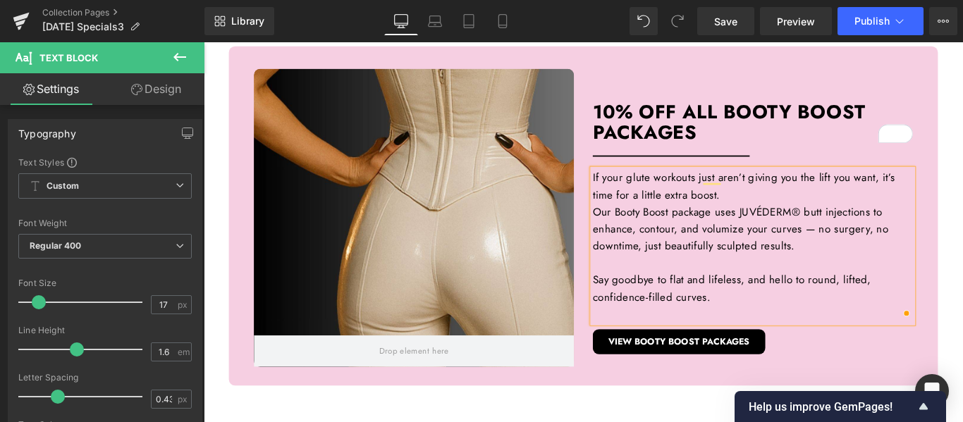
scroll to position [1604, 0]
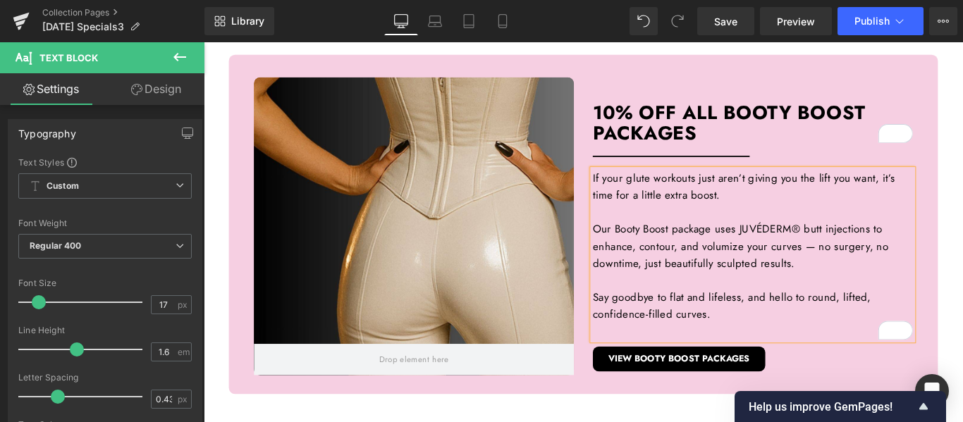
click at [962, 219] on div "Hero Banner 390px Hero Banner $100 OFF ALL LIP FILLER TREATMENTS Heading Separa…" at bounding box center [630, 34] width 853 height 1890
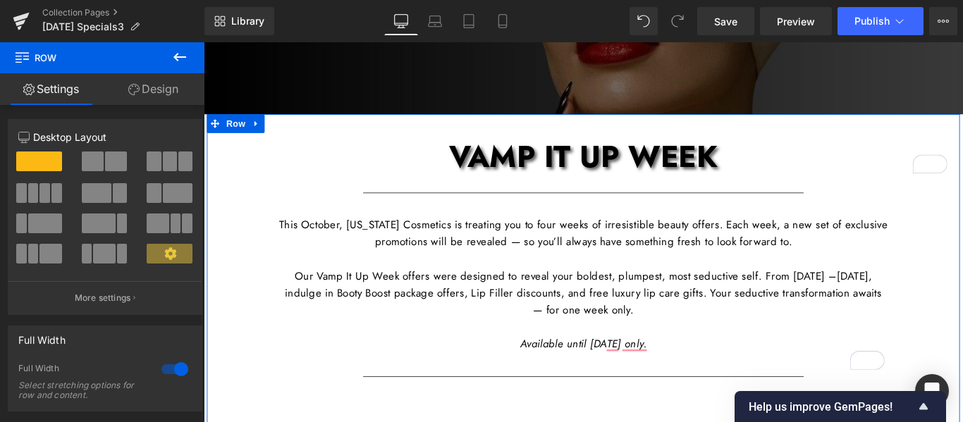
scroll to position [53, 0]
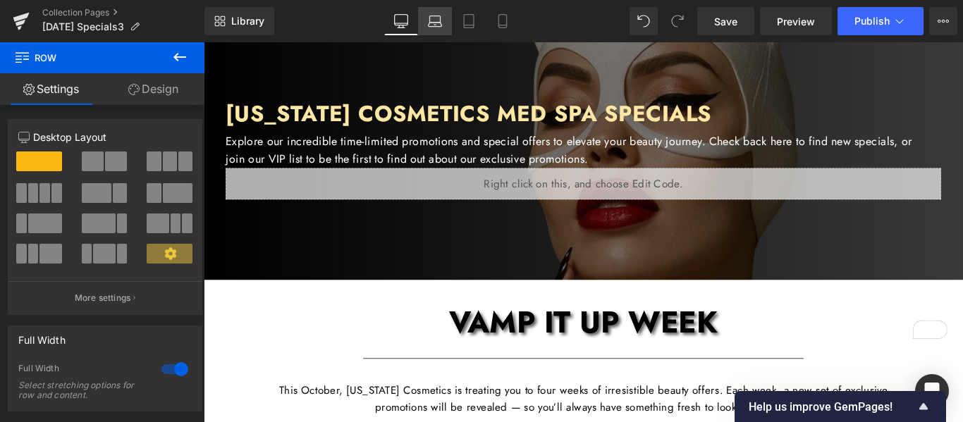
click at [437, 21] on icon at bounding box center [435, 21] width 14 height 14
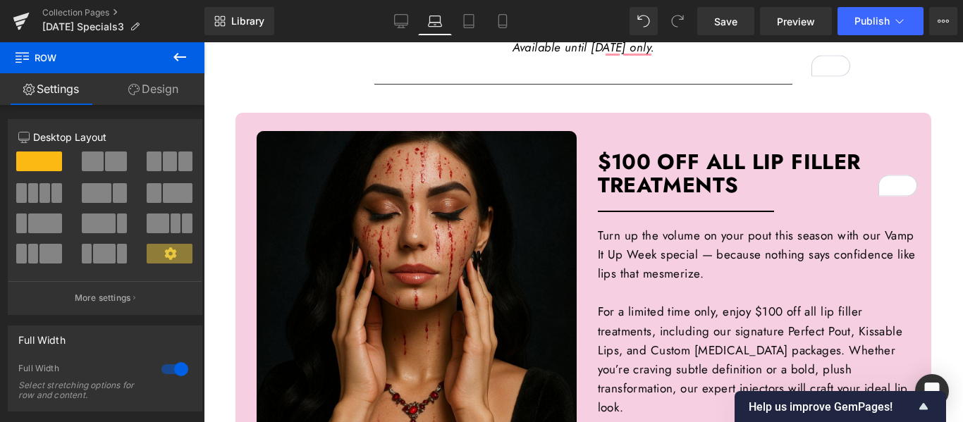
scroll to position [632, 0]
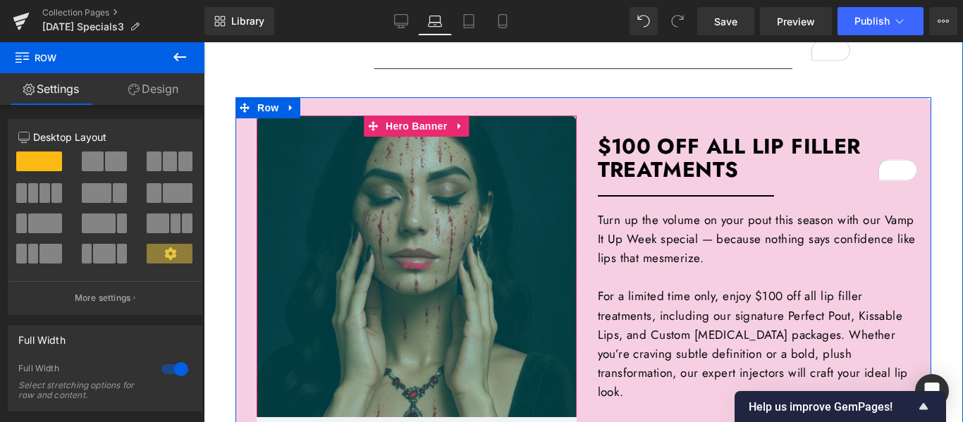
click at [436, 214] on div "428px" at bounding box center [417, 267] width 320 height 302
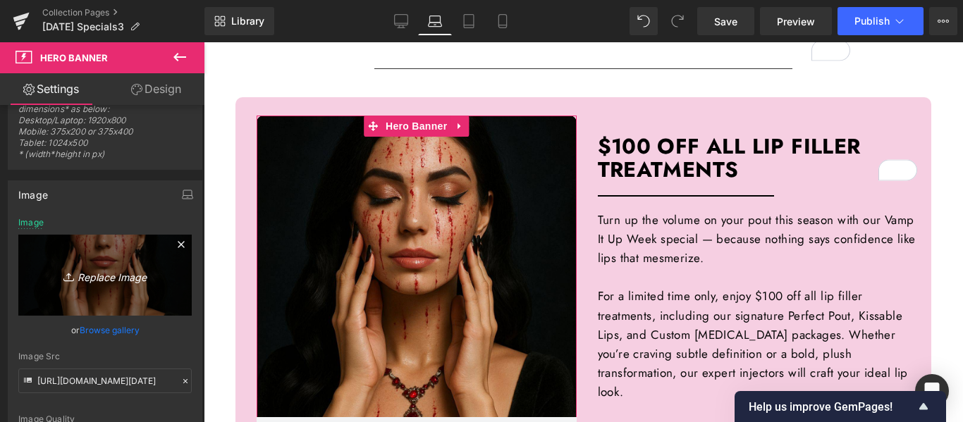
scroll to position [71, 0]
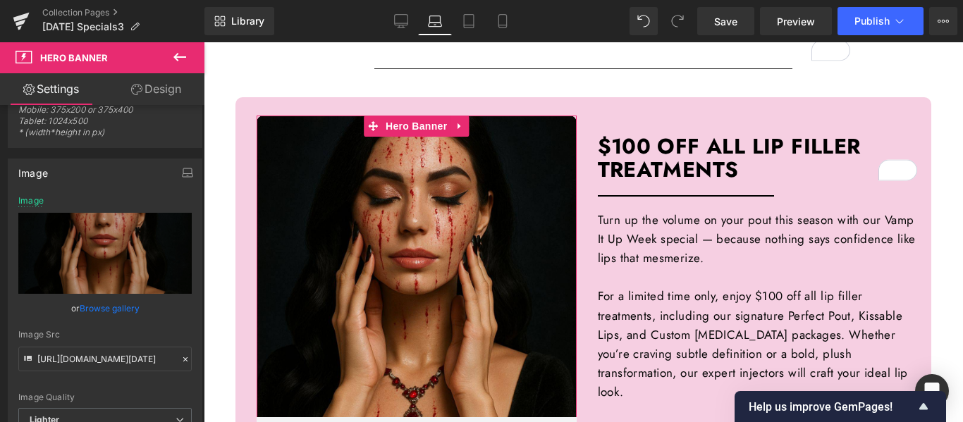
click at [102, 311] on link "Browse gallery" at bounding box center [110, 308] width 60 height 25
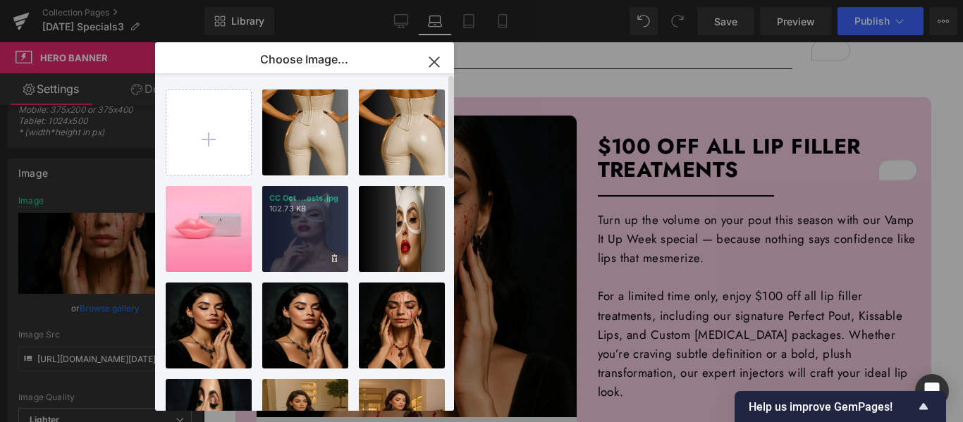
click at [320, 224] on div "CC Oct ...osts.jpg 102.73 KB" at bounding box center [305, 229] width 86 height 86
type input "[URL][DOMAIN_NAME][DATE]"
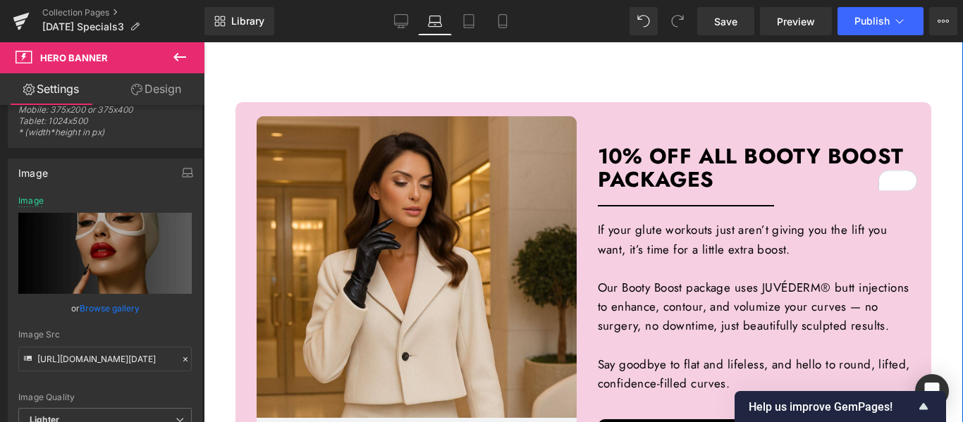
scroll to position [1760, 0]
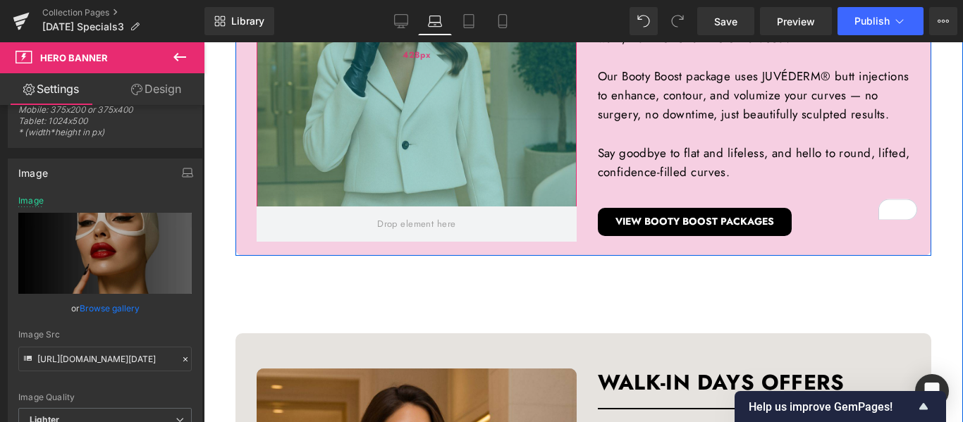
click at [422, 121] on div "428px" at bounding box center [417, 56] width 320 height 302
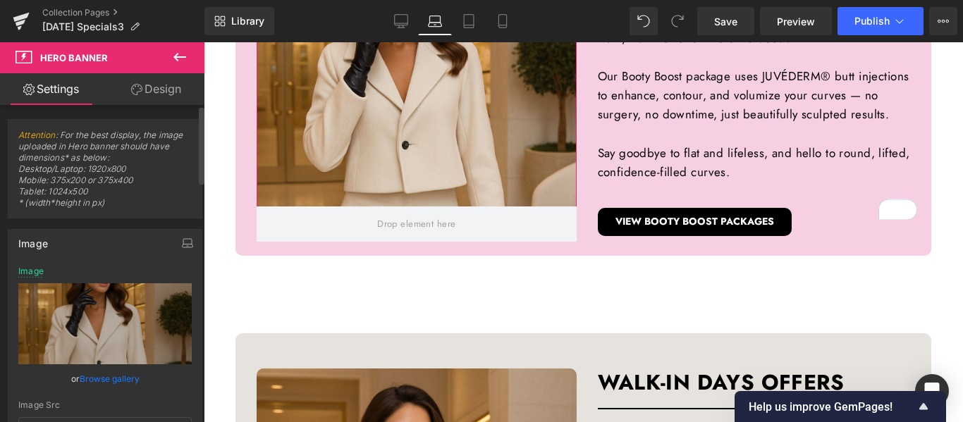
click at [120, 377] on link "Browse gallery" at bounding box center [110, 379] width 60 height 25
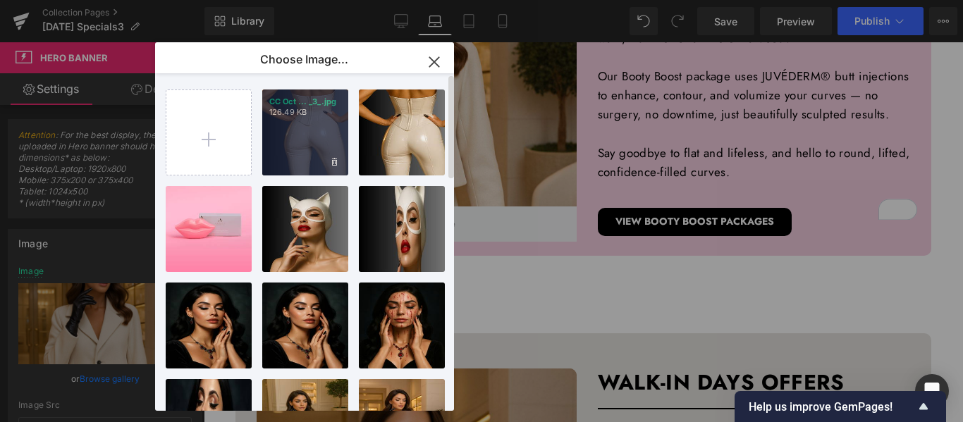
click at [314, 130] on div "CC Oct ... _3_.jpg 126.49 KB" at bounding box center [305, 133] width 86 height 86
type input "https://ucarecdn.com/09b73a0a-1956-4284-8785-f35af0bc609b/-/format/auto/-/previ…"
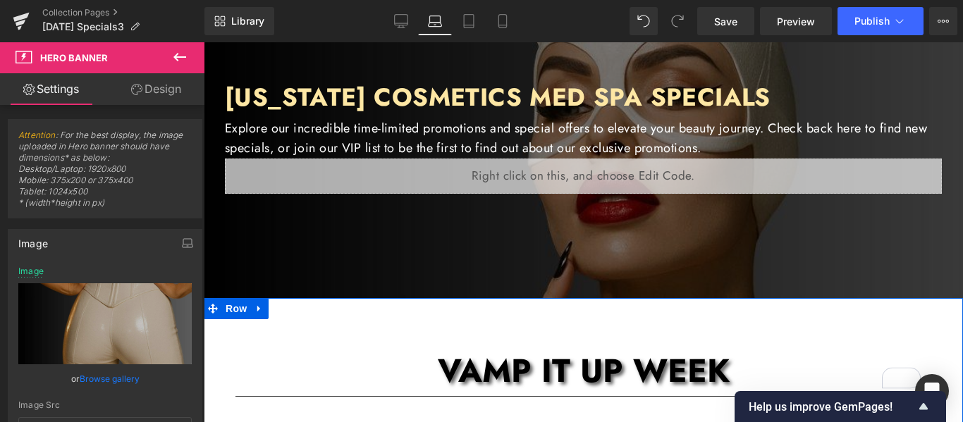
scroll to position [68, 0]
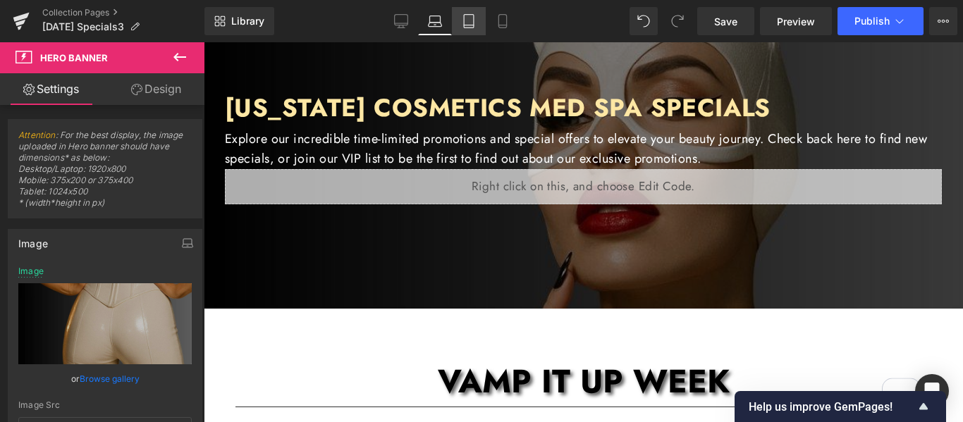
click at [467, 23] on icon at bounding box center [469, 21] width 14 height 14
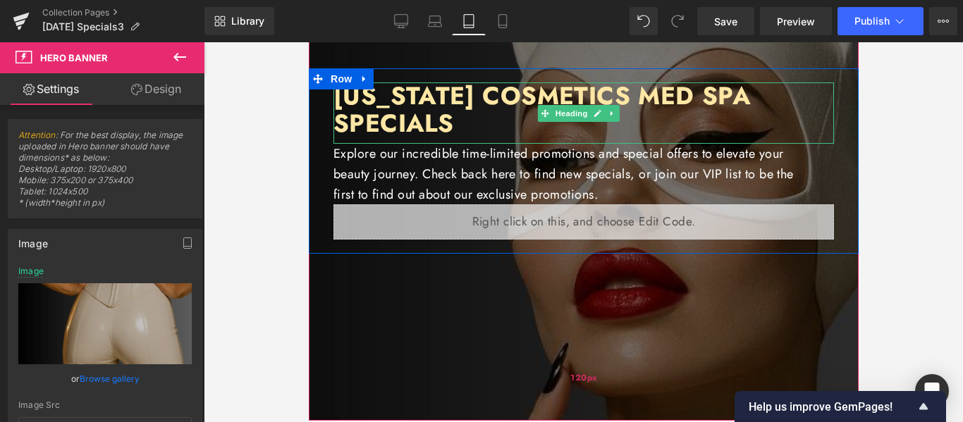
type input "[URL][DOMAIN_NAME][DATE]"
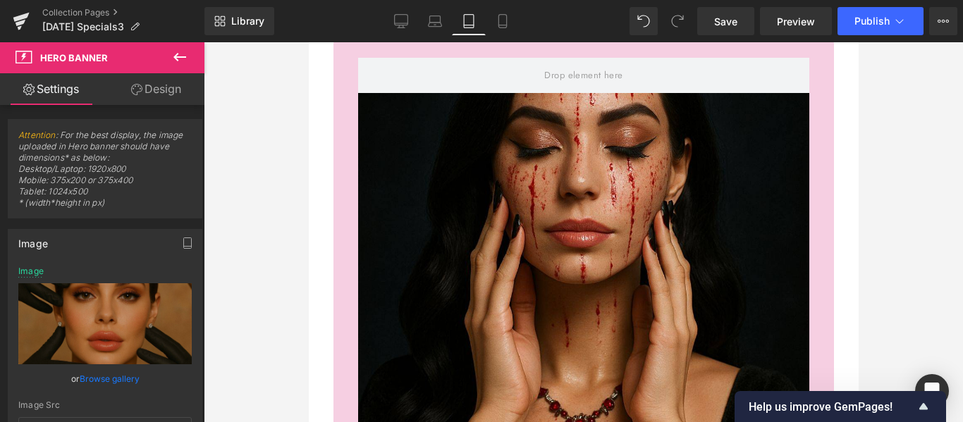
scroll to position [846, 0]
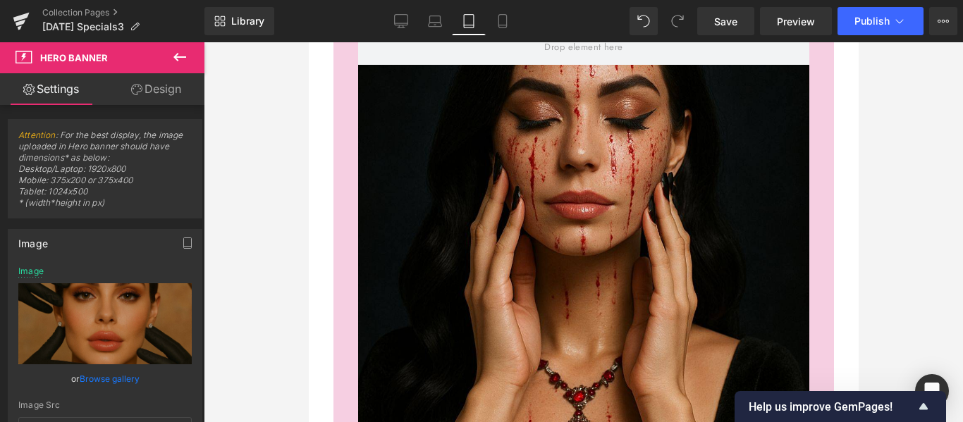
click at [576, 192] on div at bounding box center [582, 241] width 451 height 423
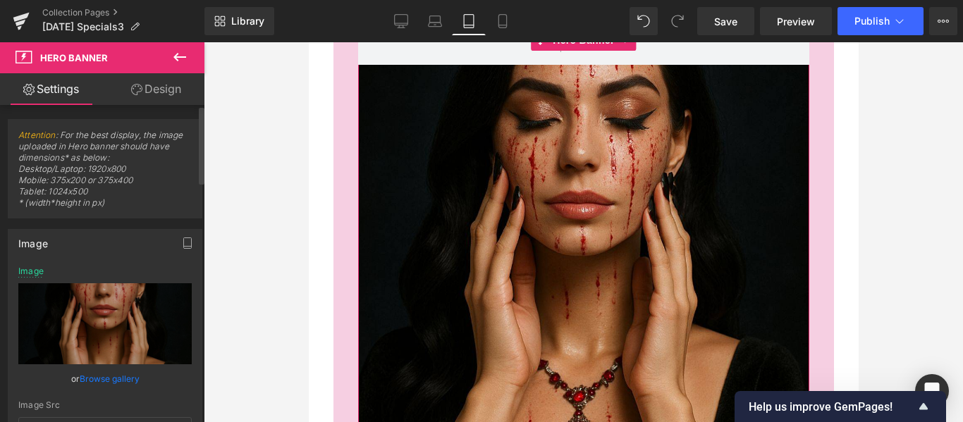
click at [118, 374] on link "Browse gallery" at bounding box center [110, 379] width 60 height 25
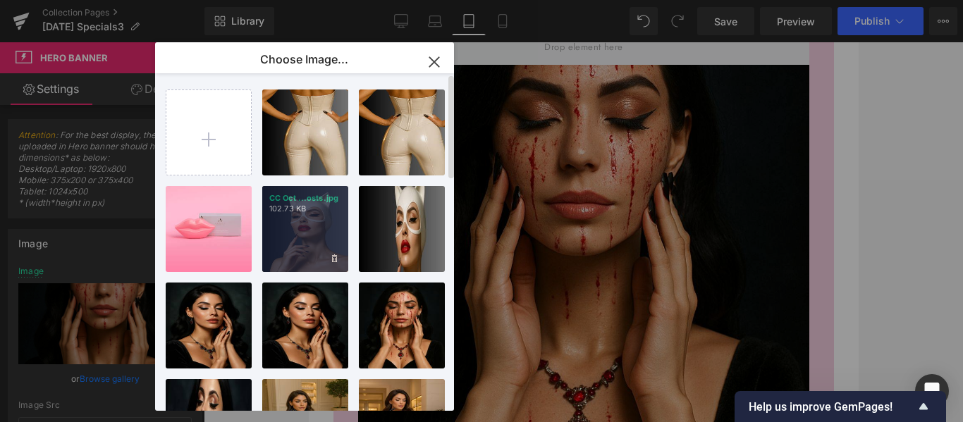
click at [308, 217] on div "CC Oct ...osts.jpg 102.73 KB" at bounding box center [305, 229] width 86 height 86
type input "https://ucarecdn.com/6a8c8275-8334-45c1-aab4-3b4461a6ff02/-/format/auto/-/previ…"
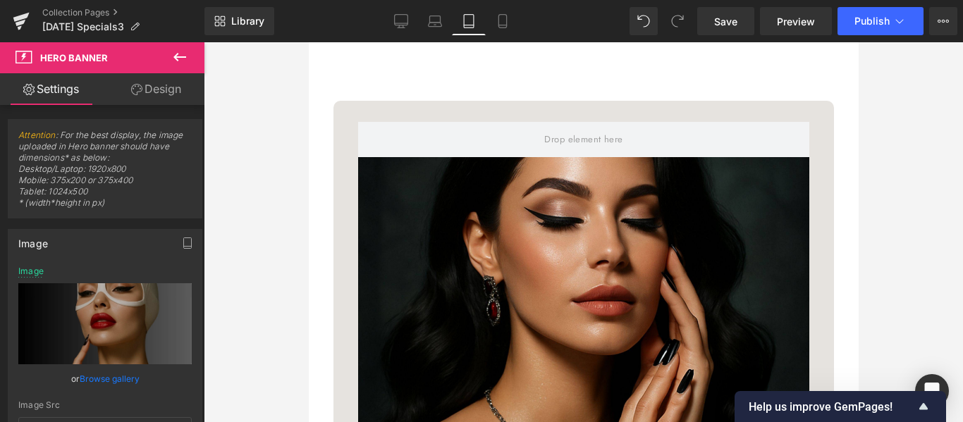
scroll to position [1763, 0]
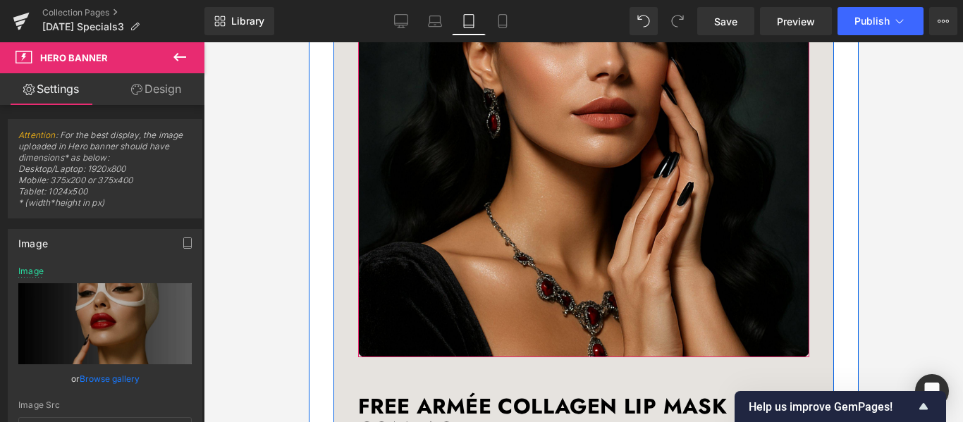
click at [658, 204] on div at bounding box center [582, 145] width 451 height 423
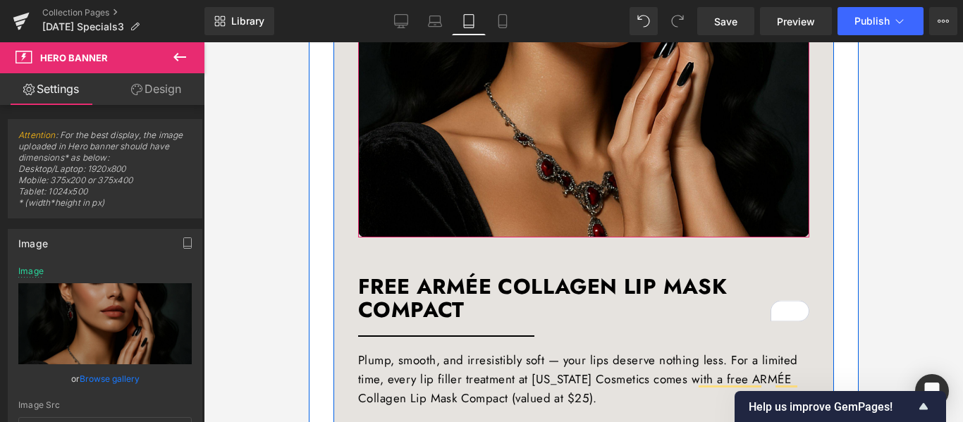
scroll to position [1904, 0]
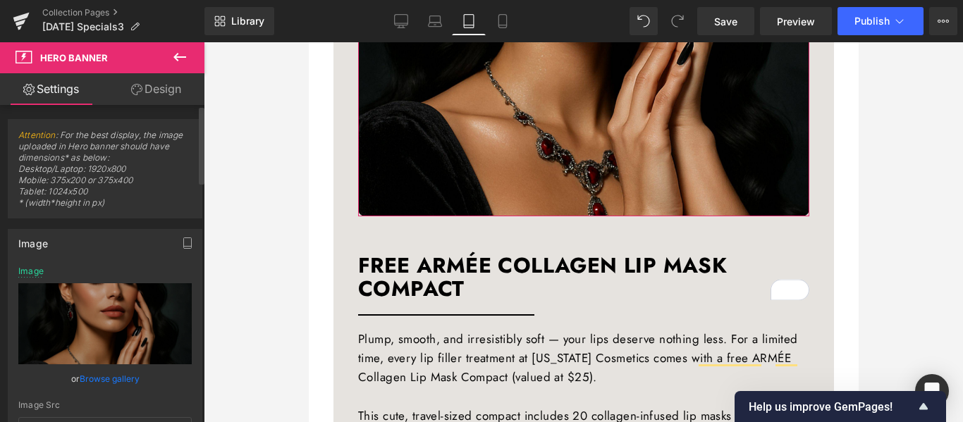
click at [105, 373] on link "Browse gallery" at bounding box center [110, 379] width 60 height 25
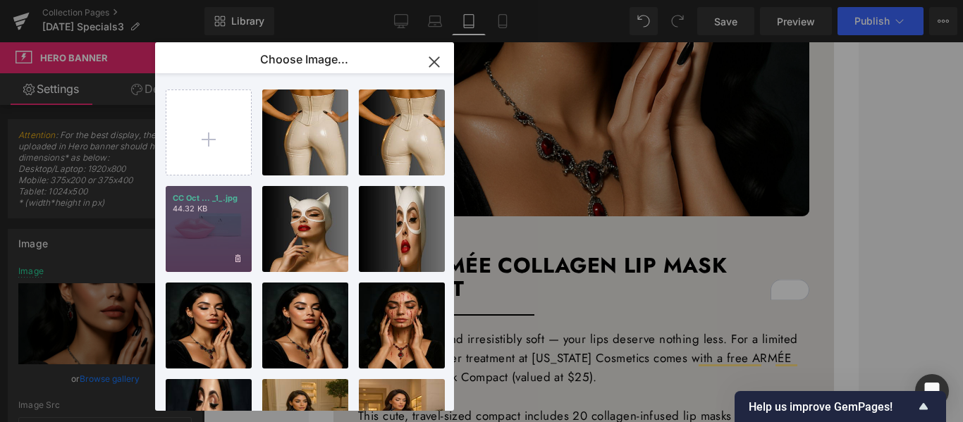
click at [217, 219] on div "CC Oct ... _1_.jpg 44.32 KB" at bounding box center [209, 229] width 86 height 86
type input "https://ucarecdn.com/129e52f1-d5eb-4e31-aff7-1bf480a7cc89/-/format/auto/-/previ…"
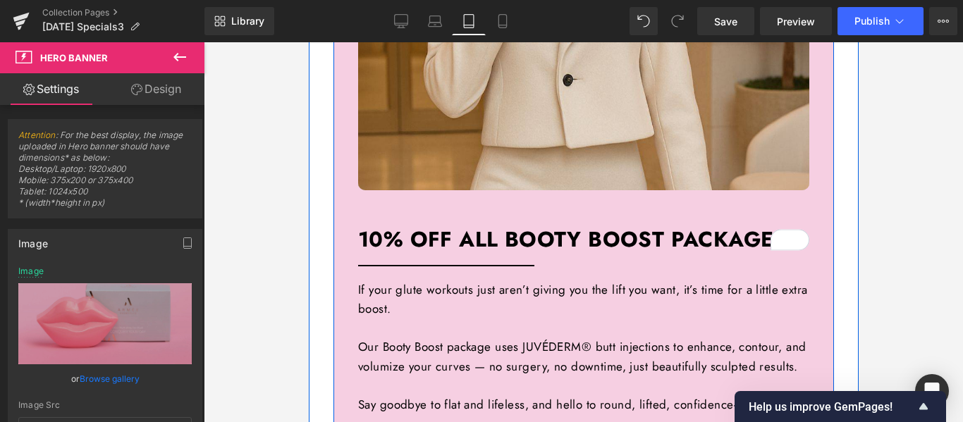
scroll to position [2820, 0]
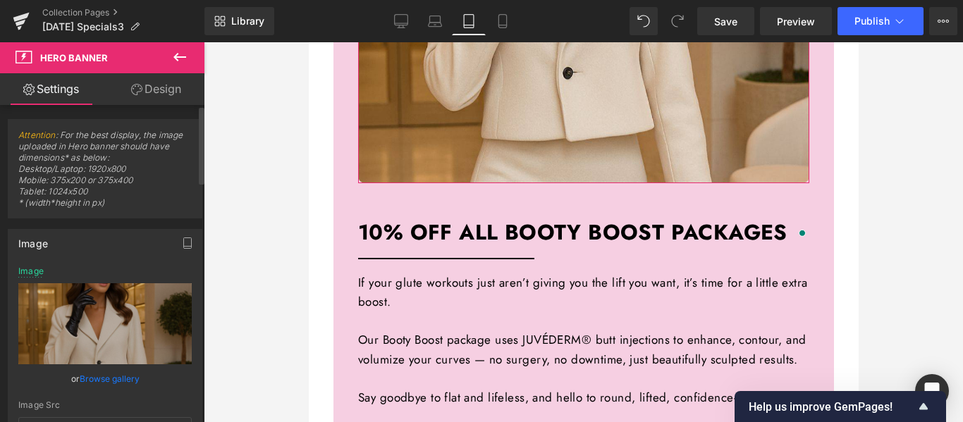
click at [121, 376] on link "Browse gallery" at bounding box center [110, 379] width 60 height 25
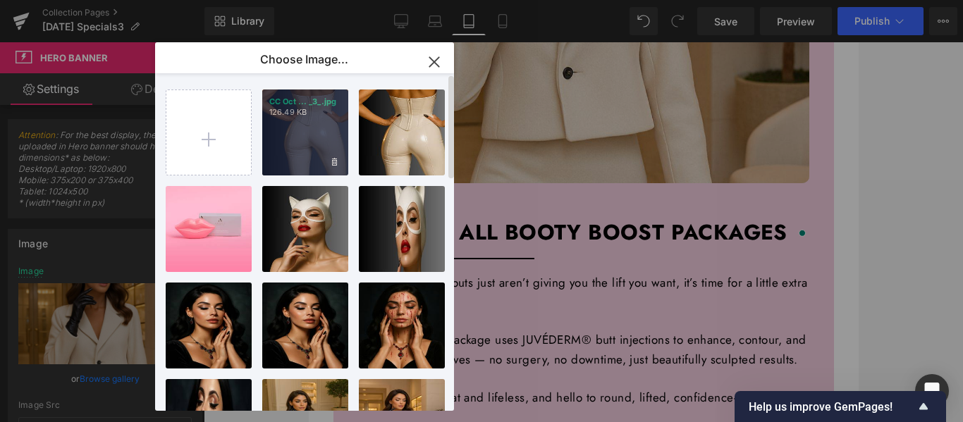
click at [326, 133] on div "CC Oct ... _3_.jpg 126.49 KB" at bounding box center [305, 133] width 86 height 86
type input "https://ucarecdn.com/09b73a0a-1956-4284-8785-f35af0bc609b/-/format/auto/-/previ…"
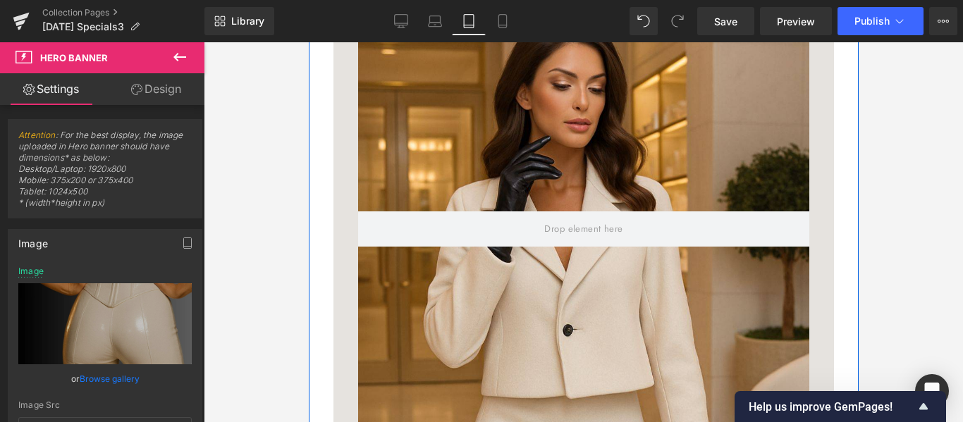
scroll to position [3737, 0]
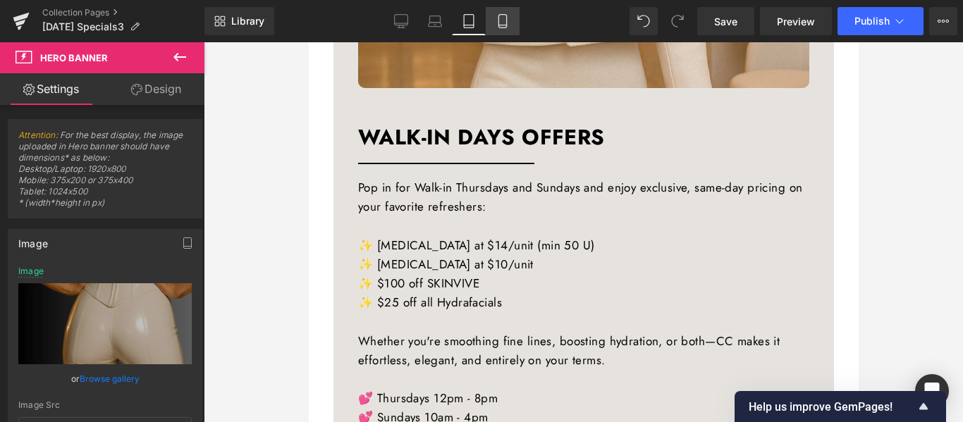
click at [504, 25] on icon at bounding box center [503, 25] width 8 height 0
type input "350"
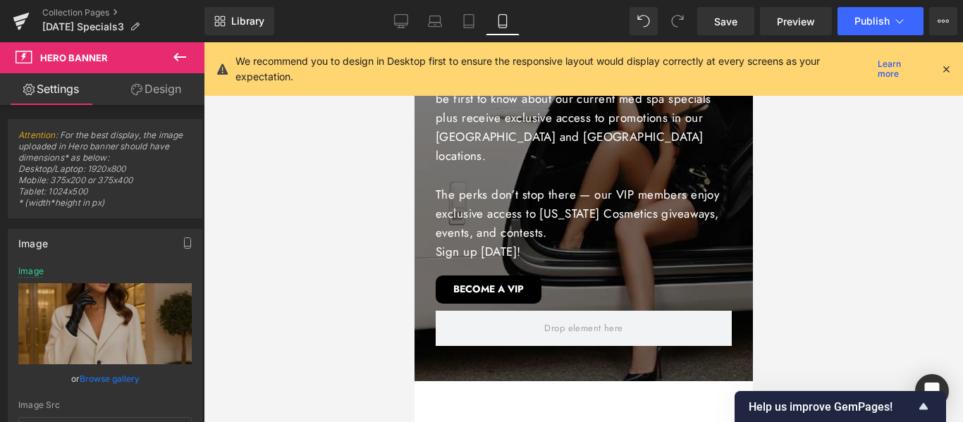
type input "[URL][DOMAIN_NAME][DATE]"
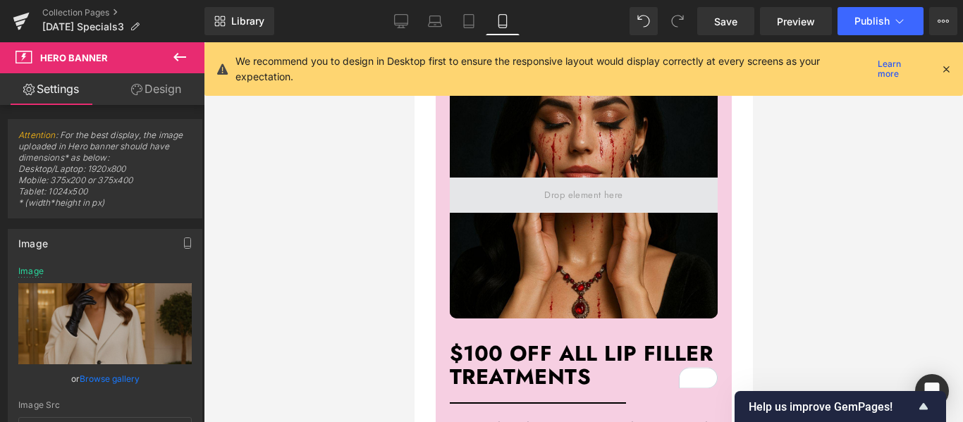
scroll to position [705, 0]
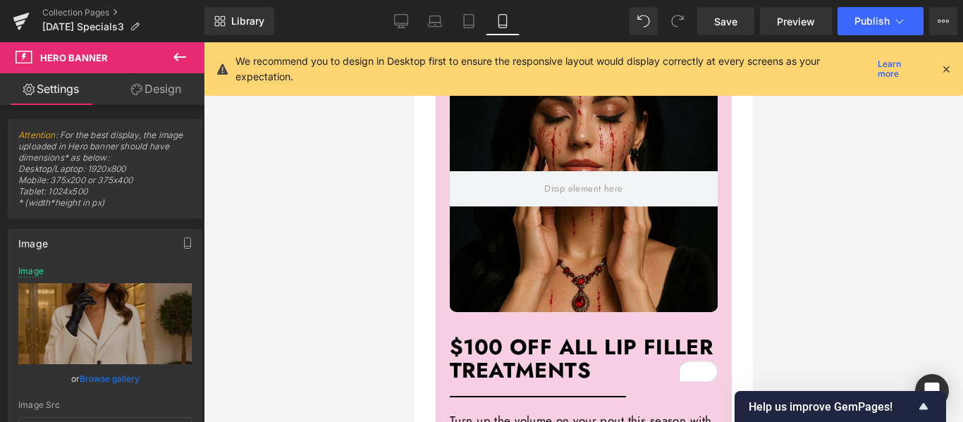
click at [608, 158] on div at bounding box center [583, 189] width 268 height 247
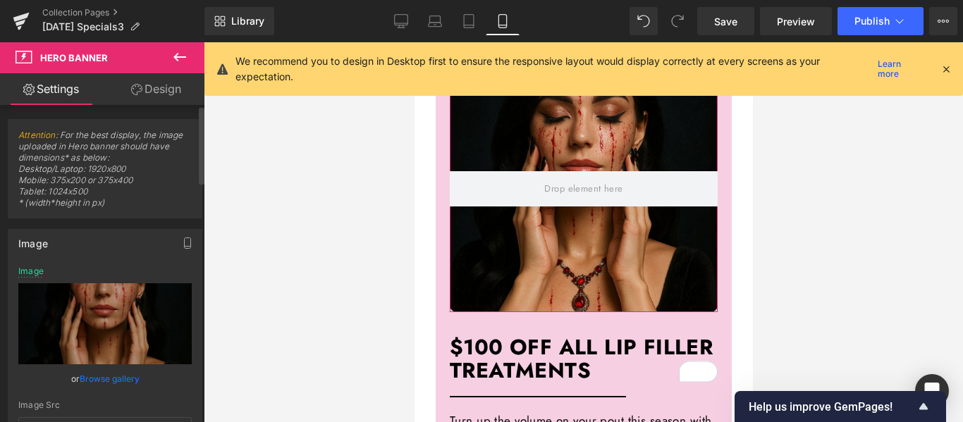
click at [122, 378] on link "Browse gallery" at bounding box center [110, 379] width 60 height 25
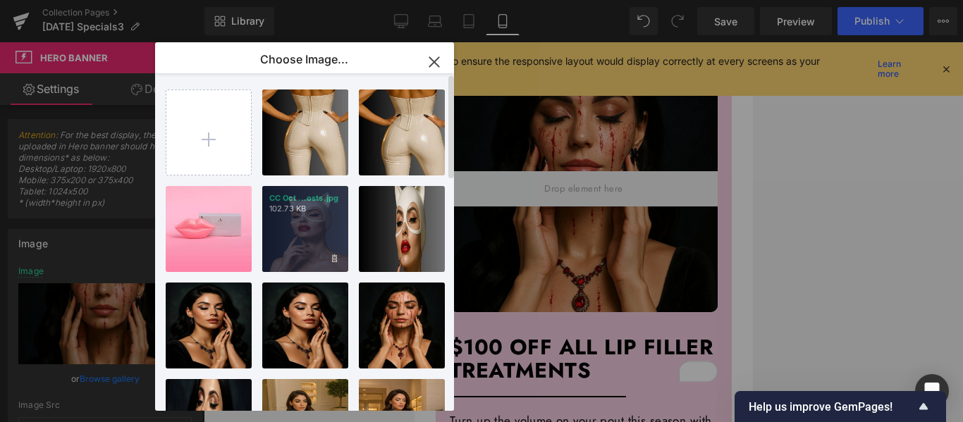
click at [312, 215] on div "CC Oct ...osts.jpg 102.73 KB" at bounding box center [305, 229] width 86 height 86
type input "https://ucarecdn.com/6a8c8275-8334-45c1-aab4-3b4461a6ff02/-/format/auto/-/previ…"
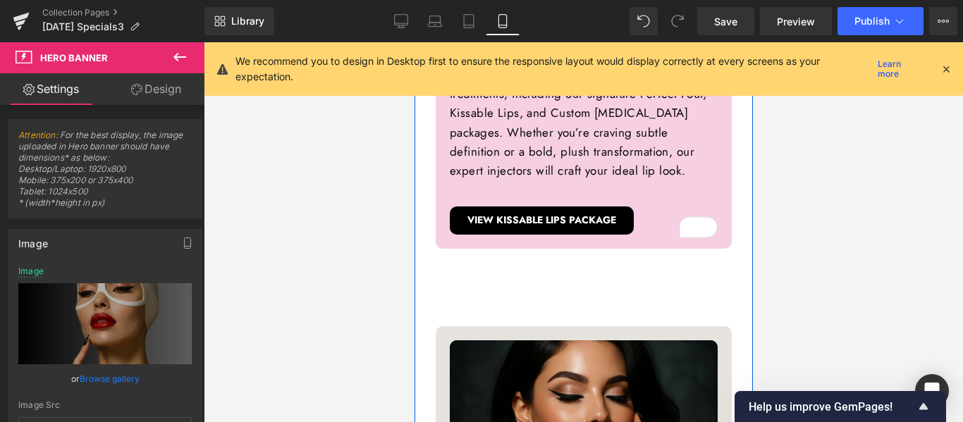
scroll to position [1340, 0]
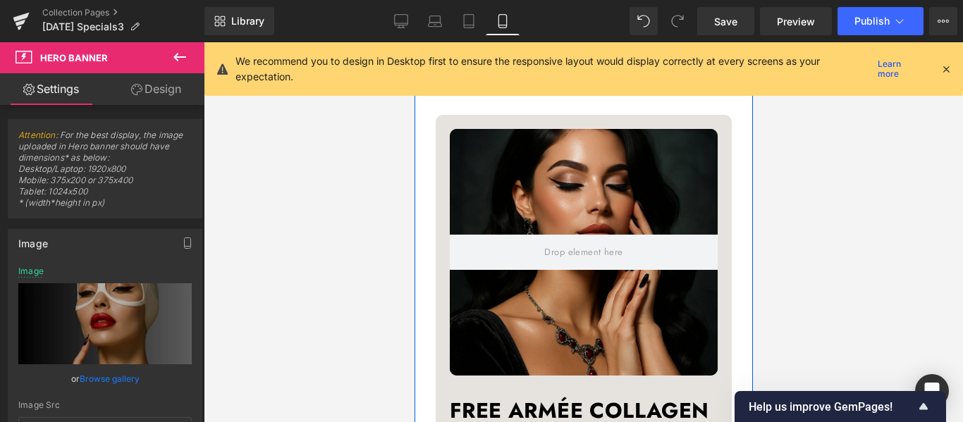
click at [675, 232] on div at bounding box center [583, 252] width 268 height 247
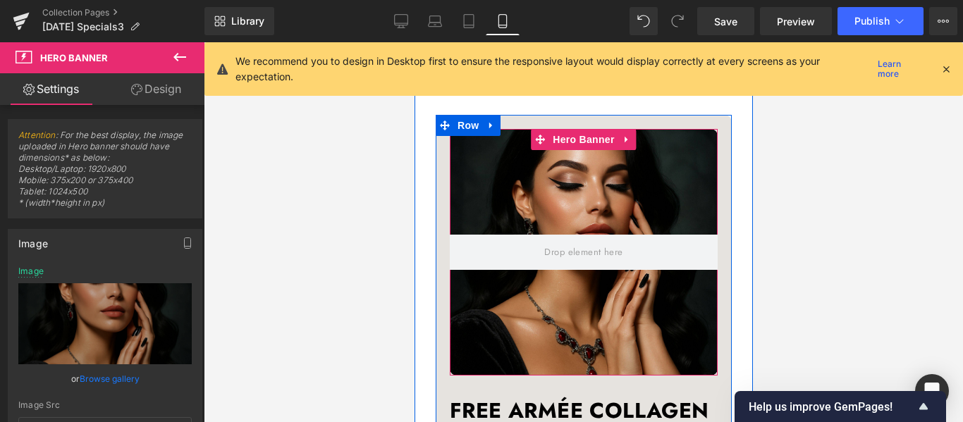
scroll to position [1551, 0]
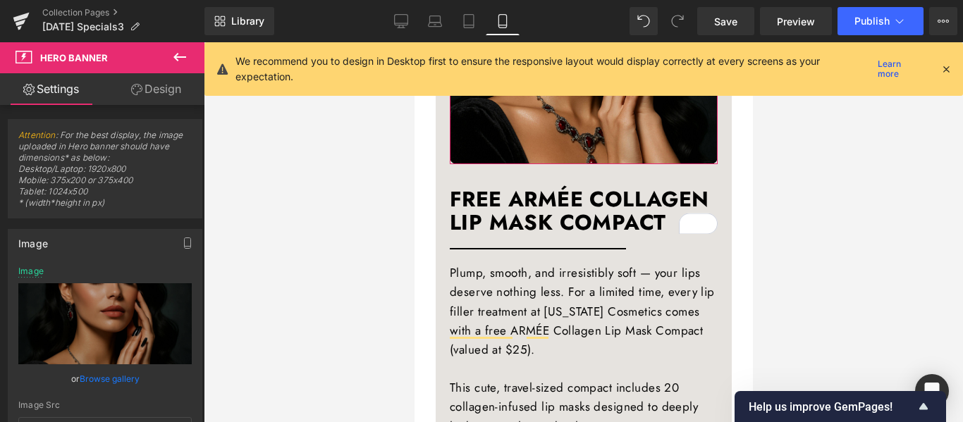
click at [119, 378] on link "Browse gallery" at bounding box center [110, 379] width 60 height 25
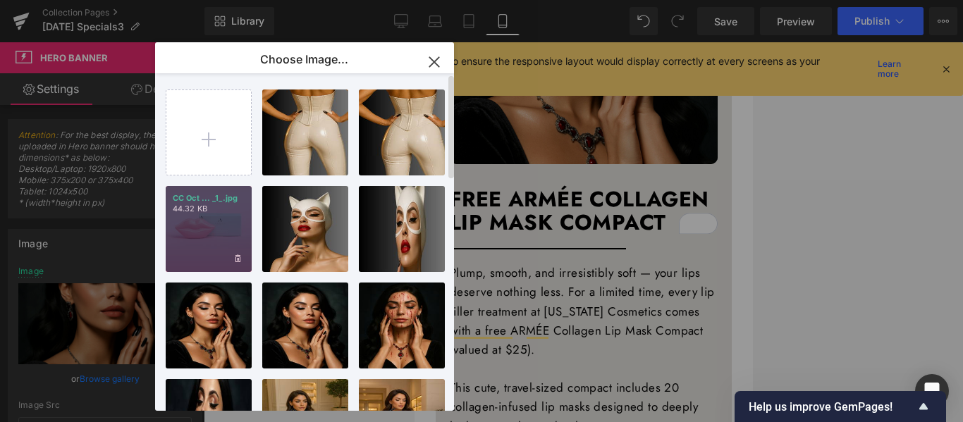
click at [190, 231] on div "CC Oct ... _1_.jpg 44.32 KB" at bounding box center [209, 229] width 86 height 86
type input "https://ucarecdn.com/129e52f1-d5eb-4e31-aff7-1bf480a7cc89/-/format/auto/-/previ…"
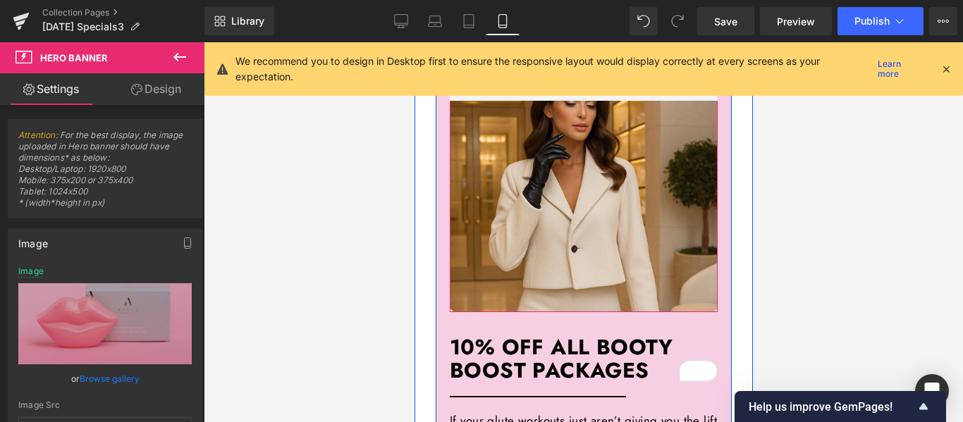
scroll to position [2186, 0]
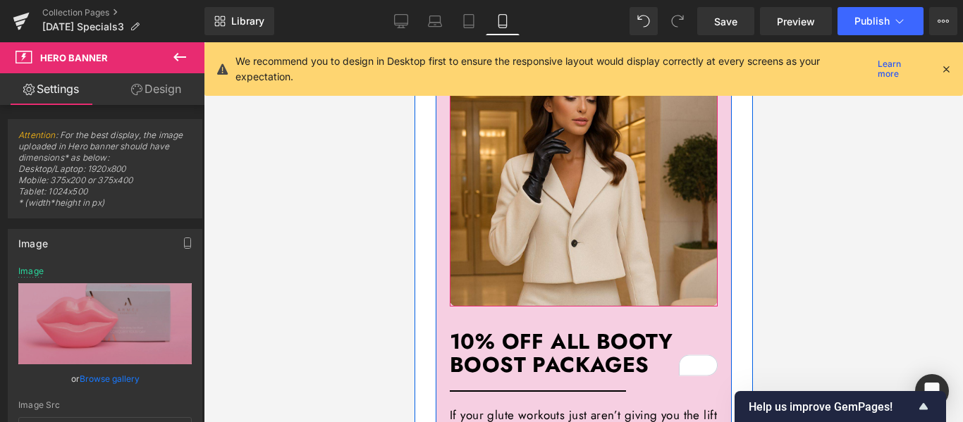
click at [660, 256] on div at bounding box center [583, 183] width 268 height 247
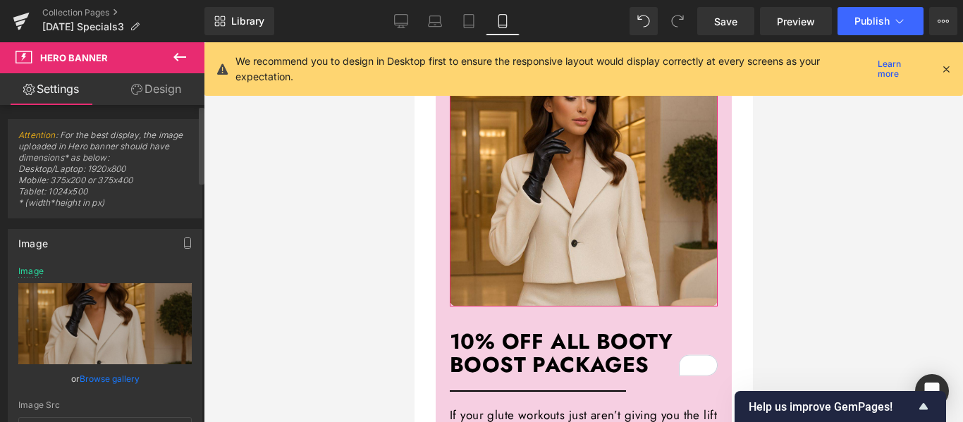
click at [123, 377] on link "Browse gallery" at bounding box center [110, 379] width 60 height 25
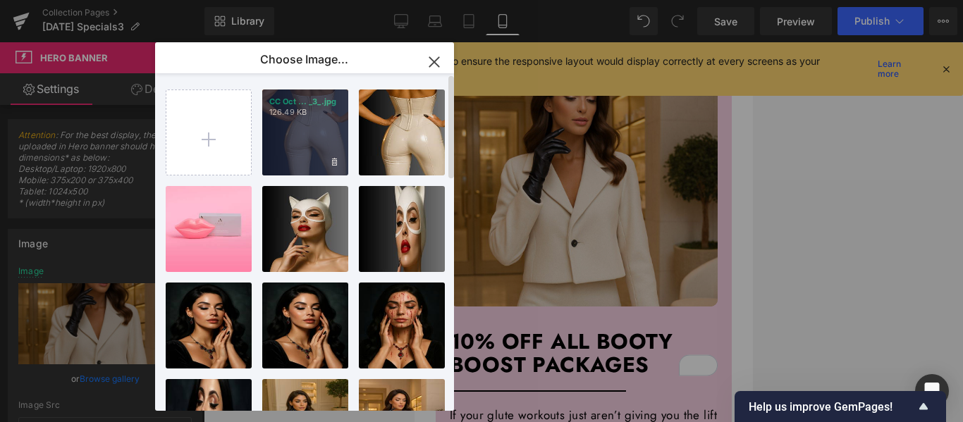
click at [310, 140] on div "CC Oct ... _3_.jpg 126.49 KB" at bounding box center [305, 133] width 86 height 86
type input "[URL][DOMAIN_NAME][DATE]"
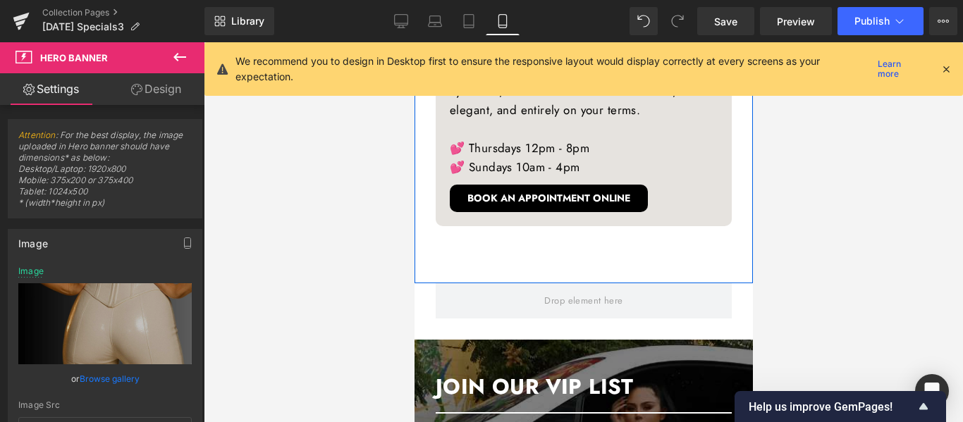
scroll to position [3384, 0]
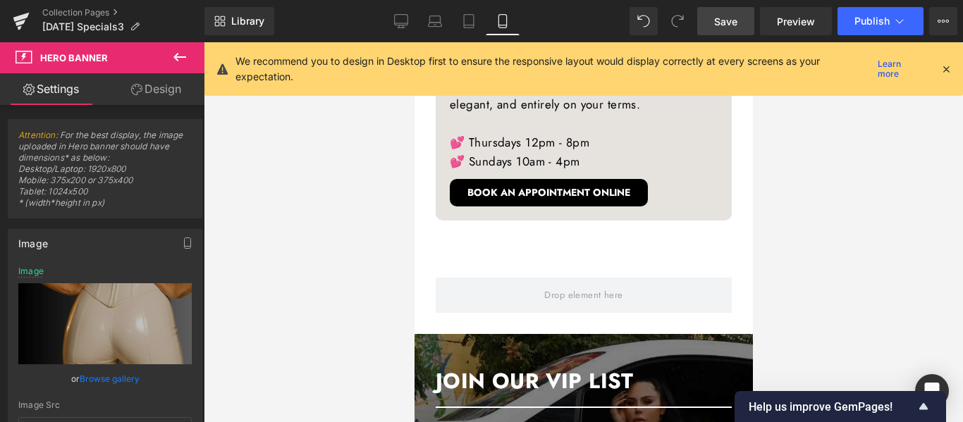
click at [726, 27] on span "Save" at bounding box center [725, 21] width 23 height 15
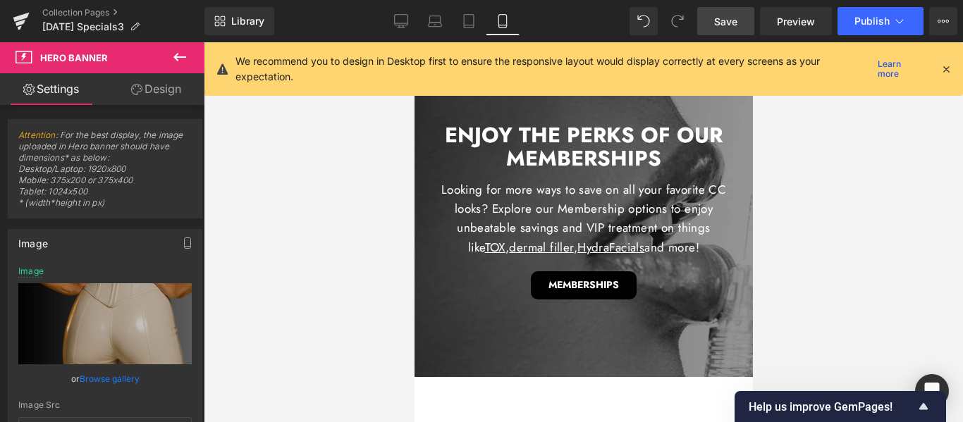
scroll to position [5993, 0]
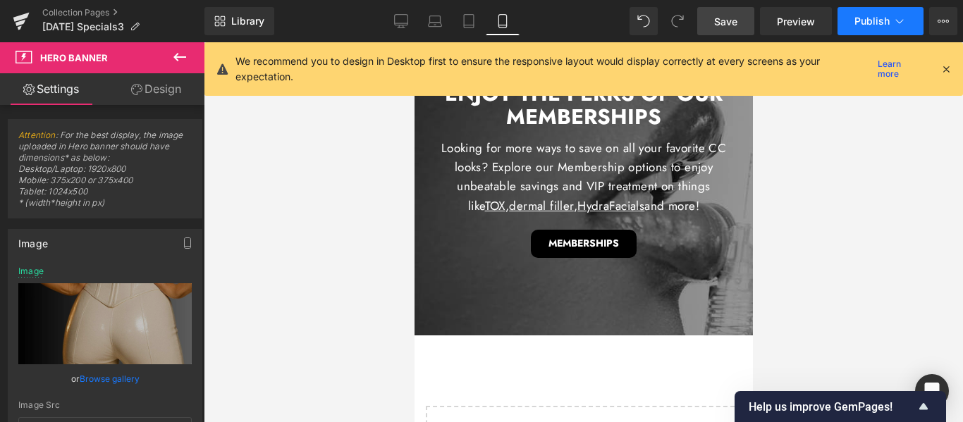
click at [871, 25] on span "Publish" at bounding box center [872, 21] width 35 height 11
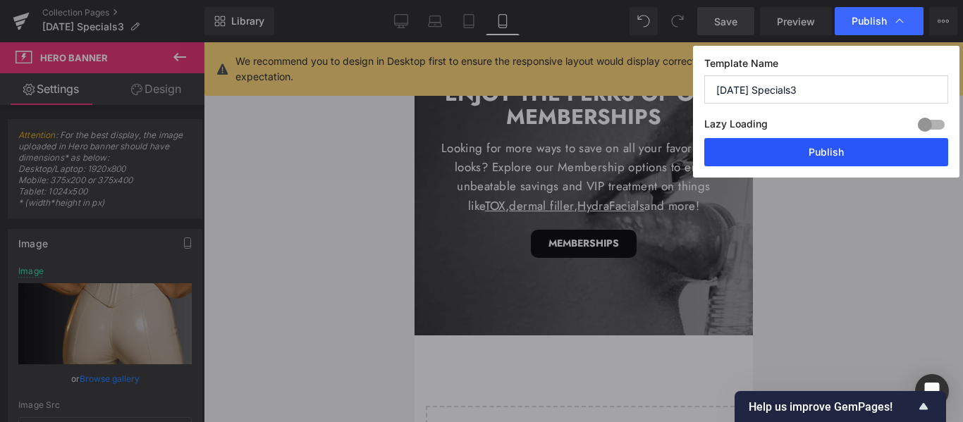
click at [829, 152] on button "Publish" at bounding box center [826, 152] width 244 height 28
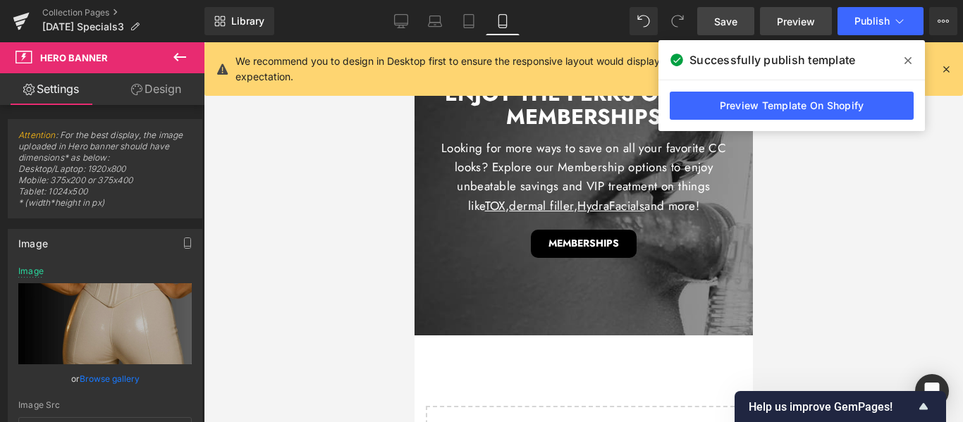
click at [793, 23] on span "Preview" at bounding box center [796, 21] width 38 height 15
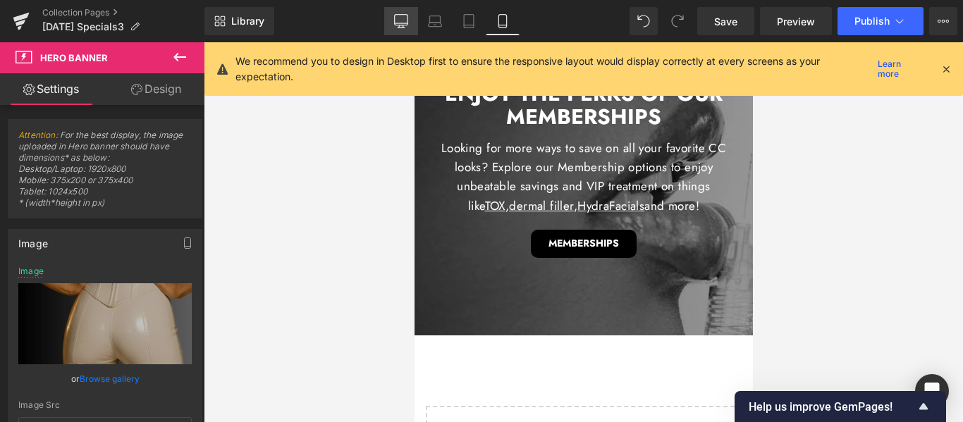
click at [391, 21] on link "Desktop" at bounding box center [401, 21] width 34 height 28
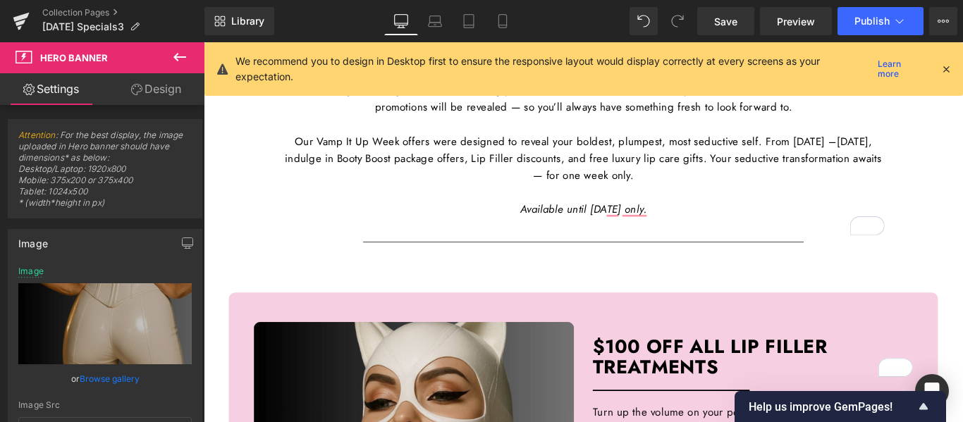
type input "[URL][DOMAIN_NAME]"
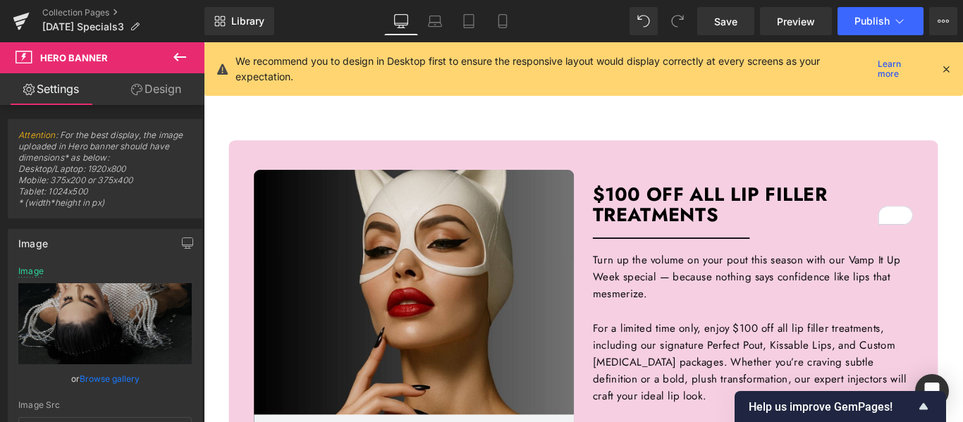
scroll to position [564, 0]
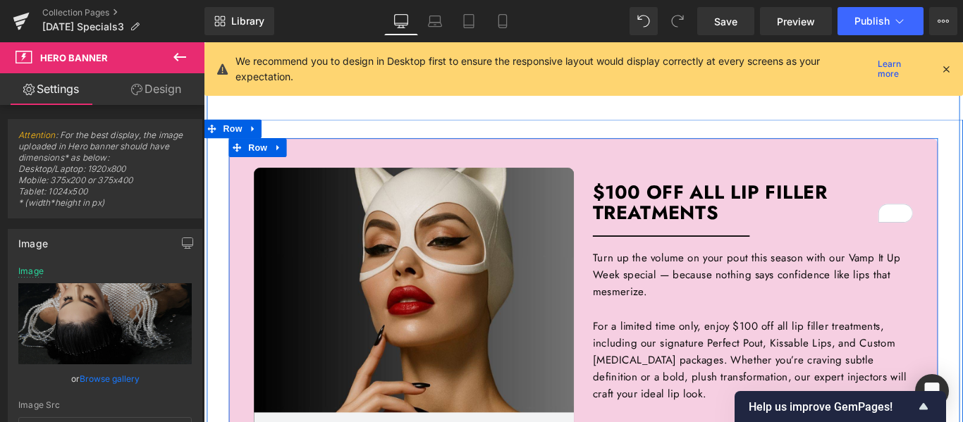
click at [898, 172] on div "Hero Banner 428px Hero Banner 150px $100 OFF ALL LIP FILLER TREATMENTS Heading …" at bounding box center [630, 340] width 797 height 380
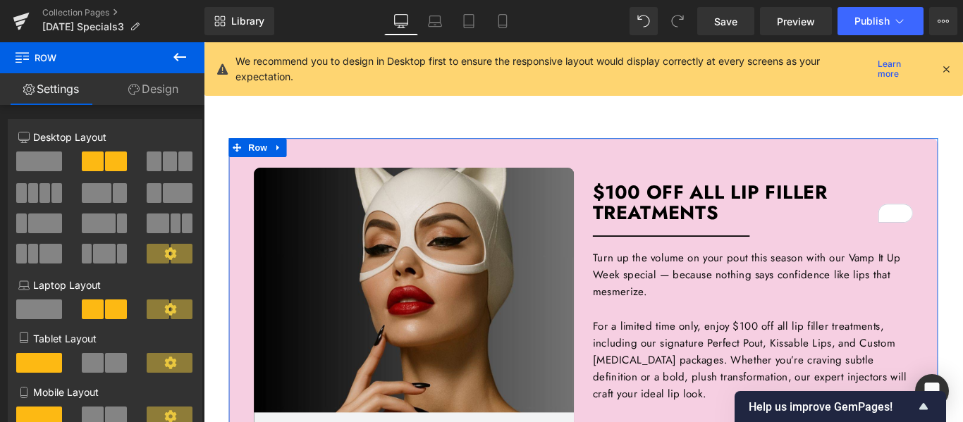
click at [149, 90] on link "Design" at bounding box center [153, 89] width 102 height 32
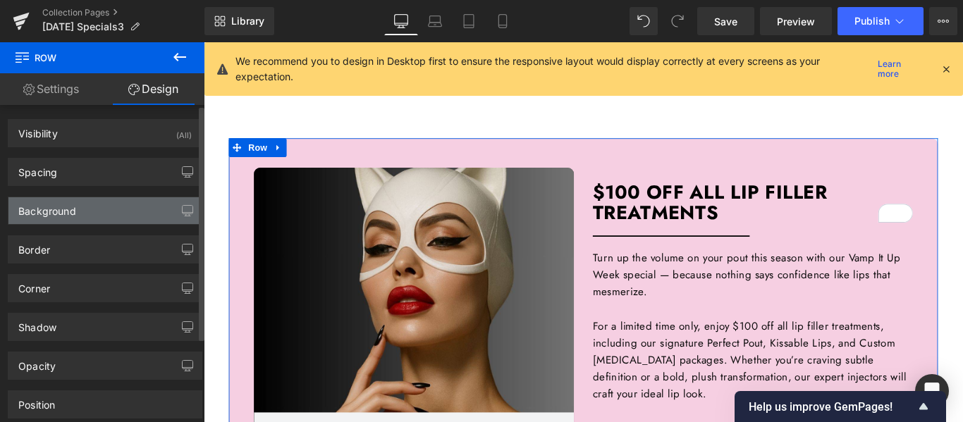
type input "#f6cfe2"
type input "100"
click at [83, 216] on div "Background" at bounding box center [104, 210] width 193 height 27
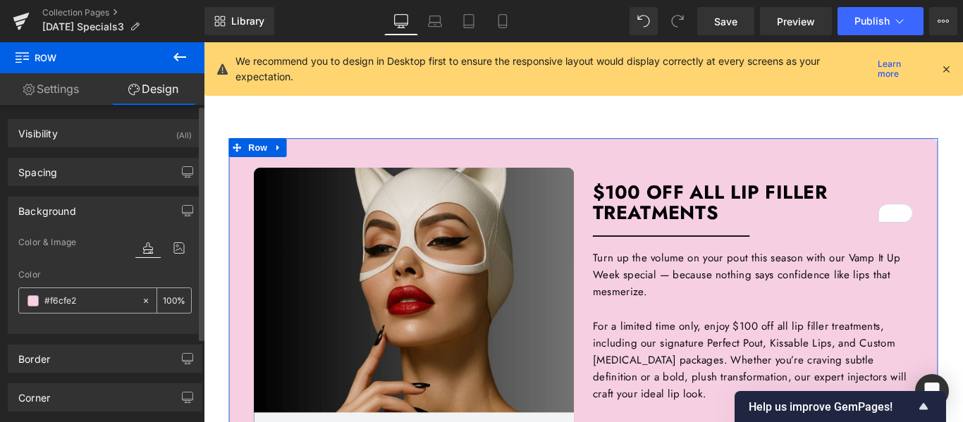
click at [35, 302] on span at bounding box center [32, 300] width 11 height 11
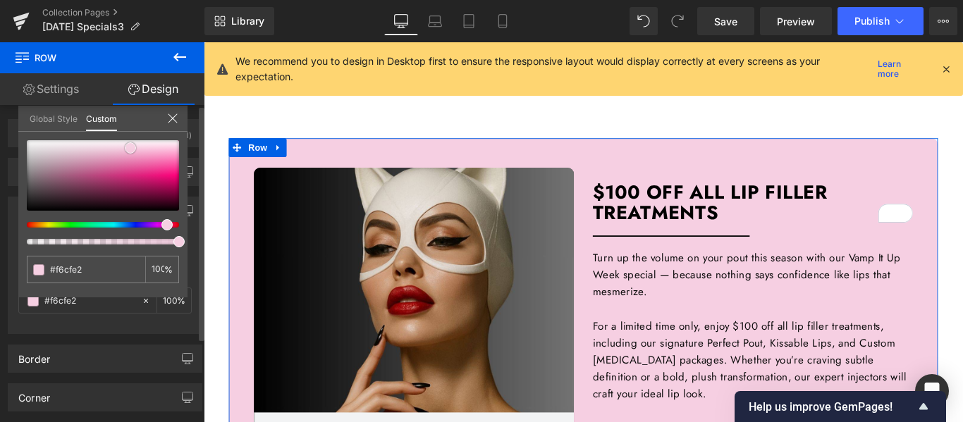
type input "#f5cbdf"
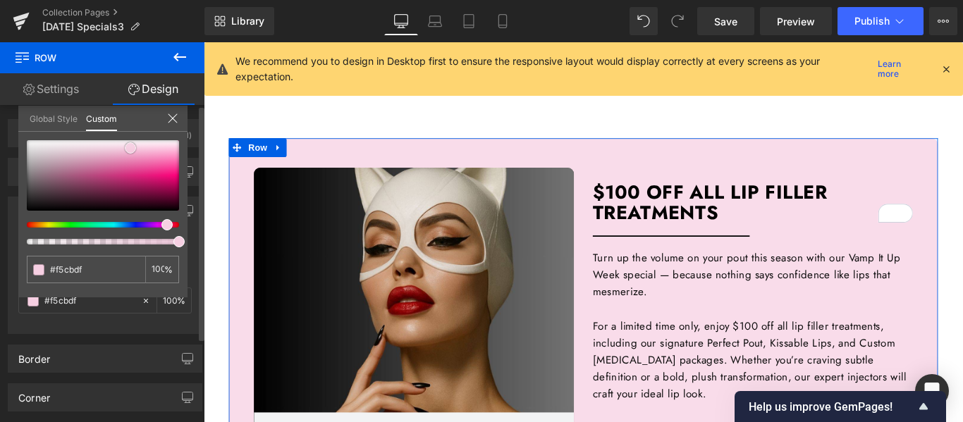
type input "#f9dcea"
type input "#fbe9f1"
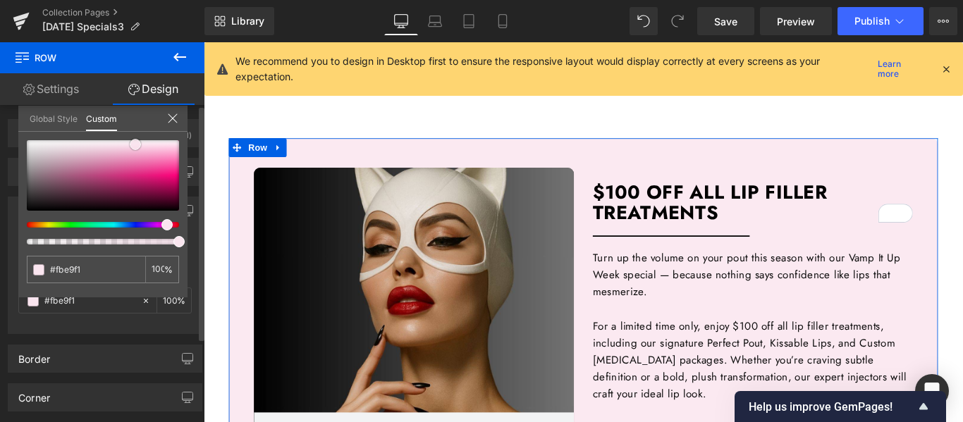
type input "#fcf2f6"
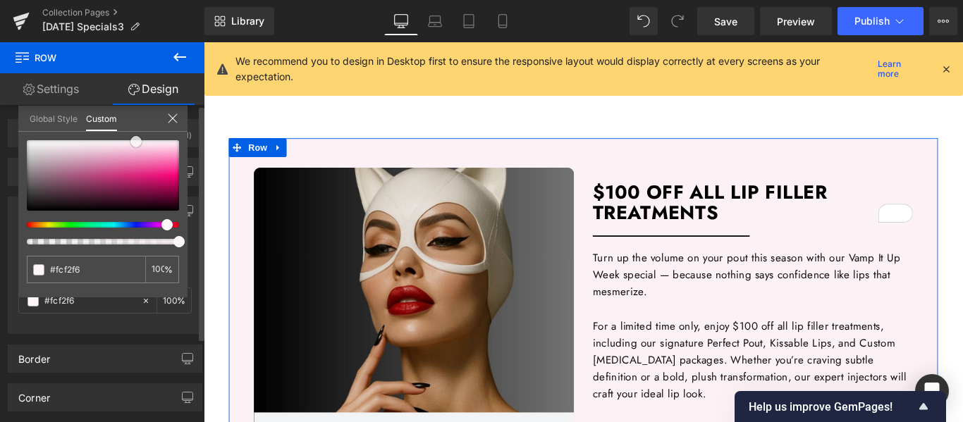
type input "#fdf6f9"
type input "#faeaf1"
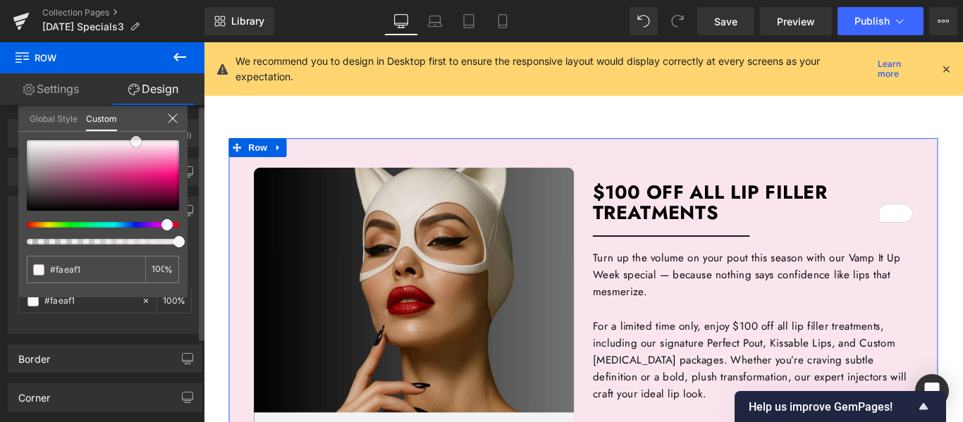
type input "#fae5ee"
type input "#f9e0eb"
type input "#f7d3e3"
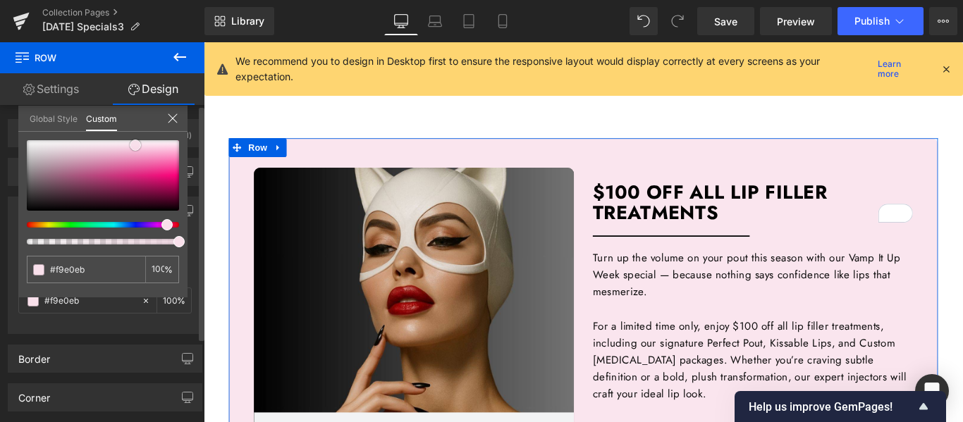
type input "#f7d3e3"
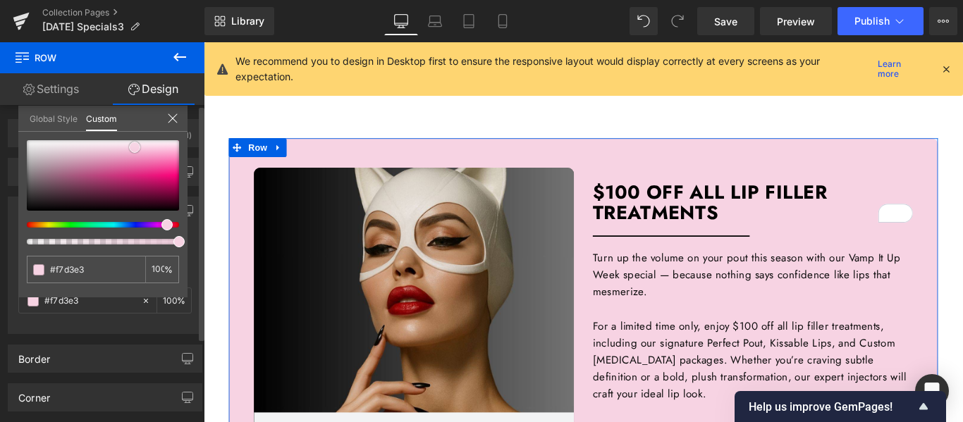
click at [133, 145] on span at bounding box center [134, 147] width 11 height 11
click at [68, 276] on input "#f7d3e3" at bounding box center [87, 269] width 75 height 15
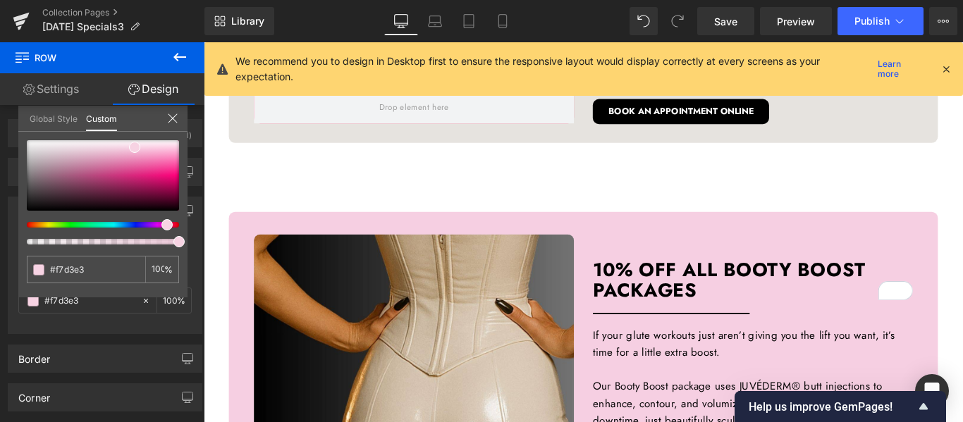
scroll to position [1622, 0]
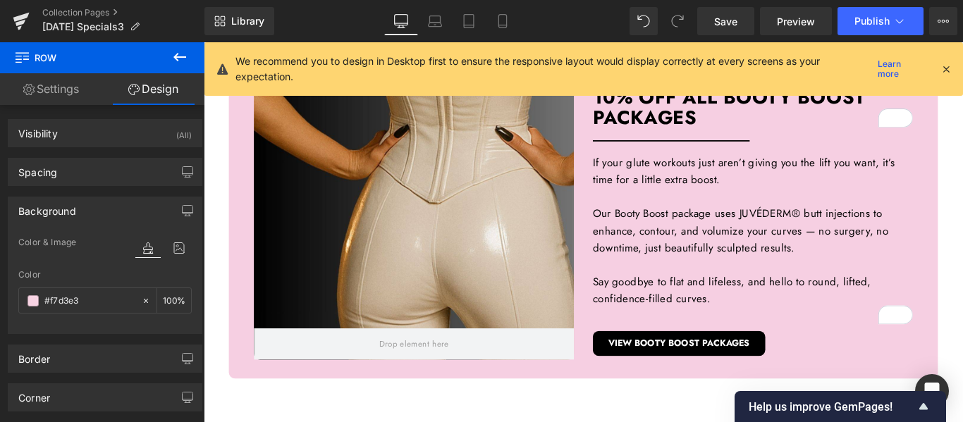
click at [152, 94] on link "Design" at bounding box center [153, 89] width 102 height 32
click at [63, 307] on input "#f7d3e3" at bounding box center [89, 301] width 90 height 16
paste input "text"
type input "f7d3e3"
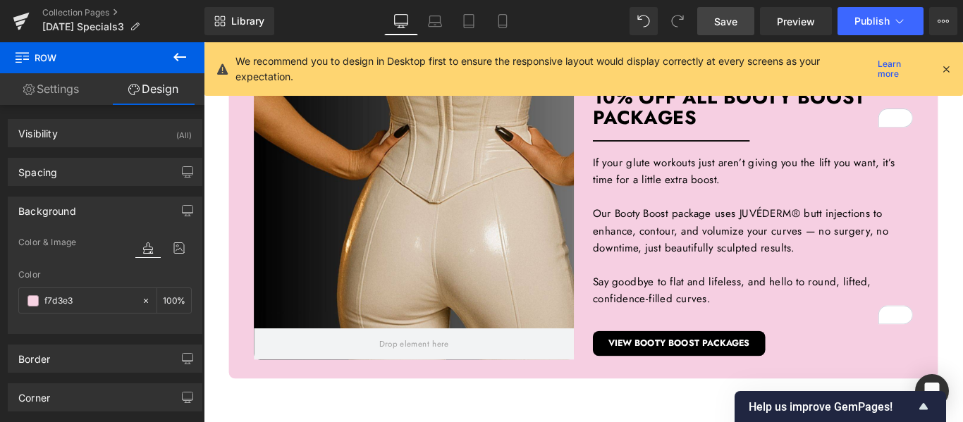
click at [722, 17] on span "Save" at bounding box center [725, 21] width 23 height 15
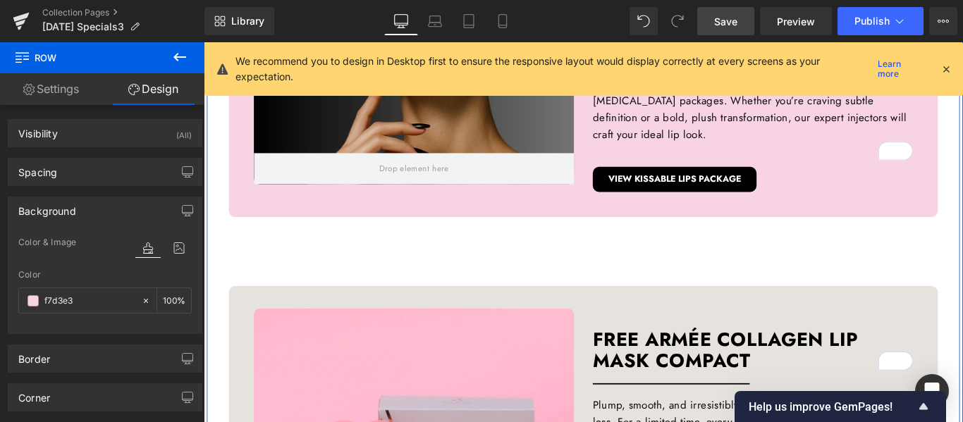
scroll to position [846, 0]
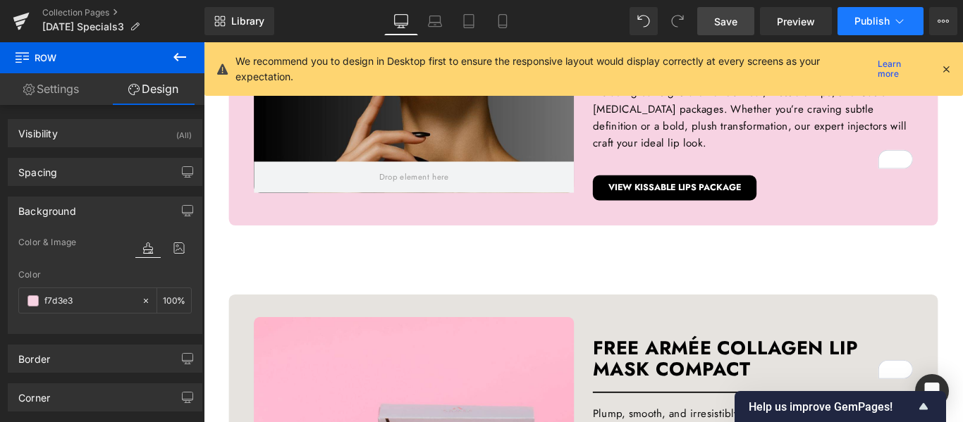
click at [860, 25] on span "Publish" at bounding box center [872, 21] width 35 height 11
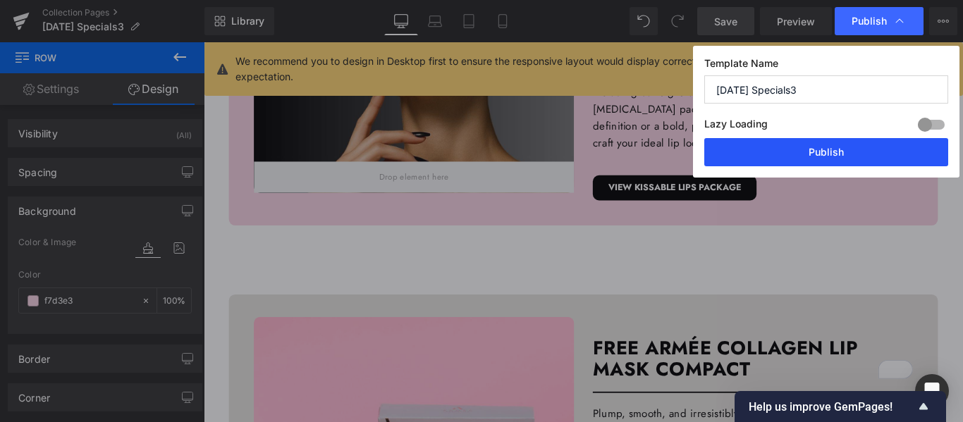
drag, startPoint x: 824, startPoint y: 150, endPoint x: 697, endPoint y: 118, distance: 131.7
click at [824, 150] on button "Publish" at bounding box center [826, 152] width 244 height 28
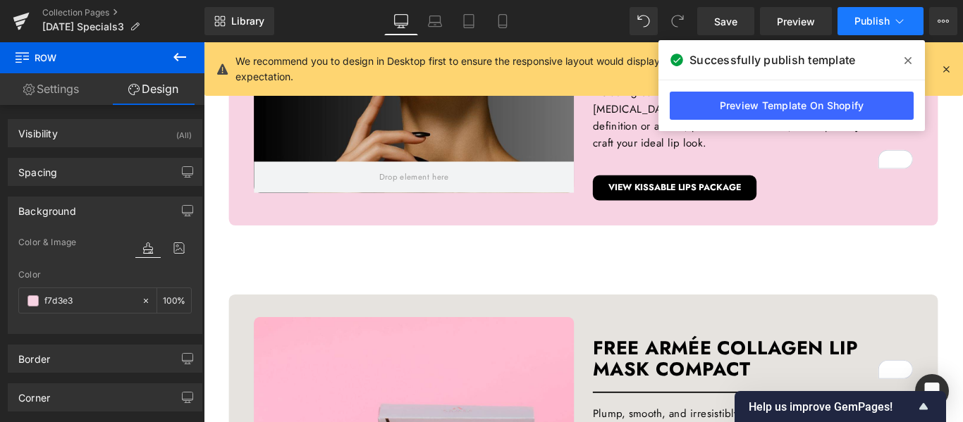
click at [867, 17] on span "Publish" at bounding box center [872, 21] width 35 height 11
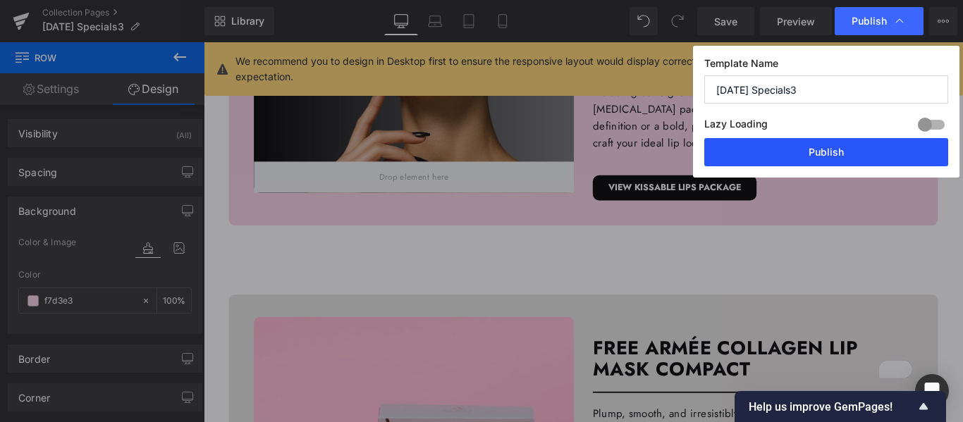
click at [816, 150] on button "Publish" at bounding box center [826, 152] width 244 height 28
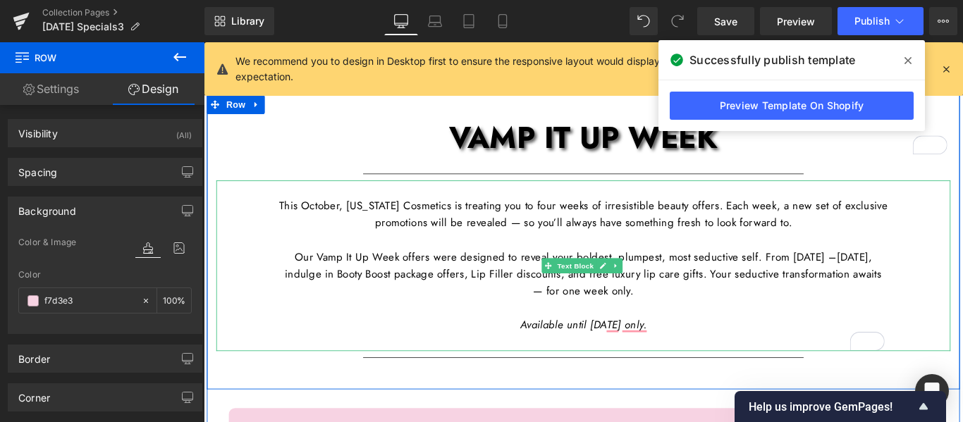
scroll to position [282, 0]
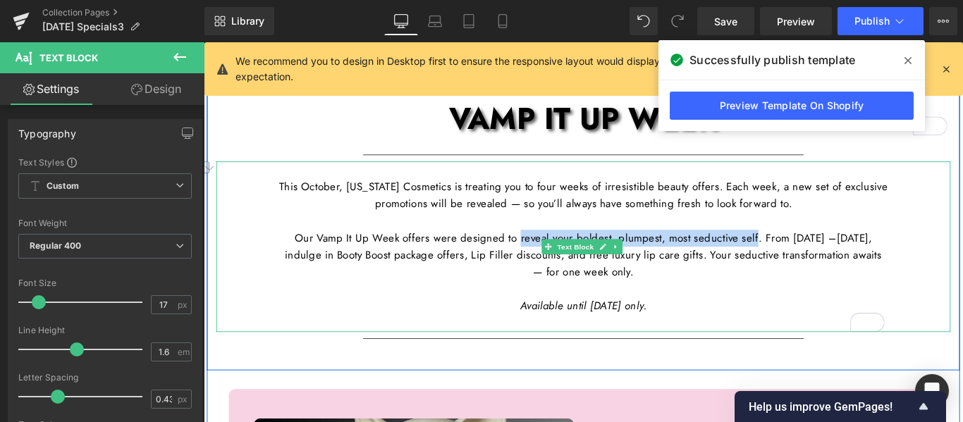
drag, startPoint x: 843, startPoint y: 262, endPoint x: 562, endPoint y: 268, distance: 281.4
click at [562, 268] on p "Our Vamp It Up Week offers were designed to reveal your boldest, plumpest, most…" at bounding box center [630, 282] width 684 height 58
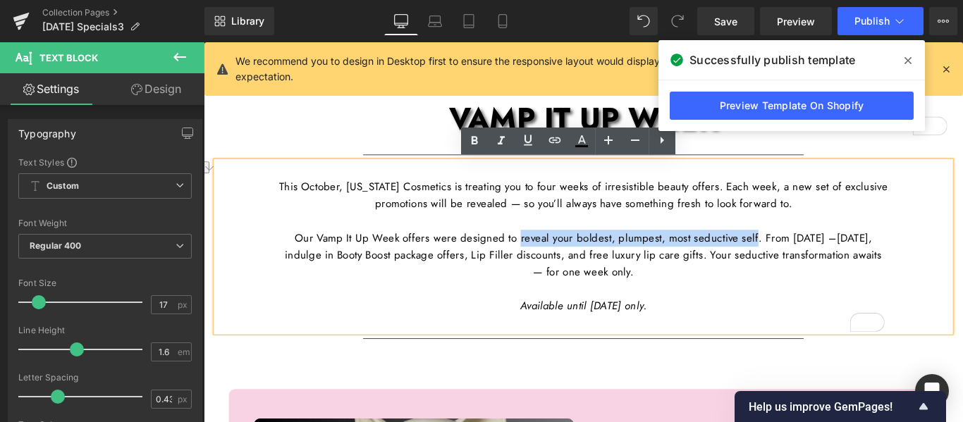
copy p "reveal your boldest, plumpest, most seductive self"
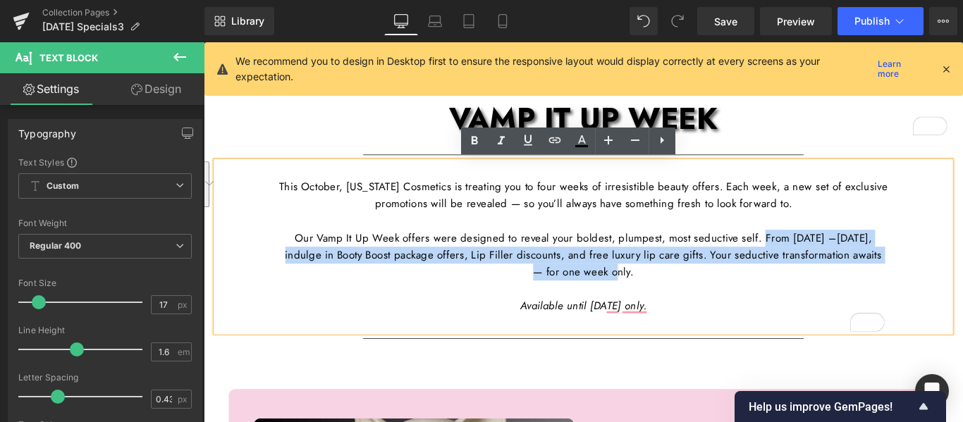
drag, startPoint x: 704, startPoint y: 299, endPoint x: 849, endPoint y: 259, distance: 150.0
click at [849, 259] on p "Our Vamp It Up Week offers were designed to reveal your boldest, plumpest, most…" at bounding box center [630, 282] width 684 height 58
copy p "From [DATE] –[DATE], indulge in Booty Boost package offers, Lip Filler discount…"
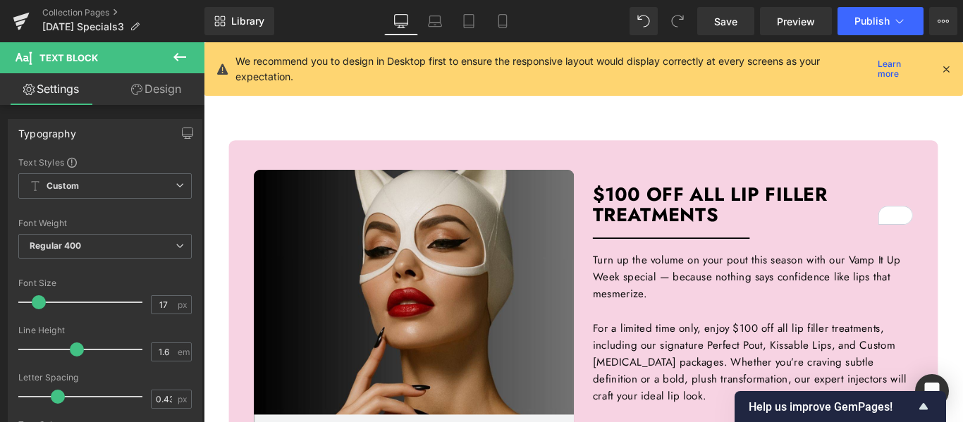
scroll to position [635, 0]
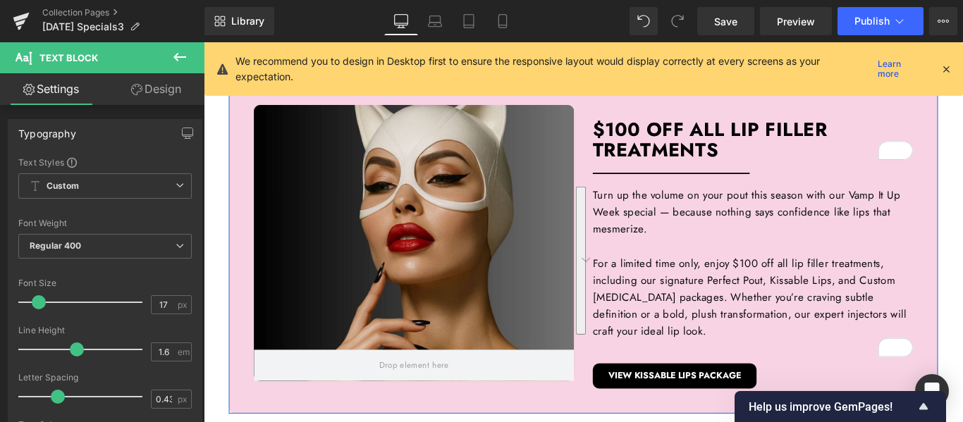
drag, startPoint x: 789, startPoint y: 363, endPoint x: 635, endPoint y: 211, distance: 216.9
click at [635, 211] on div "Hero Banner 150px $100 OFF ALL LIP FILLER TREATMENTS Heading Separator Turn up …" at bounding box center [820, 268] width 381 height 326
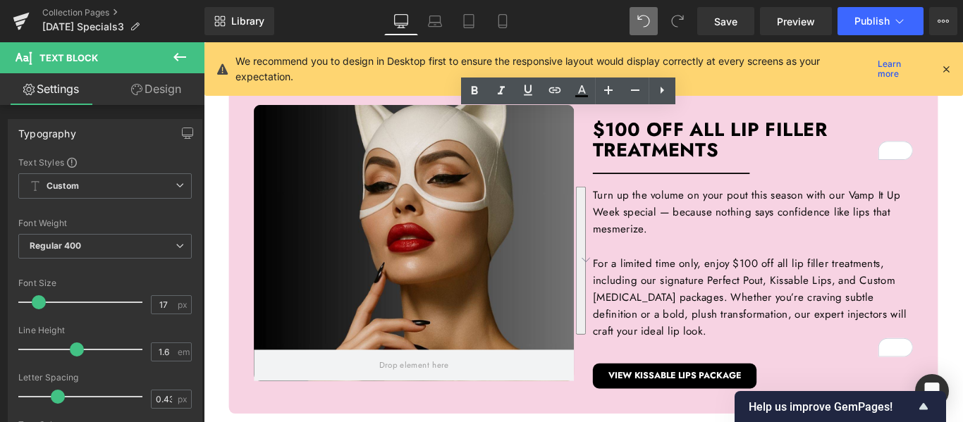
copy div "Turn up the volume on your pout this season with our Vamp It Up Week special — …"
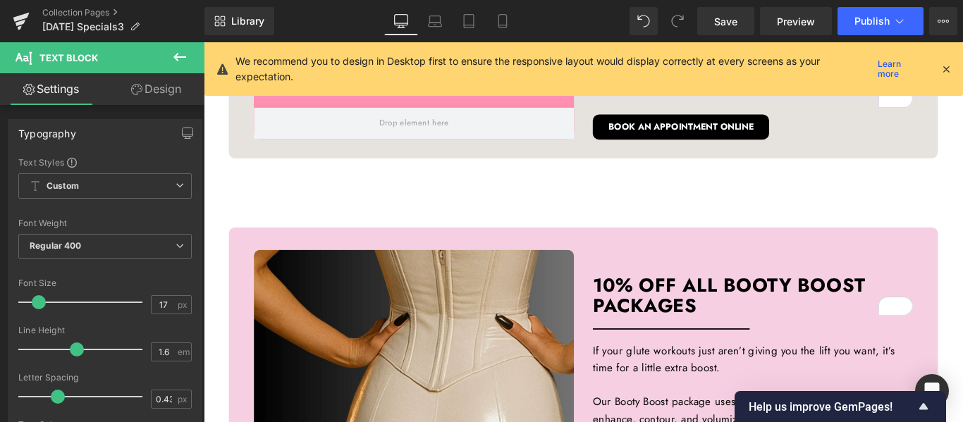
scroll to position [1622, 0]
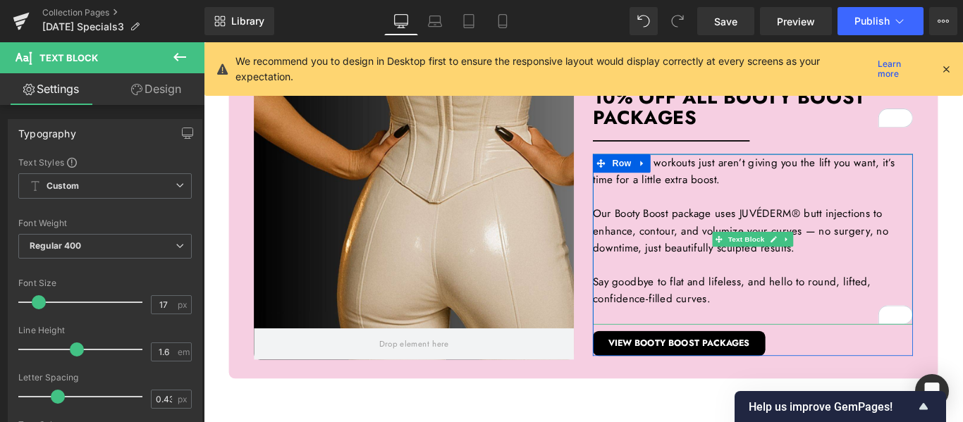
drag, startPoint x: 766, startPoint y: 329, endPoint x: 637, endPoint y: 334, distance: 128.4
click at [641, 334] on div "If your glute workouts just aren’t giving you the lift you want, it’s time for …" at bounding box center [821, 281] width 360 height 227
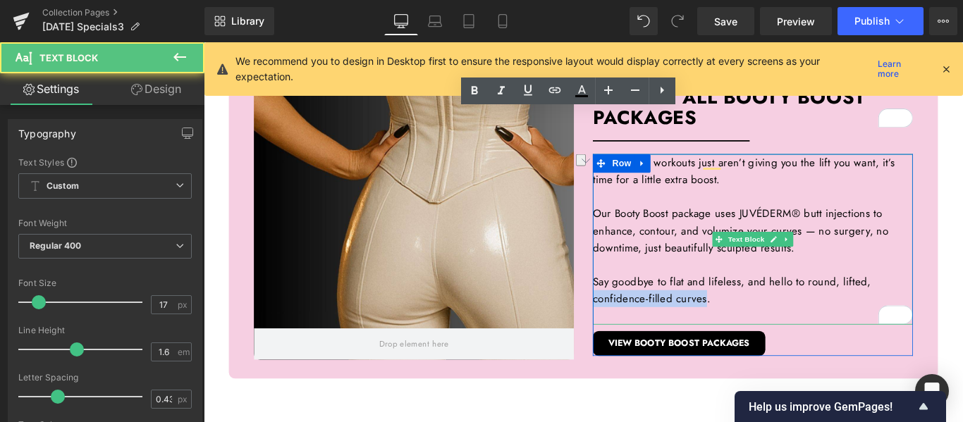
click at [777, 332] on p "Say goodbye to flat and lifeless, and hello to round, lifted, confidence-filled…" at bounding box center [821, 321] width 360 height 38
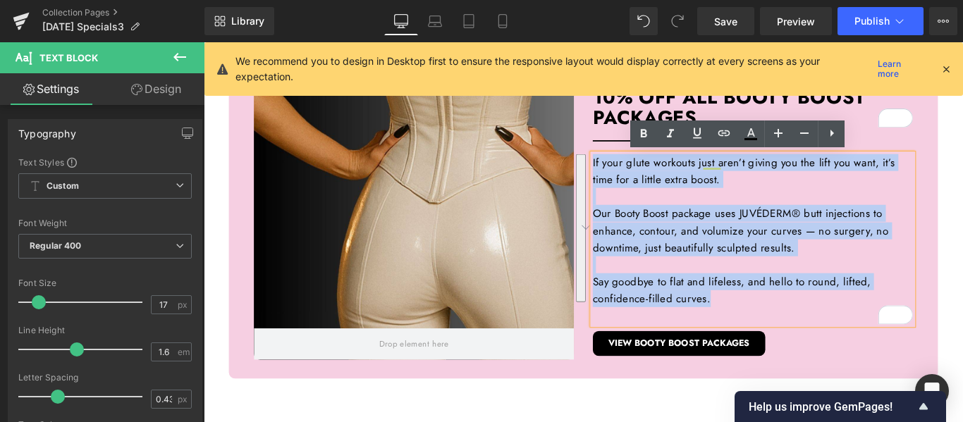
drag, startPoint x: 776, startPoint y: 330, endPoint x: 635, endPoint y: 173, distance: 210.7
click at [641, 173] on div "If your glute workouts just aren’t giving you the lift you want, it’s time for …" at bounding box center [821, 264] width 360 height 192
copy div "If your glute workouts just aren’t giving you the lift you want, it’s time for …"
